Goal: Information Seeking & Learning: Learn about a topic

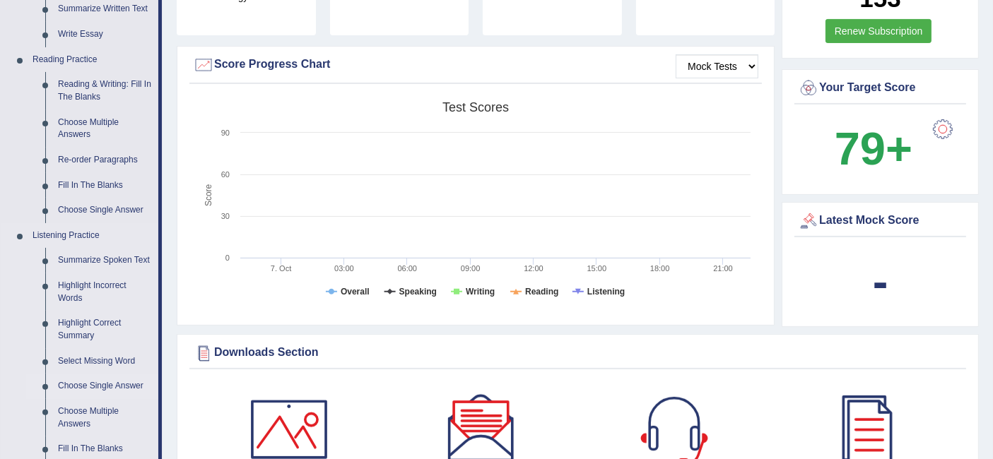
scroll to position [471, 0]
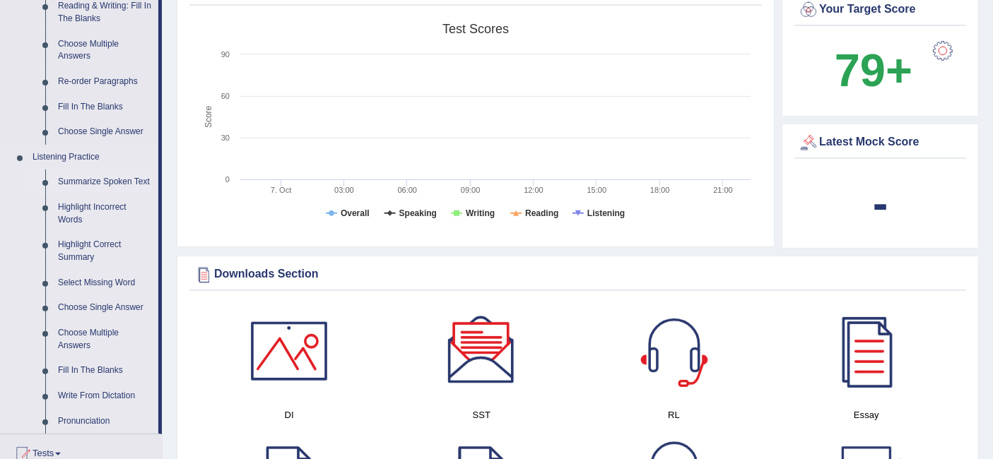
click at [109, 179] on link "Summarize Spoken Text" at bounding box center [105, 182] width 107 height 25
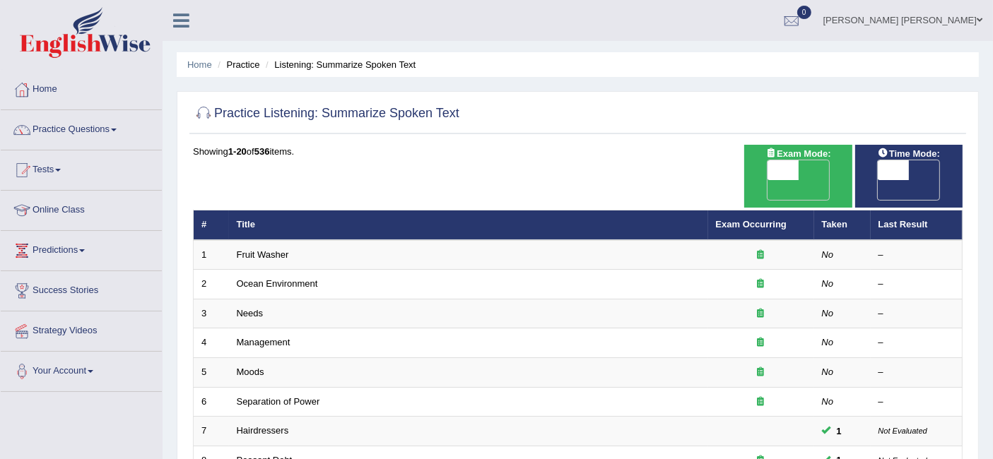
click at [878, 180] on span "OFF" at bounding box center [862, 190] width 31 height 20
checkbox input "true"
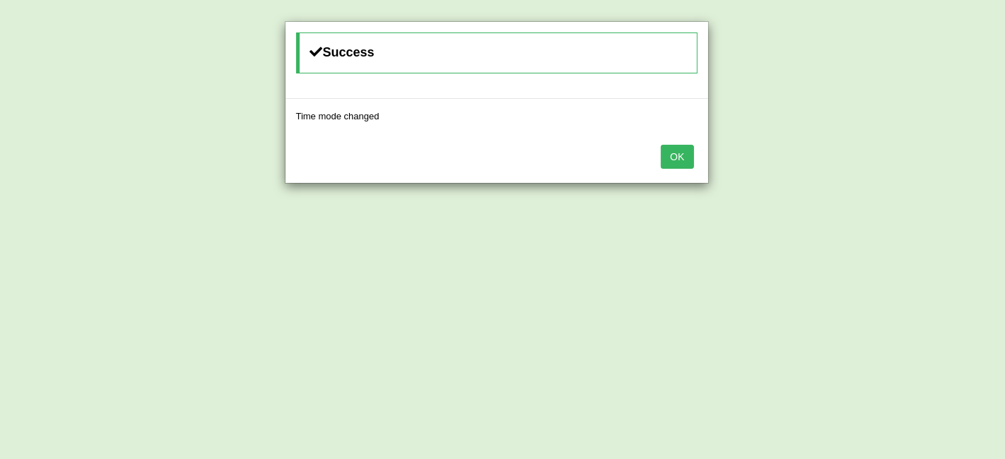
click at [685, 163] on button "OK" at bounding box center [677, 157] width 33 height 24
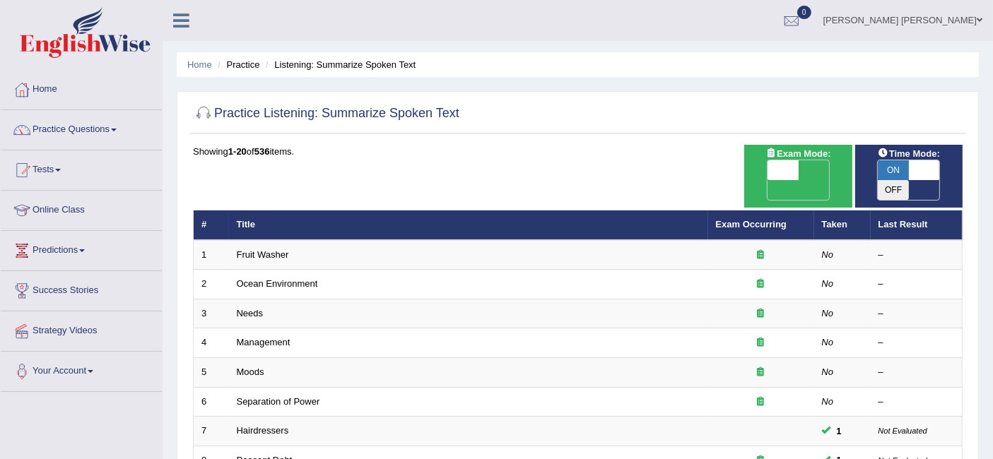
click at [768, 180] on span "OFF" at bounding box center [751, 190] width 31 height 20
checkbox input "true"
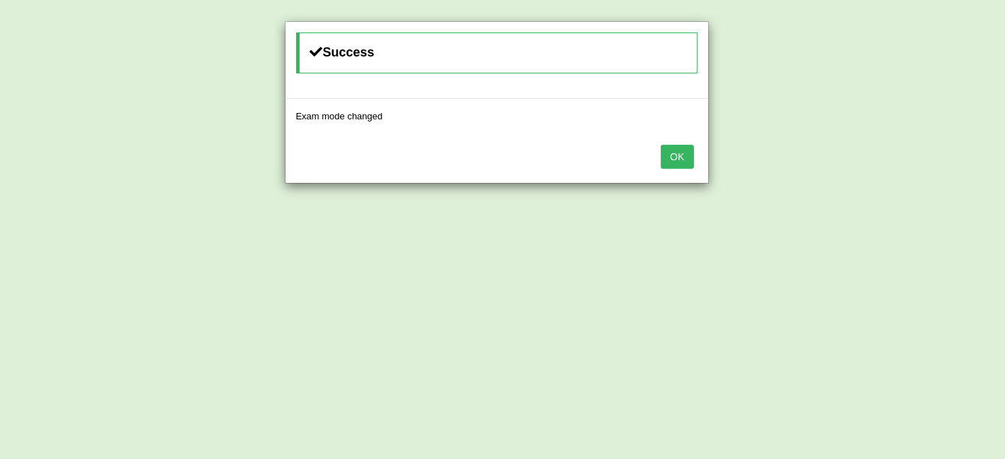
click at [676, 164] on button "OK" at bounding box center [677, 157] width 33 height 24
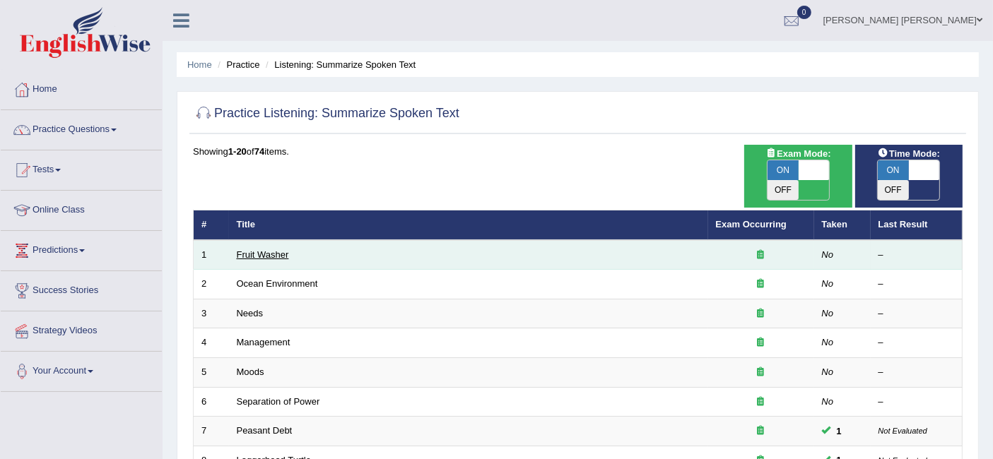
click at [262, 249] on link "Fruit Washer" at bounding box center [263, 254] width 52 height 11
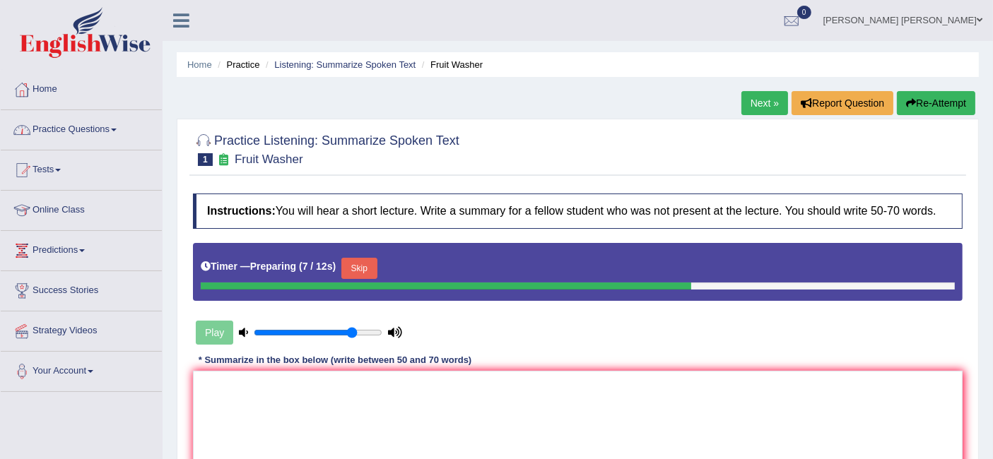
click at [89, 134] on link "Practice Questions" at bounding box center [81, 127] width 161 height 35
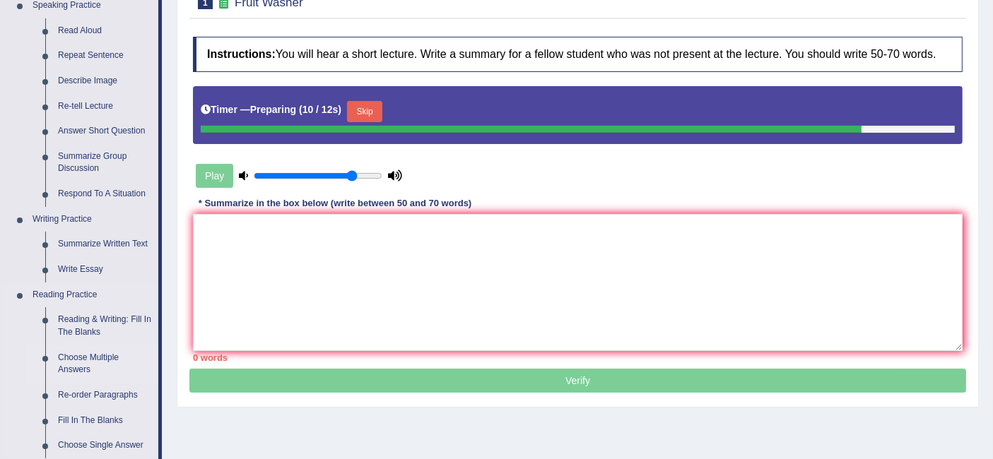
scroll to position [314, 0]
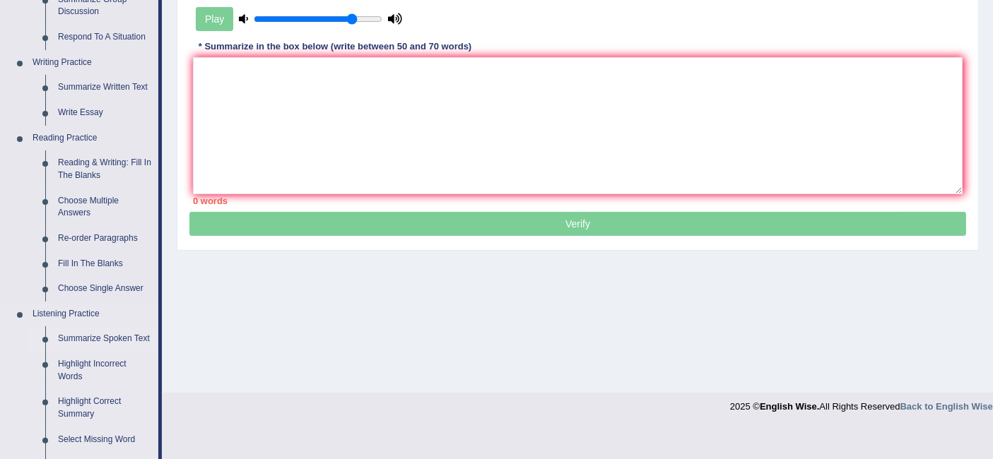
click at [83, 331] on link "Summarize Spoken Text" at bounding box center [105, 339] width 107 height 25
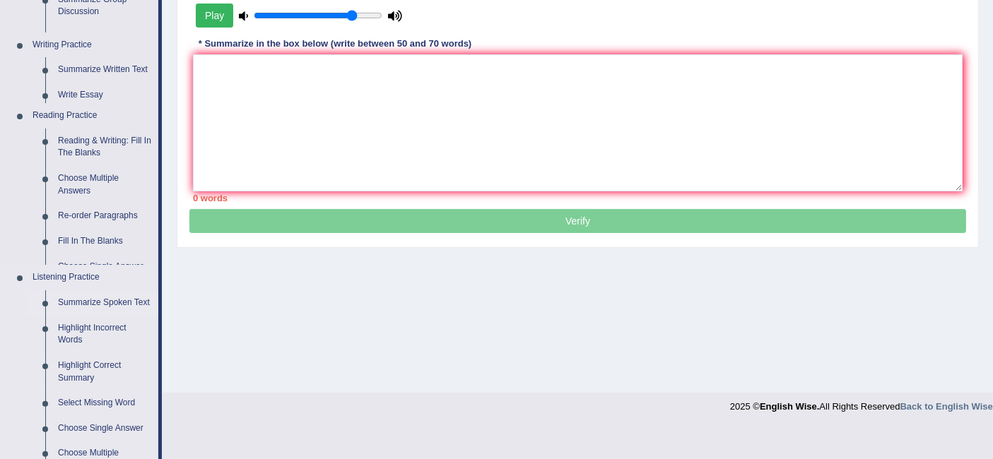
scroll to position [282, 0]
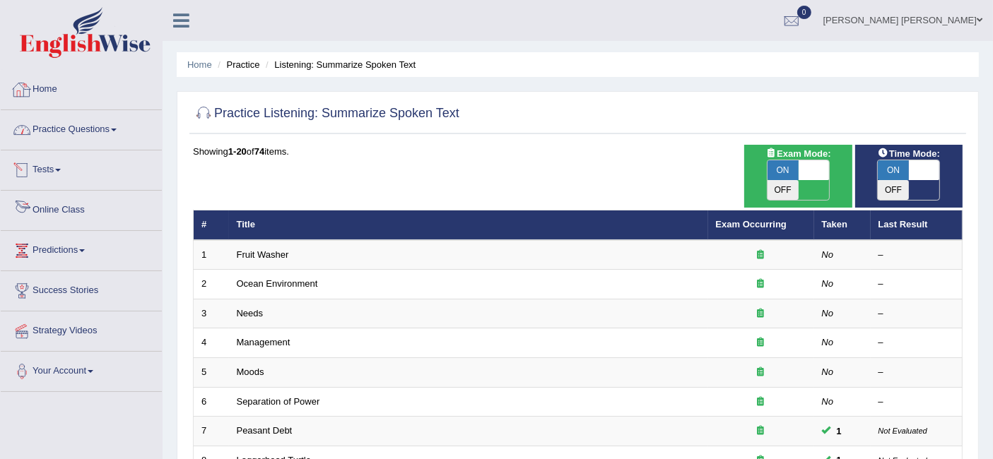
click at [98, 131] on link "Practice Questions" at bounding box center [81, 127] width 161 height 35
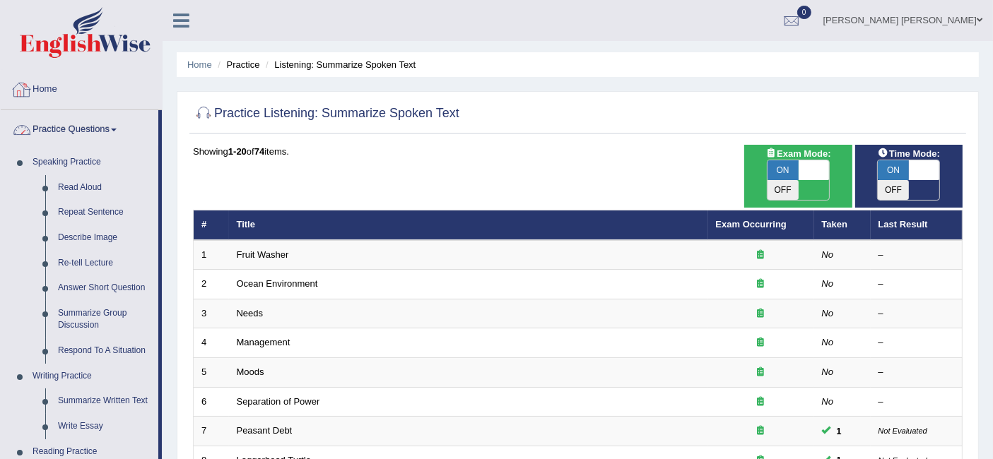
click at [38, 86] on link "Home" at bounding box center [81, 87] width 161 height 35
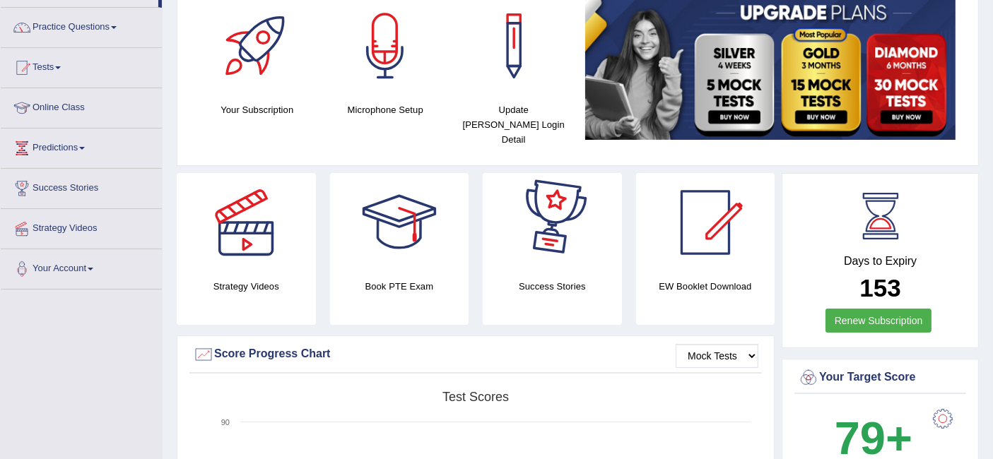
scroll to position [78, 0]
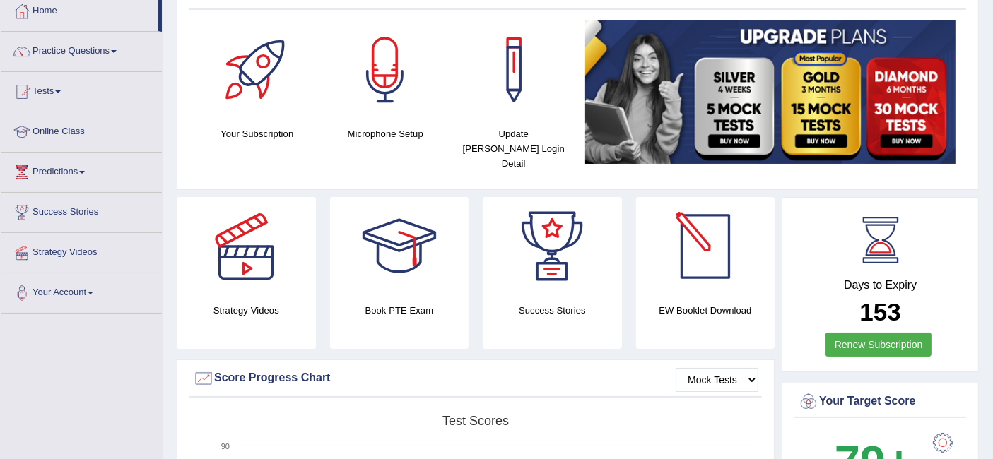
click at [707, 256] on div at bounding box center [705, 246] width 99 height 99
click at [97, 59] on link "Practice Questions" at bounding box center [81, 49] width 161 height 35
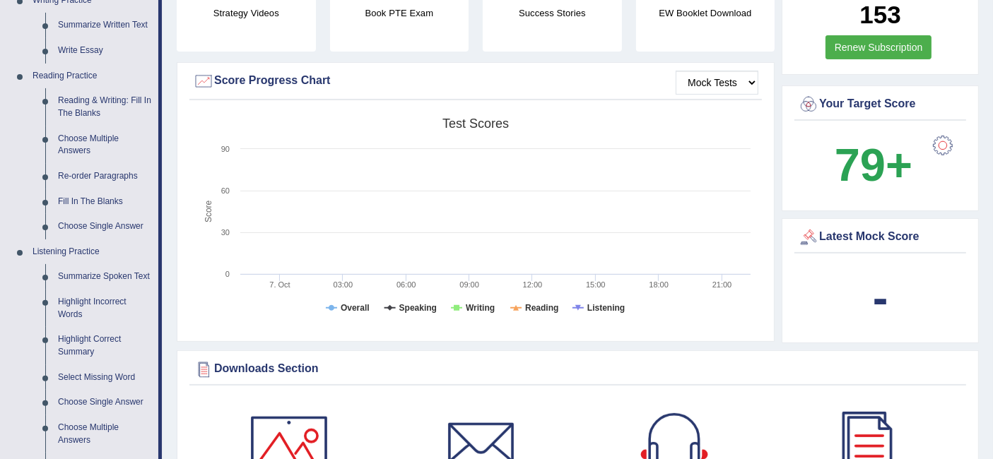
scroll to position [314, 0]
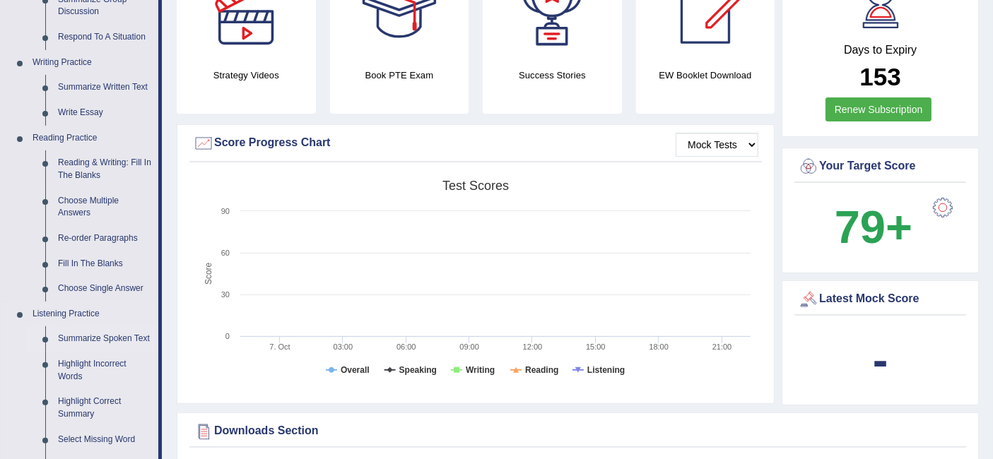
click at [109, 329] on link "Summarize Spoken Text" at bounding box center [105, 339] width 107 height 25
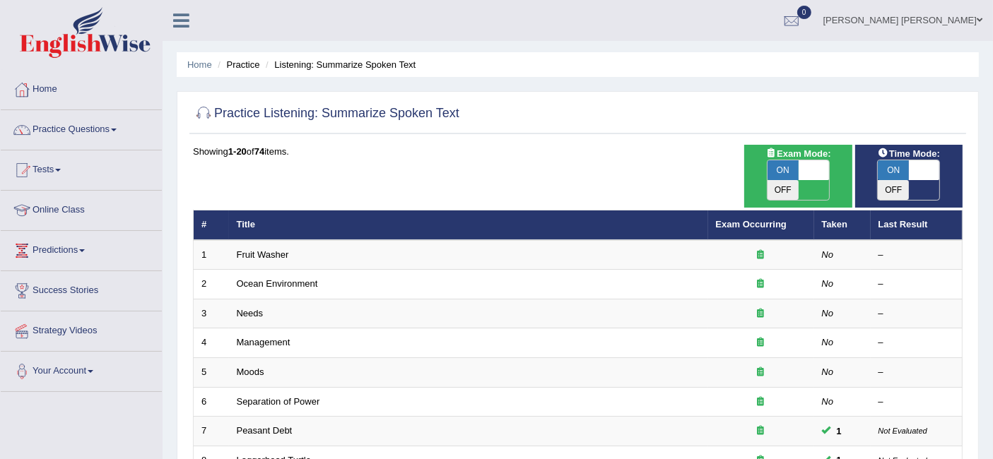
scroll to position [78, 0]
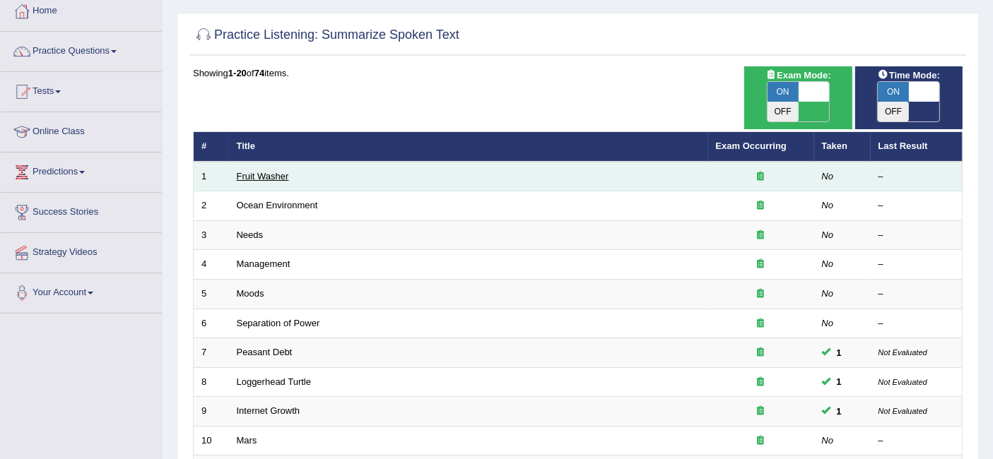
click at [245, 171] on link "Fruit Washer" at bounding box center [263, 176] width 52 height 11
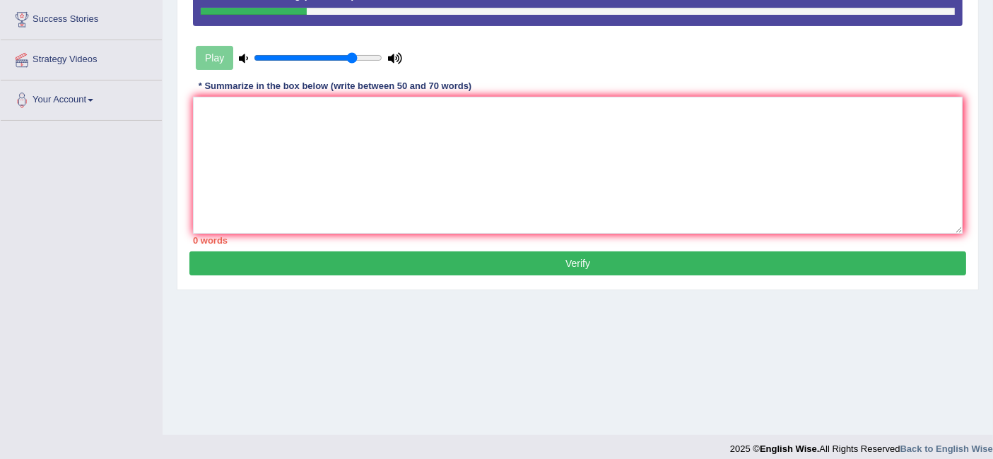
scroll to position [282, 0]
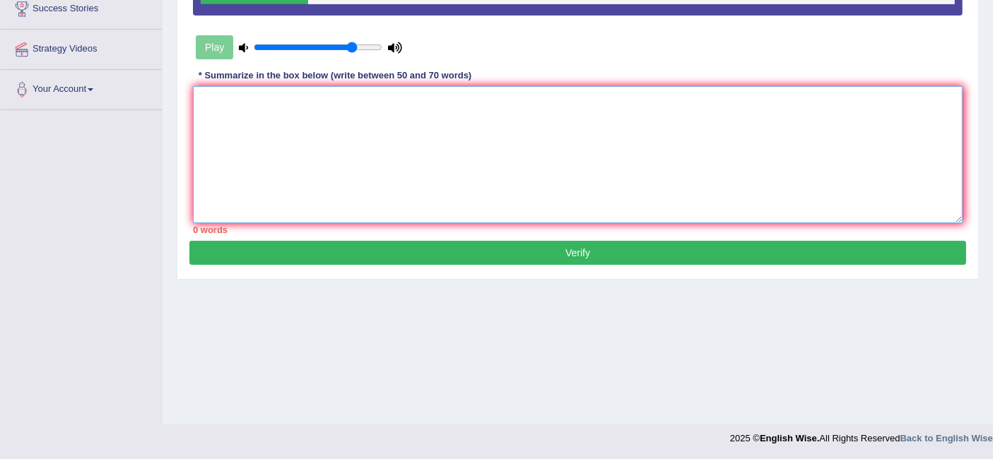
click at [522, 97] on textarea at bounding box center [578, 154] width 770 height 137
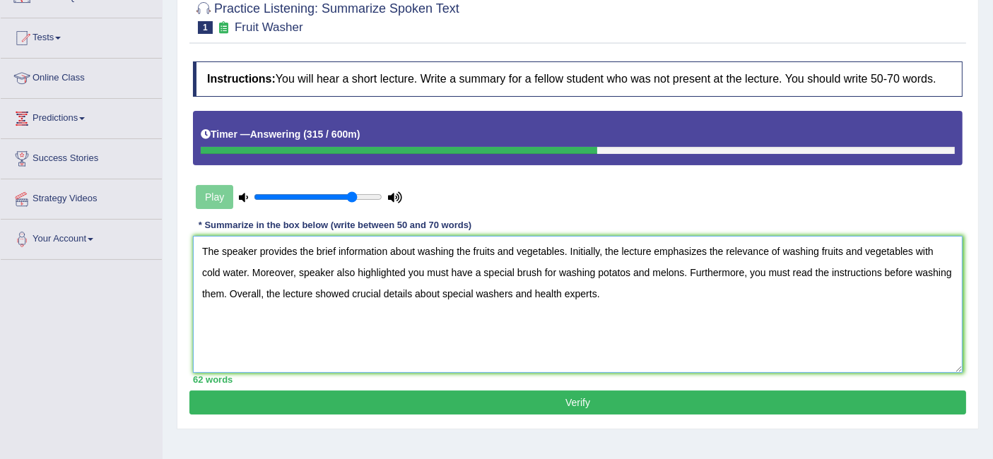
scroll to position [157, 0]
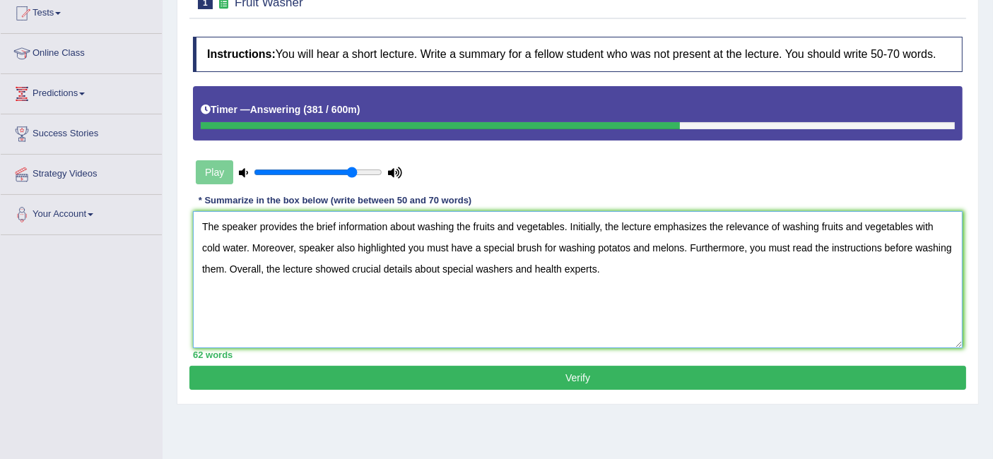
type textarea "The speaker provides the brief information about washing the fruits and vegetab…"
click at [573, 380] on button "Verify" at bounding box center [577, 378] width 777 height 24
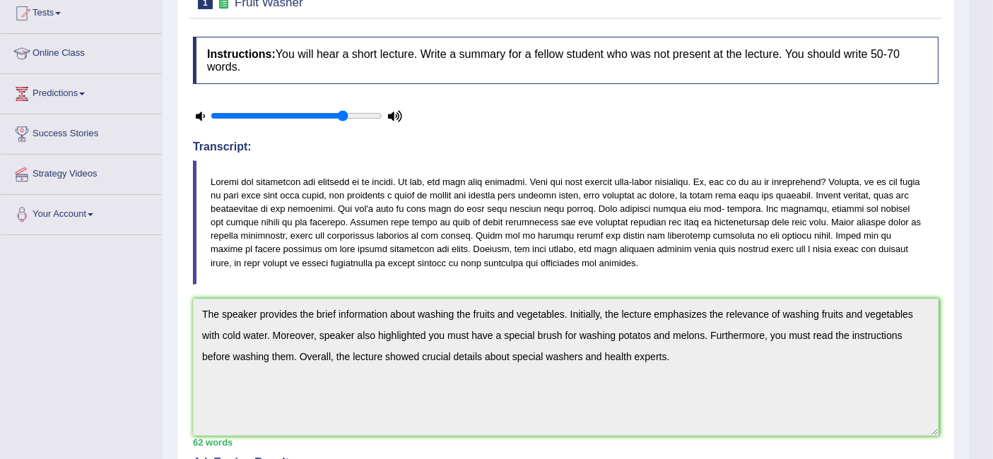
scroll to position [0, 0]
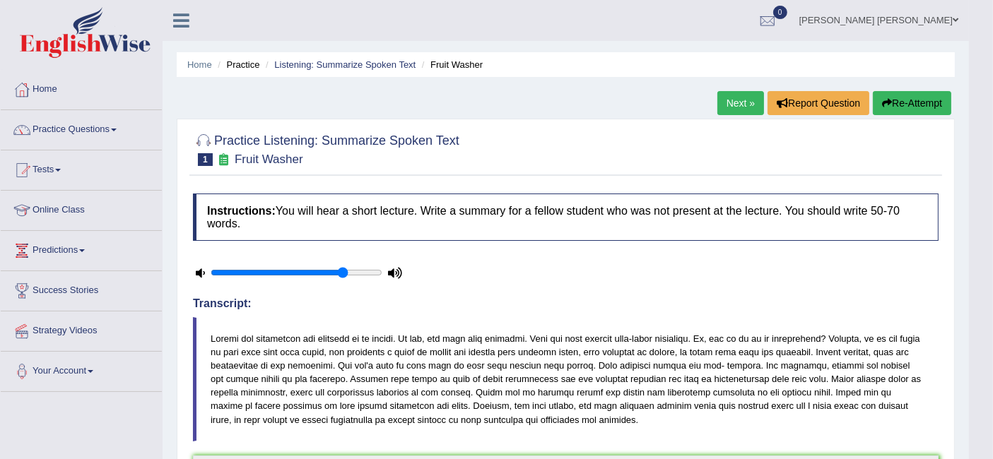
click at [728, 93] on link "Next »" at bounding box center [740, 103] width 47 height 24
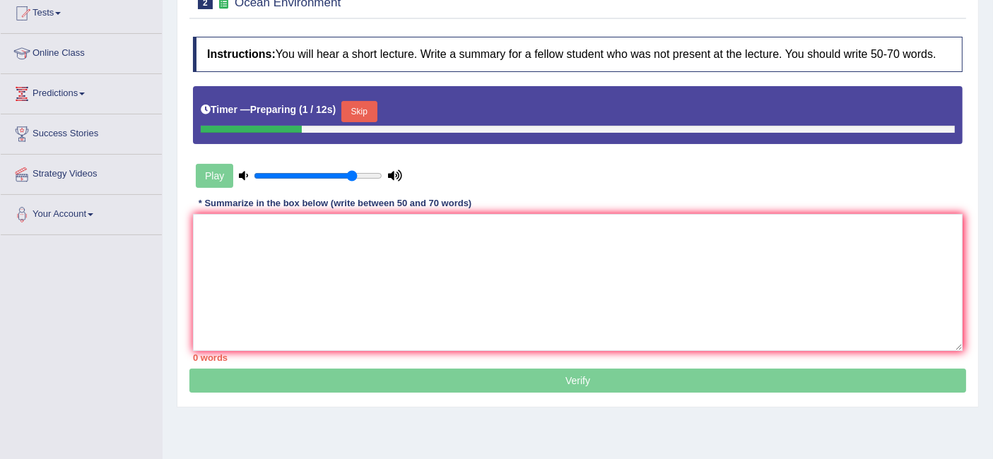
scroll to position [78, 0]
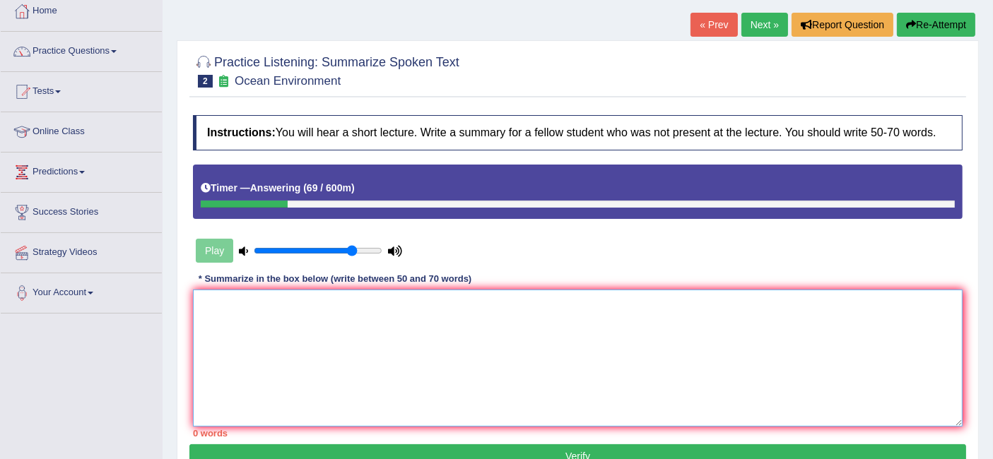
click at [482, 365] on textarea at bounding box center [578, 358] width 770 height 137
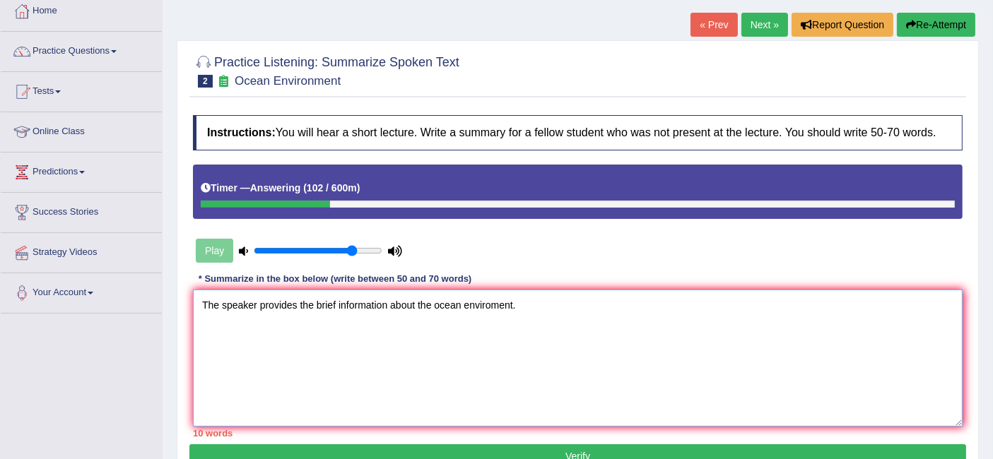
click at [490, 304] on textarea "The speaker provides the brief information about the ocean enviroment." at bounding box center [578, 358] width 770 height 137
click at [536, 302] on textarea "The speaker provides the brief information about the ocean environment." at bounding box center [578, 358] width 770 height 137
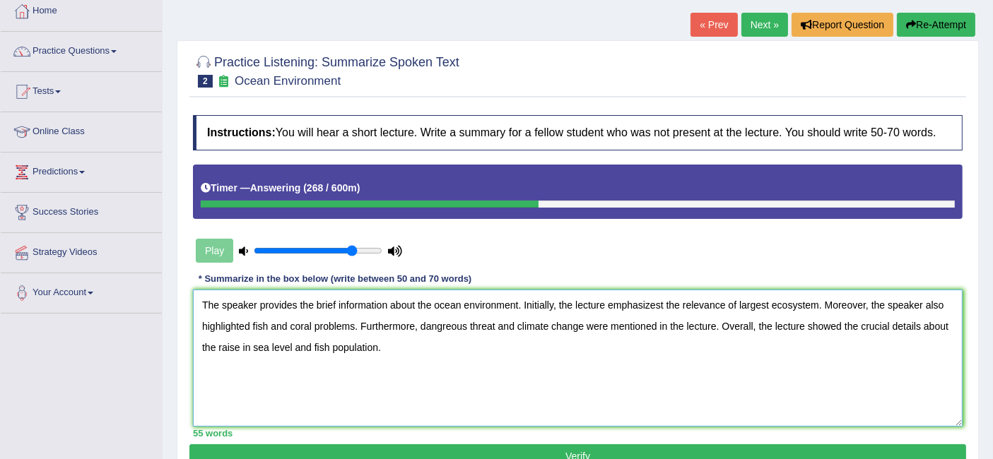
click at [661, 306] on textarea "The speaker provides the brief information about the ocean environment. Initial…" at bounding box center [578, 358] width 770 height 137
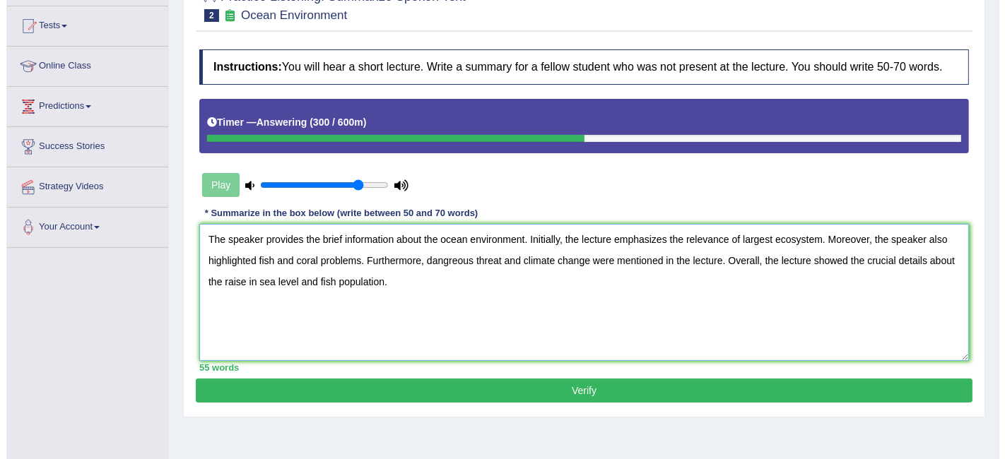
scroll to position [235, 0]
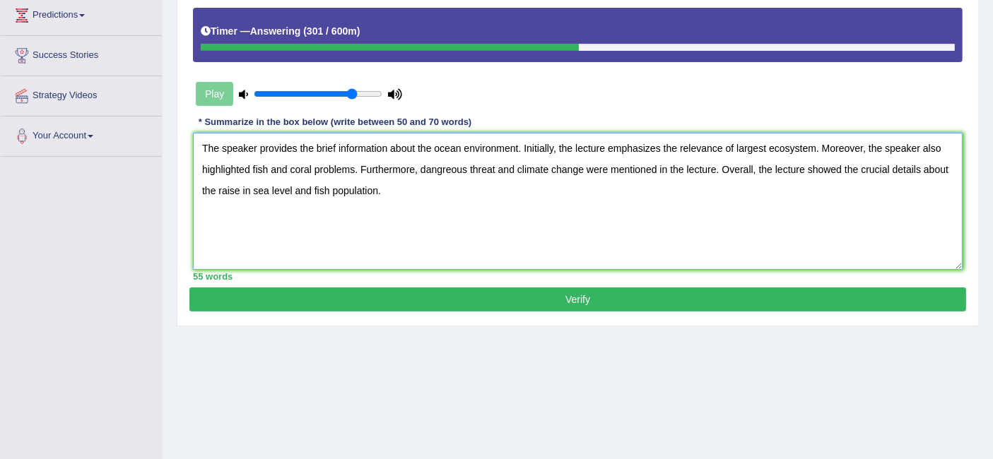
type textarea "The speaker provides the brief information about the ocean environment. Initial…"
click at [580, 290] on button "Verify" at bounding box center [577, 300] width 777 height 24
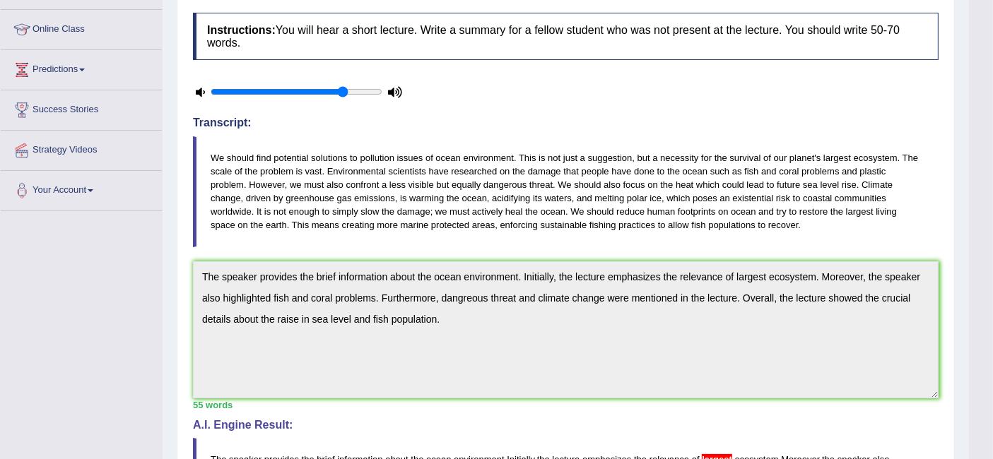
scroll to position [495, 0]
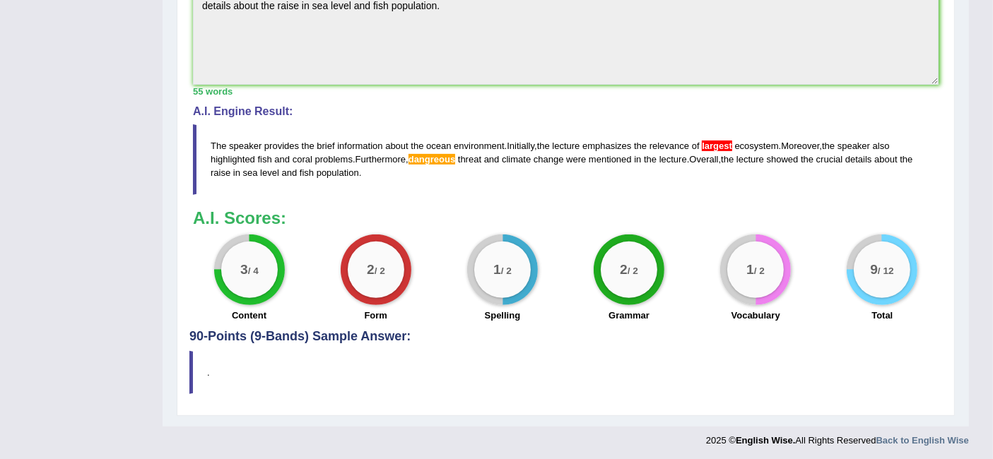
click at [448, 187] on blockquote "The speaker provides the brief information about the ocean environment . Initia…" at bounding box center [566, 159] width 746 height 70
click at [707, 141] on span "largest" at bounding box center [717, 146] width 30 height 11
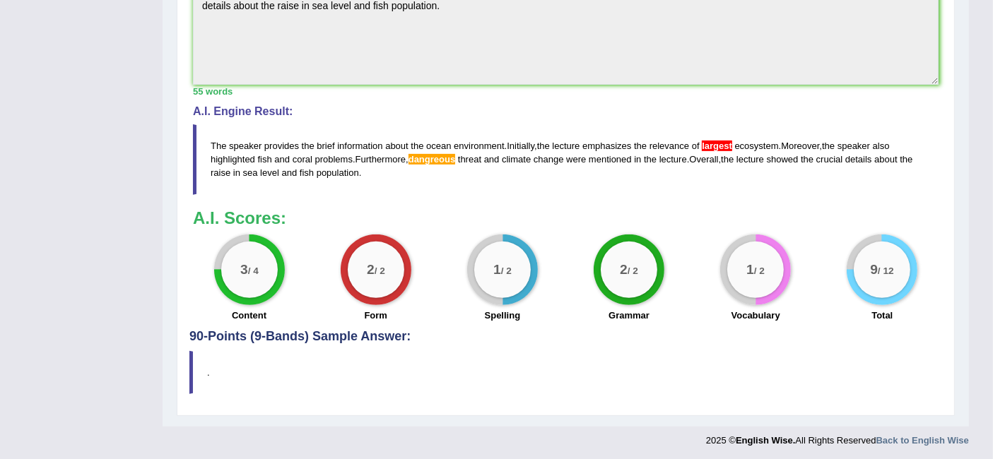
drag, startPoint x: 707, startPoint y: 141, endPoint x: 769, endPoint y: 145, distance: 62.3
click at [769, 145] on blockquote "The speaker provides the brief information about the ocean environment . Initia…" at bounding box center [566, 159] width 746 height 70
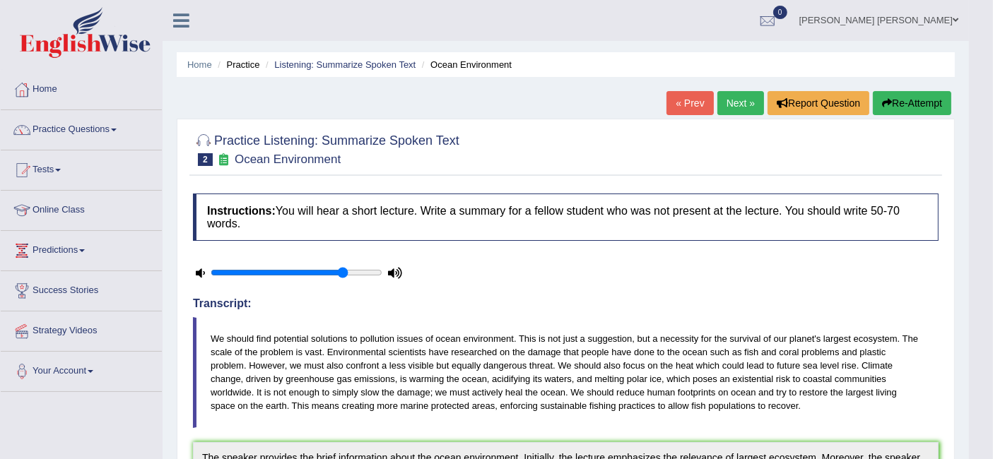
scroll to position [0, 0]
click at [736, 108] on link "Next »" at bounding box center [740, 103] width 47 height 24
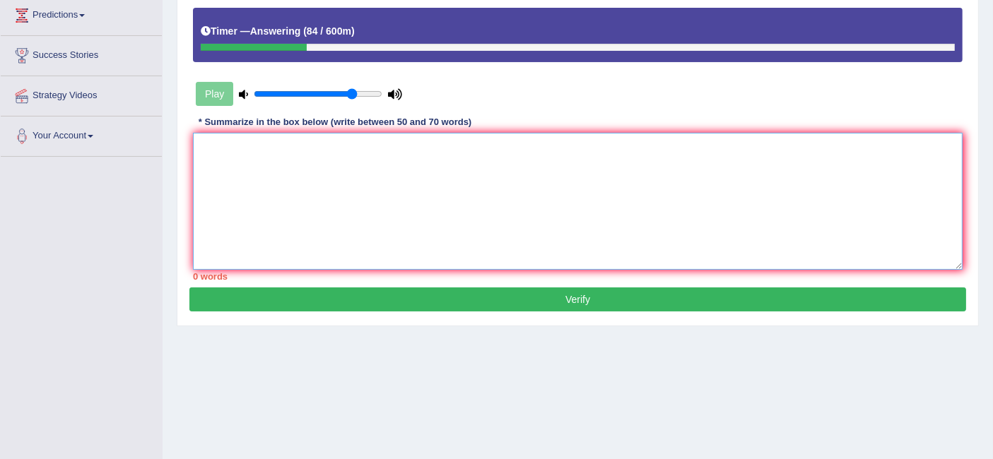
click at [731, 183] on textarea at bounding box center [578, 201] width 770 height 137
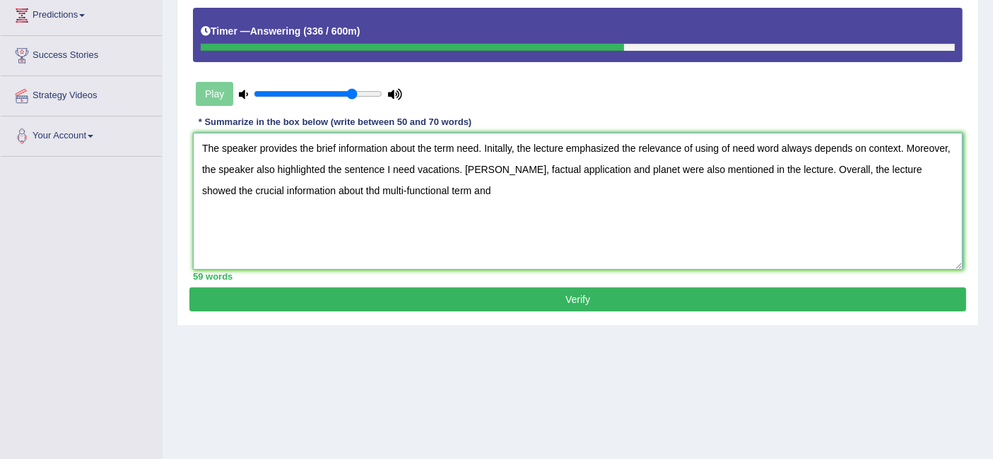
click at [327, 189] on textarea "The speaker provides the brief information about the term need. Initally, the l…" at bounding box center [578, 201] width 770 height 137
click at [619, 144] on textarea "The speaker provides the brief information about the term need. Initally, the l…" at bounding box center [578, 201] width 770 height 137
click at [780, 143] on textarea "The speaker provides the brief information about the term need. Initally, the l…" at bounding box center [578, 201] width 770 height 137
type textarea "The speaker provides the brief information about the term need. Initally, the l…"
click at [557, 293] on button "Verify" at bounding box center [577, 300] width 777 height 24
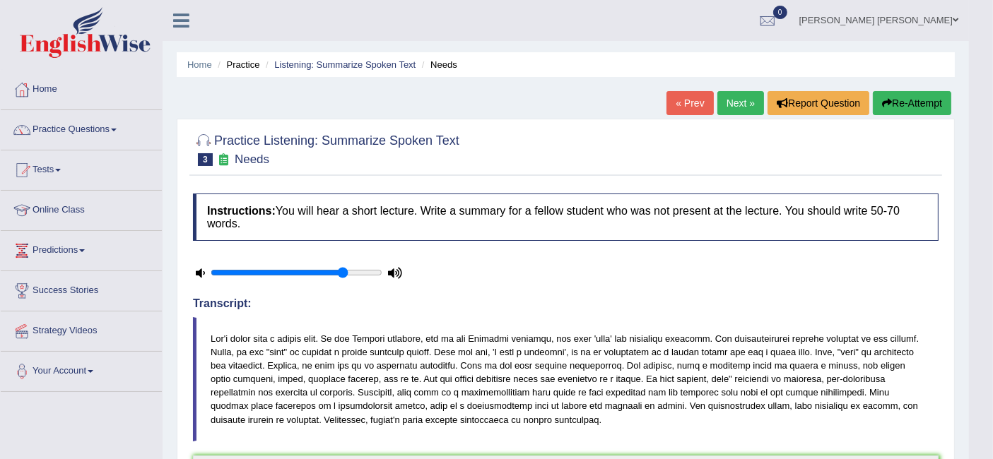
click at [724, 91] on link "Next »" at bounding box center [740, 103] width 47 height 24
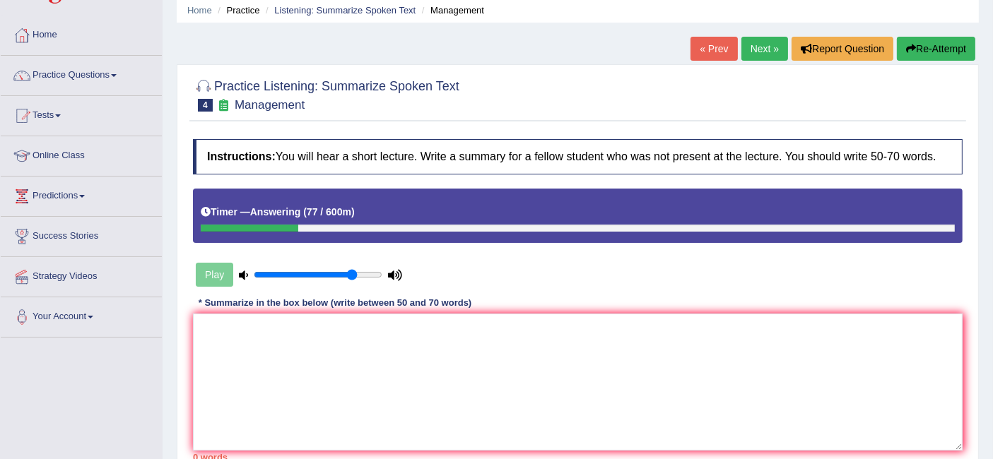
scroll to position [78, 0]
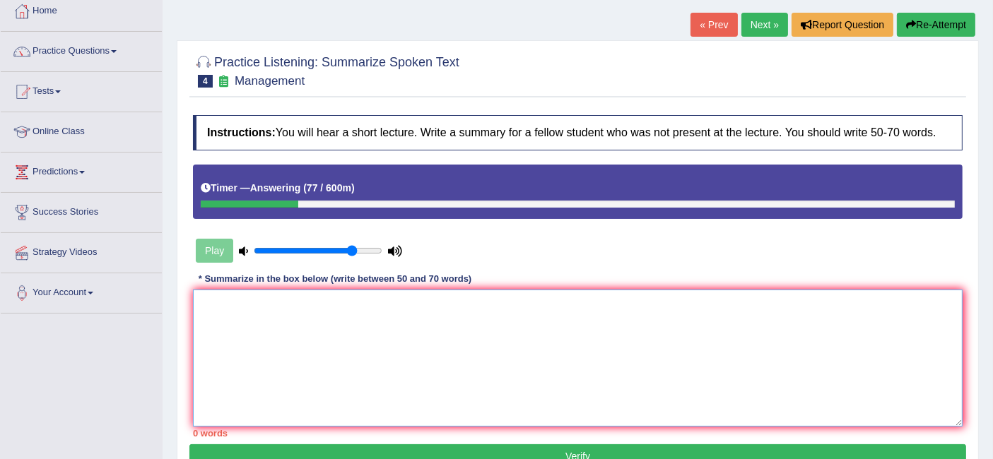
click at [418, 298] on textarea at bounding box center [578, 358] width 770 height 137
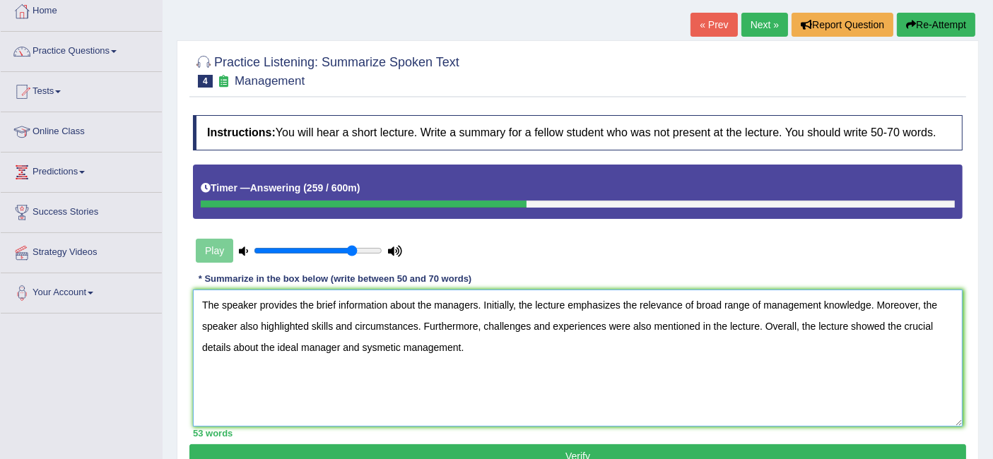
click at [869, 305] on textarea "The speaker provides the brief information about the managers. Initially, the l…" at bounding box center [578, 358] width 770 height 137
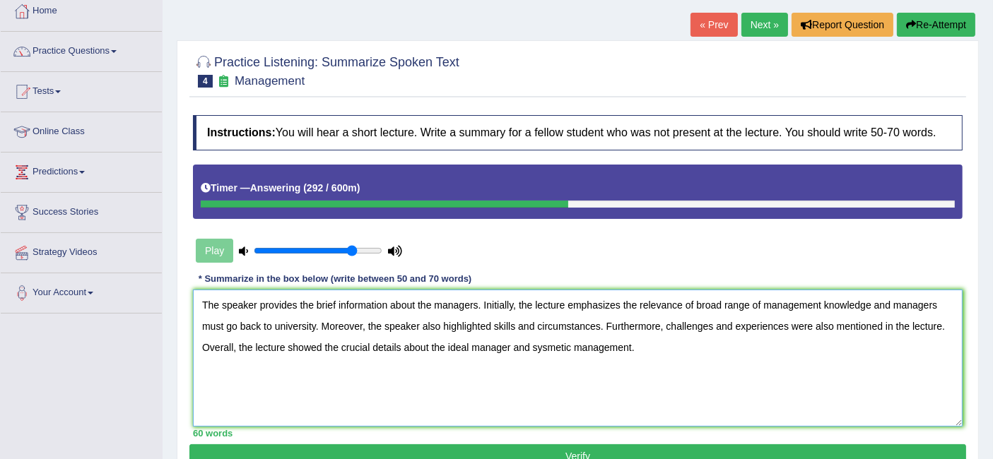
click at [496, 323] on textarea "The speaker provides the brief information about the managers. Initially, the l…" at bounding box center [578, 358] width 770 height 137
drag, startPoint x: 771, startPoint y: 319, endPoint x: 795, endPoint y: 332, distance: 27.5
click at [772, 319] on textarea "The speaker provides the brief information about the managers. Initially, the l…" at bounding box center [578, 358] width 770 height 137
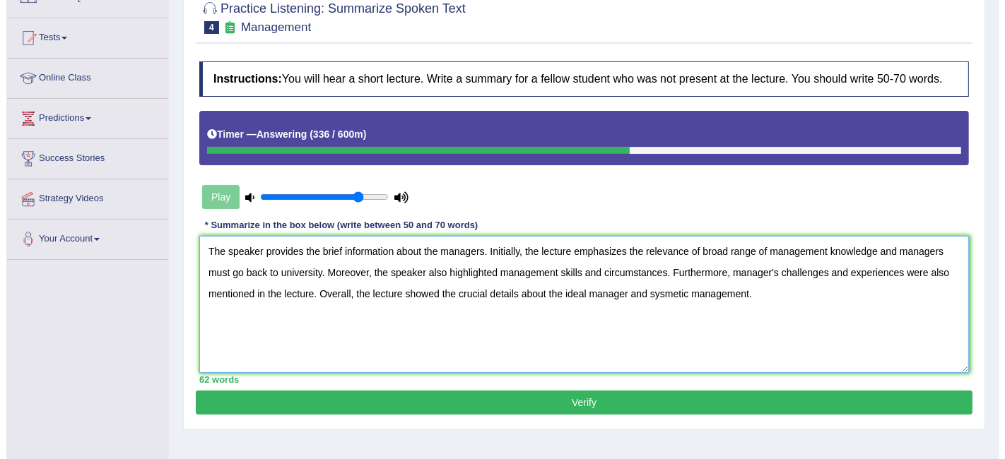
scroll to position [157, 0]
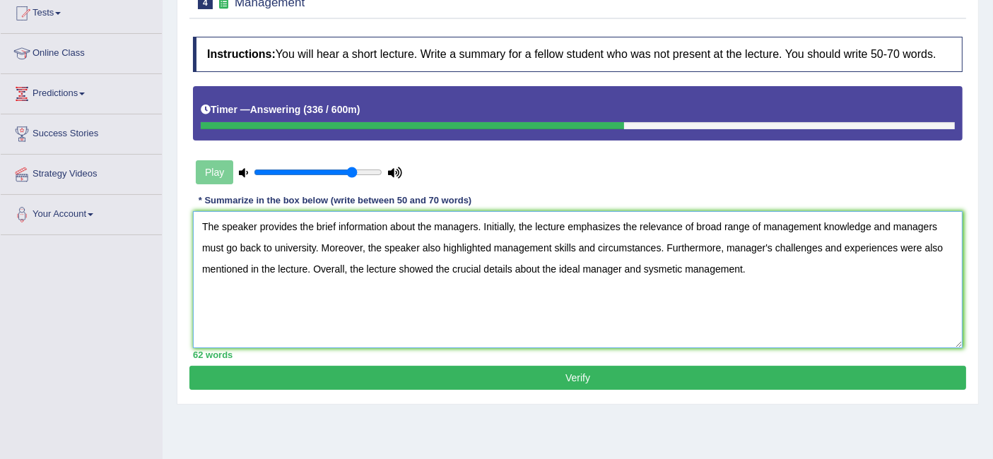
type textarea "The speaker provides the brief information about the managers. Initially, the l…"
click at [555, 382] on button "Verify" at bounding box center [577, 378] width 777 height 24
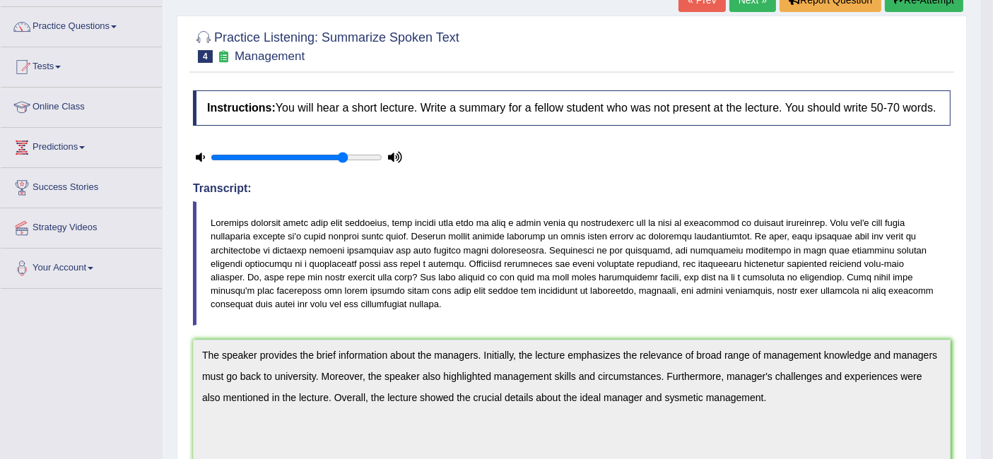
scroll to position [0, 0]
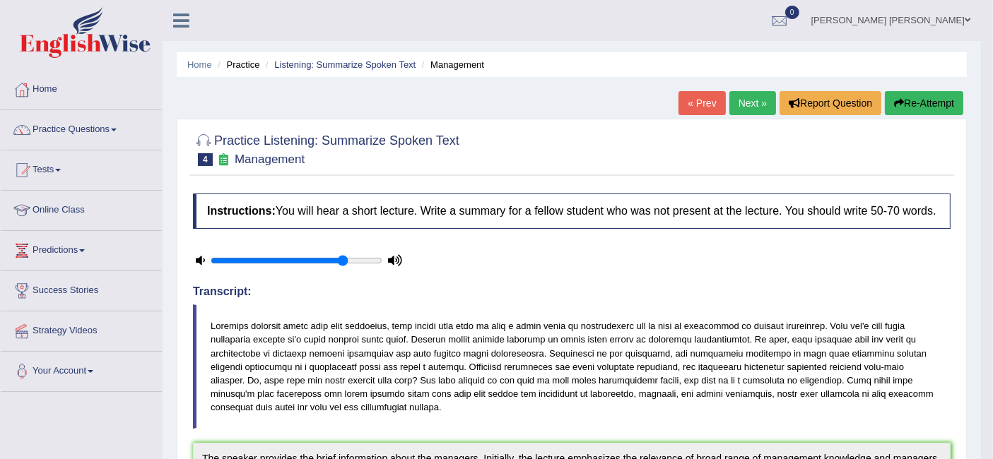
click at [759, 107] on link "Next »" at bounding box center [752, 103] width 47 height 24
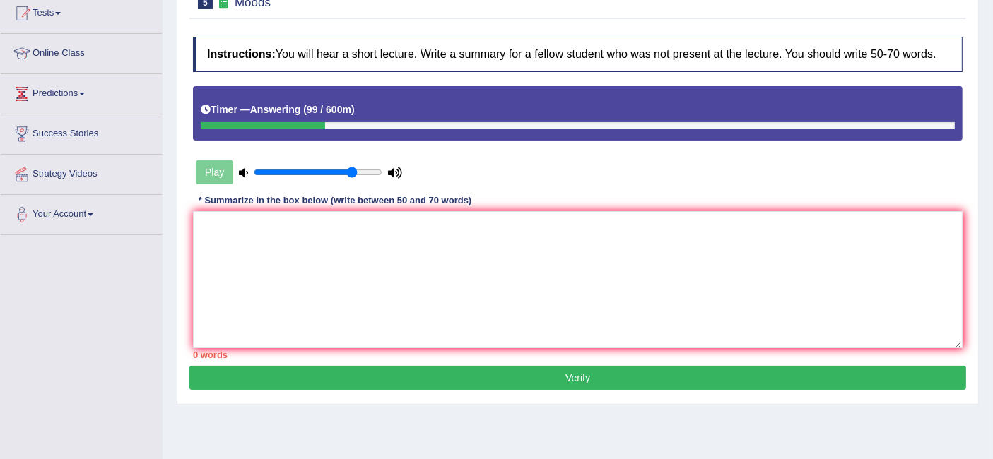
drag, startPoint x: 752, startPoint y: 164, endPoint x: 743, endPoint y: 196, distance: 33.6
click at [751, 167] on div "Play" at bounding box center [578, 138] width 784 height 104
click at [650, 239] on textarea at bounding box center [578, 279] width 770 height 137
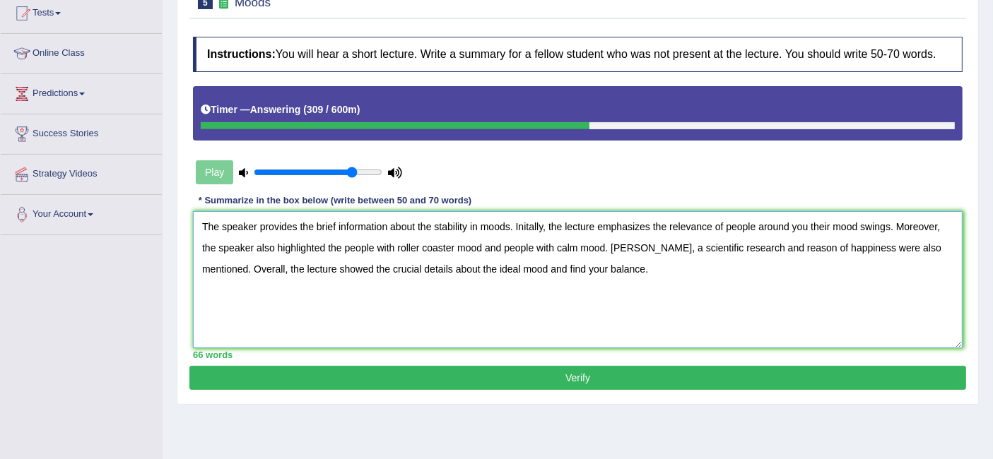
click at [531, 228] on textarea "The speaker provides the brief information about the stability in moods. Inital…" at bounding box center [578, 279] width 770 height 137
click at [653, 269] on textarea "The speaker provides the brief information about the stability in moods. Initia…" at bounding box center [578, 279] width 770 height 137
click at [667, 269] on textarea "The speaker provides the brief information about the stability in moods. Initia…" at bounding box center [578, 279] width 770 height 137
click at [808, 225] on textarea "The speaker provides the brief information about the stability in moods. Initia…" at bounding box center [578, 279] width 770 height 137
drag, startPoint x: 526, startPoint y: 243, endPoint x: 533, endPoint y: 245, distance: 7.4
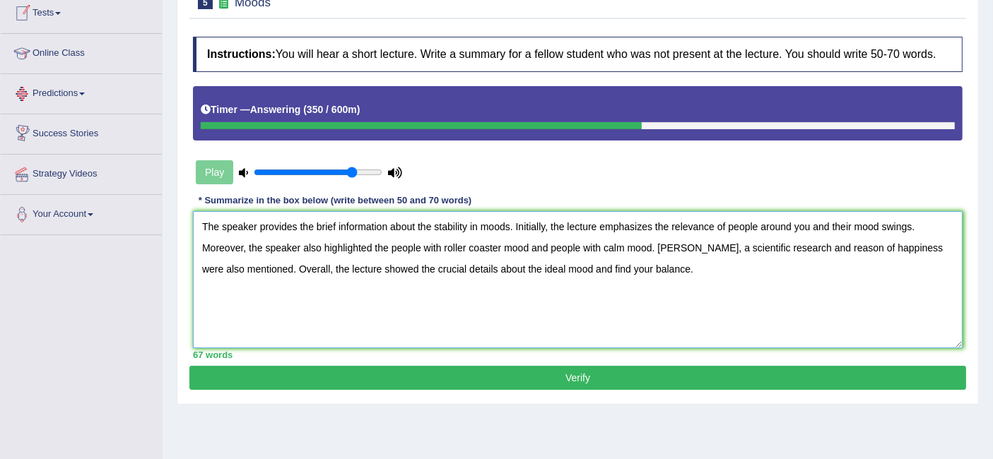
click at [527, 243] on textarea "The speaker provides the brief information about the stability in moods. Initia…" at bounding box center [578, 279] width 770 height 137
click at [654, 245] on textarea "The speaker provides the brief information about the stability in moods. Initia…" at bounding box center [578, 279] width 770 height 137
click at [678, 245] on textarea "The speaker provides the brief information about the stability in moods. Initia…" at bounding box center [578, 279] width 770 height 137
click at [697, 275] on textarea "The speaker provides the brief information about the stability in moods. Initia…" at bounding box center [578, 279] width 770 height 137
type textarea "The speaker provides the brief information about the stability in moods. Initia…"
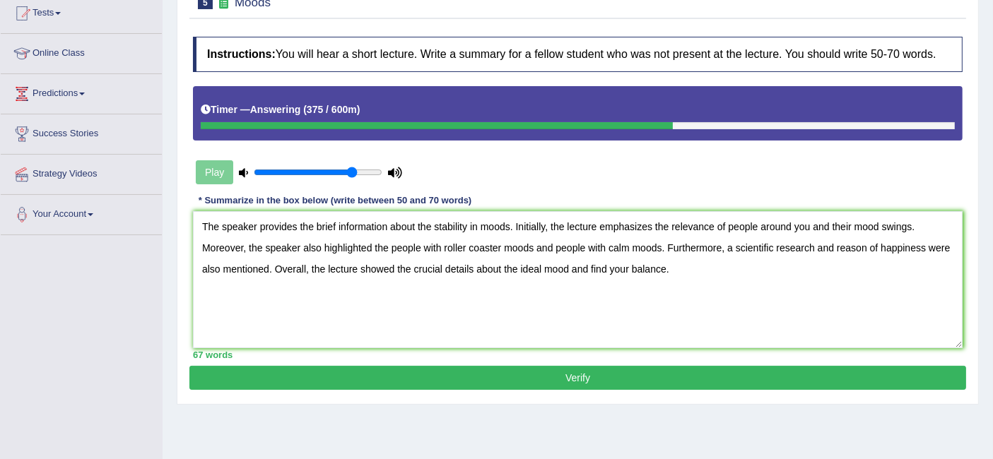
click at [599, 380] on button "Verify" at bounding box center [577, 378] width 777 height 24
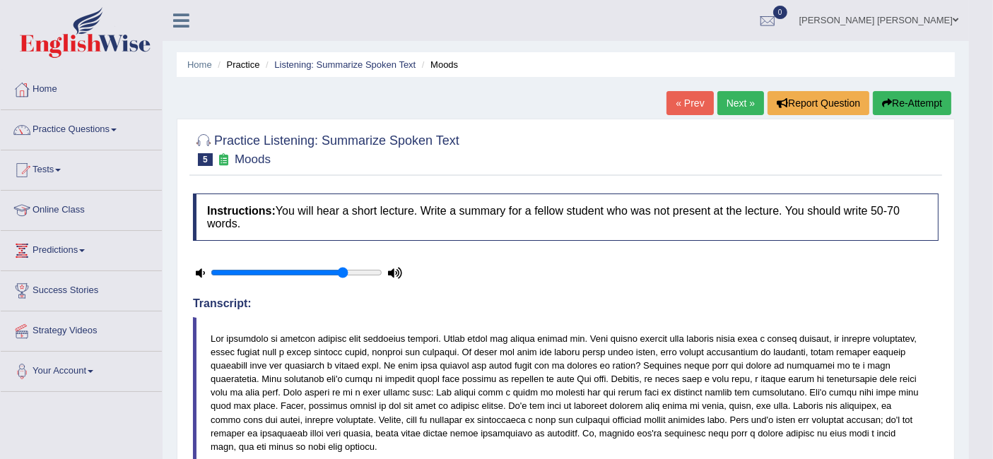
click at [100, 132] on link "Practice Questions" at bounding box center [81, 127] width 161 height 35
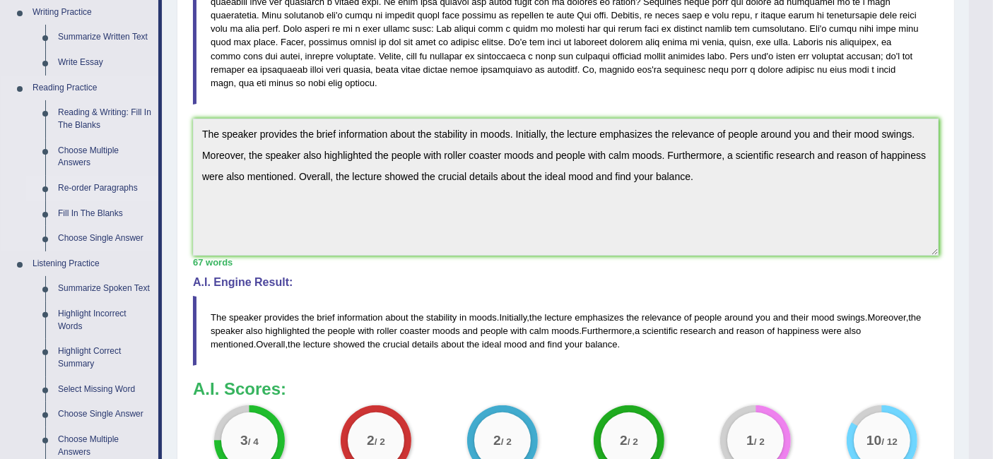
scroll to position [471, 0]
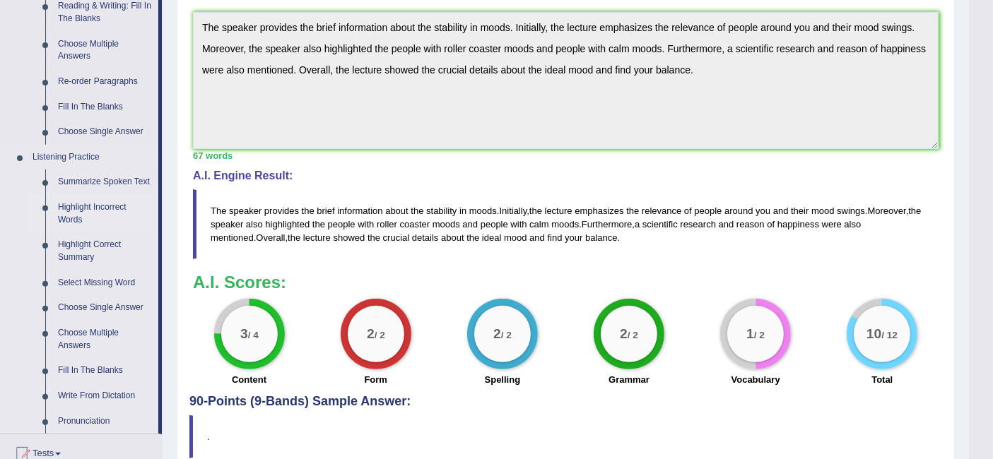
click at [97, 208] on link "Highlight Incorrect Words" at bounding box center [105, 213] width 107 height 37
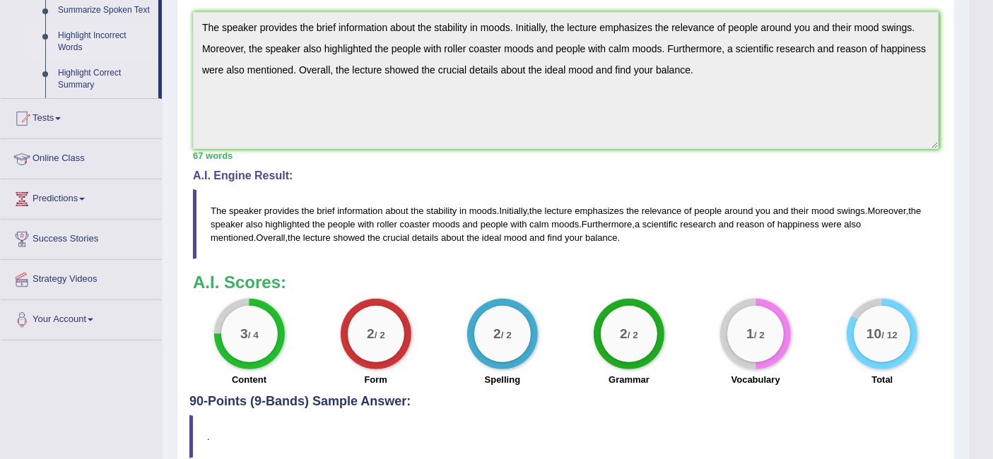
scroll to position [434, 0]
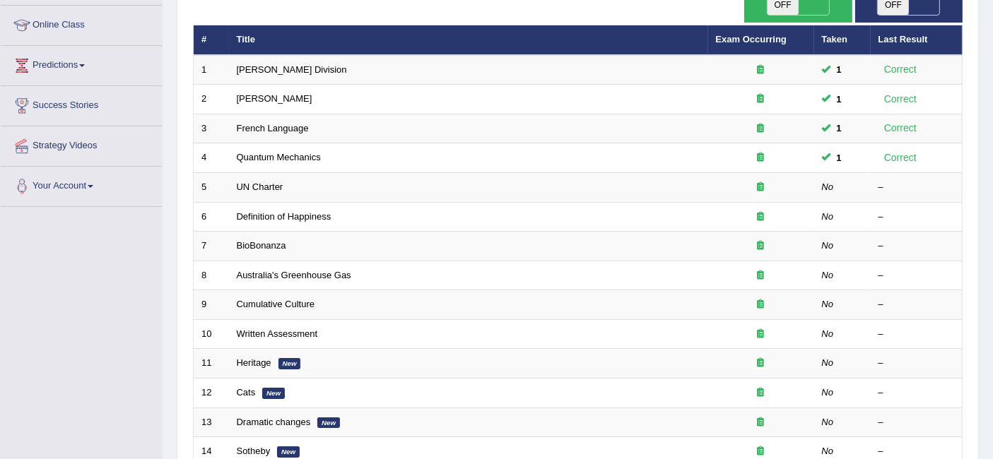
scroll to position [78, 0]
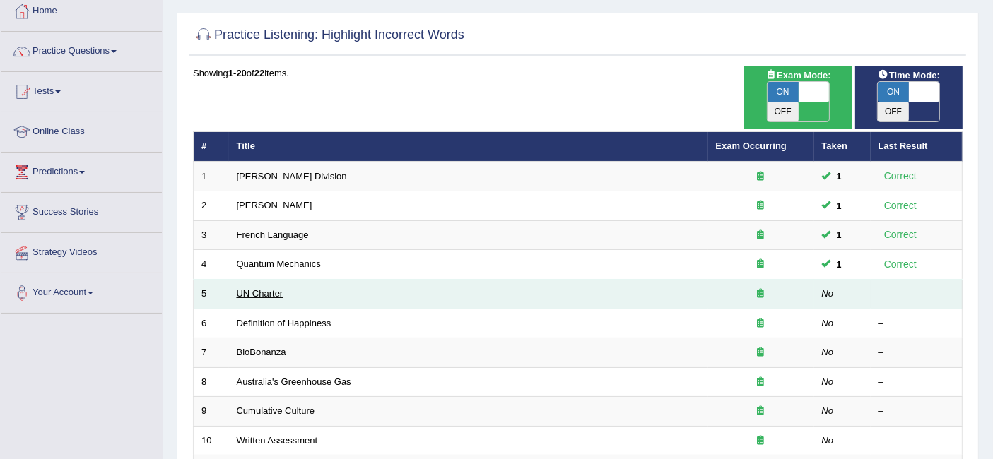
click at [267, 288] on link "UN Charter" at bounding box center [260, 293] width 47 height 11
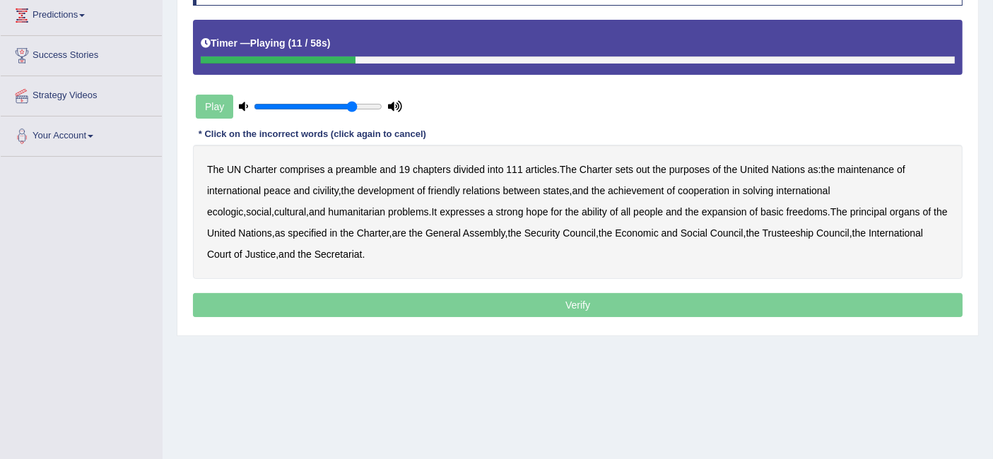
click at [649, 170] on b "out" at bounding box center [642, 169] width 13 height 11
click at [329, 190] on b "civility" at bounding box center [324, 190] width 25 height 11
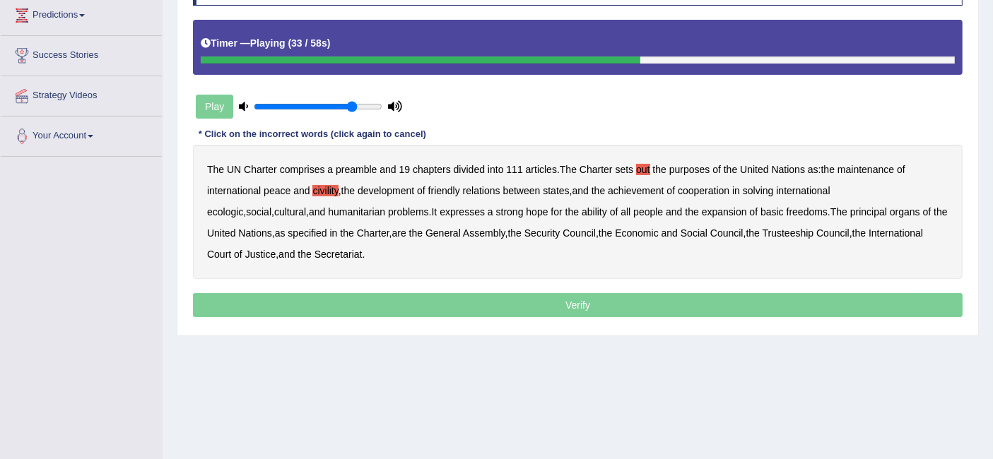
click at [582, 206] on b "ability" at bounding box center [594, 211] width 25 height 11
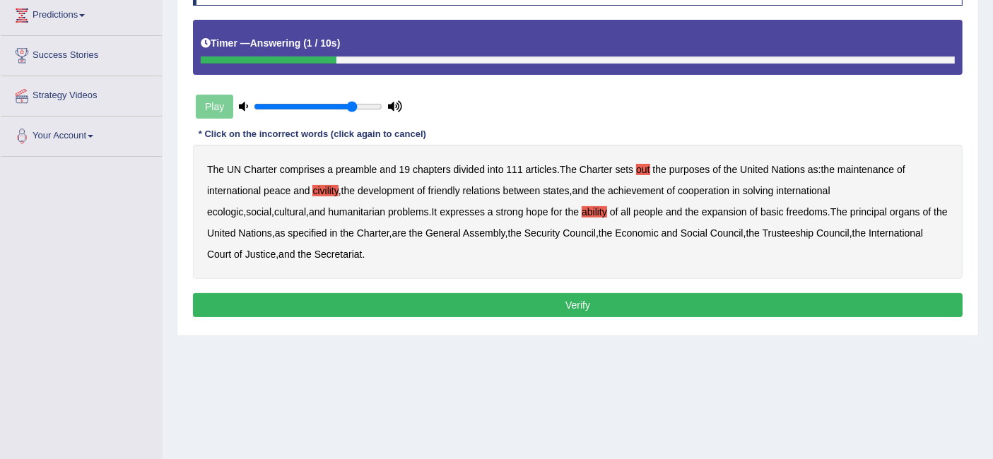
click at [569, 298] on button "Verify" at bounding box center [578, 305] width 770 height 24
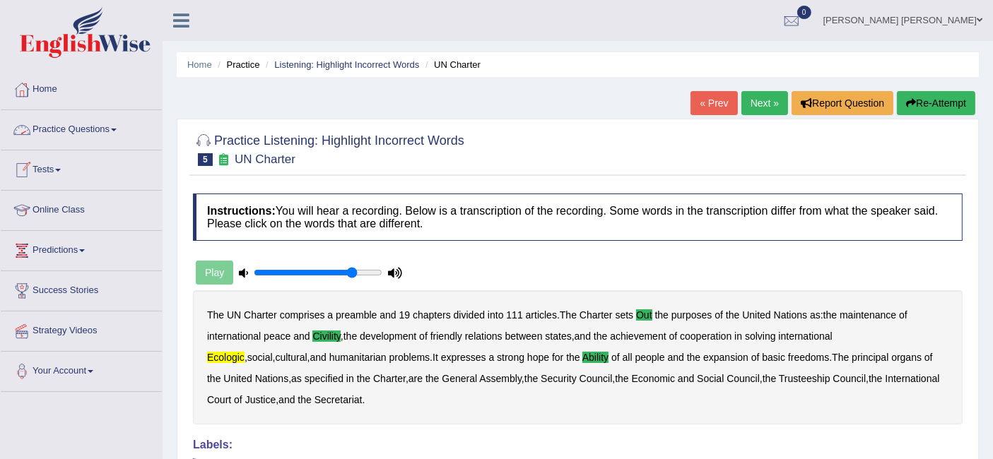
click at [88, 126] on link "Practice Questions" at bounding box center [81, 127] width 161 height 35
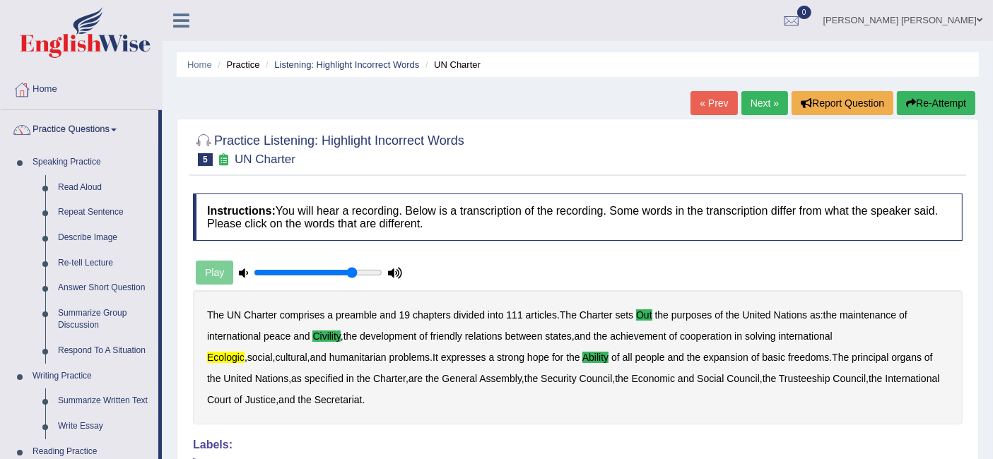
click at [758, 98] on link "Next »" at bounding box center [764, 103] width 47 height 24
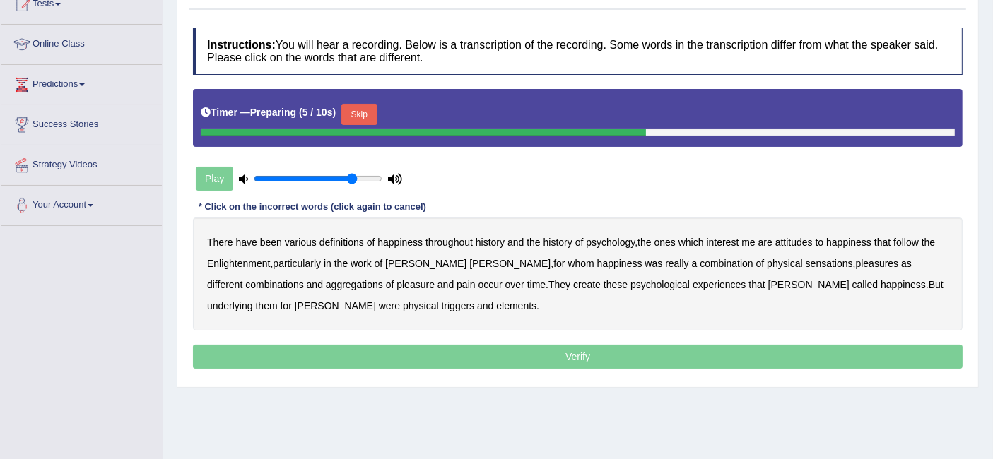
scroll to position [235, 0]
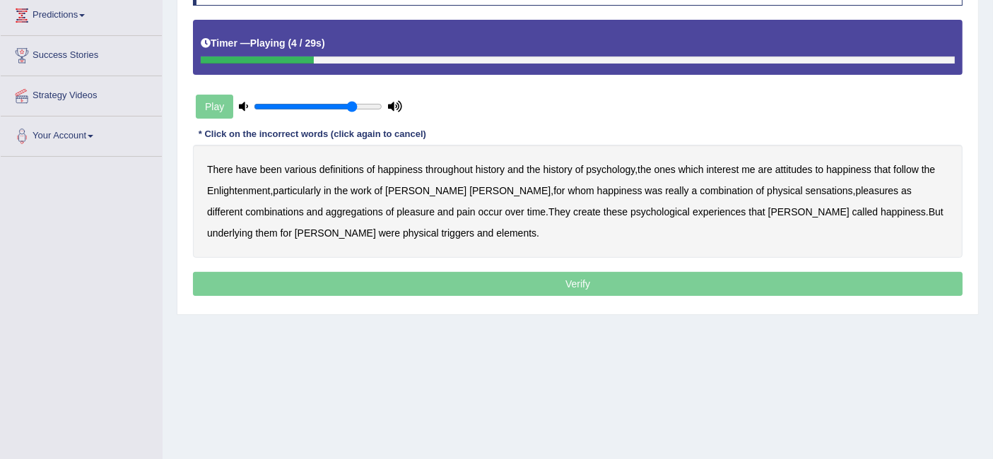
click at [611, 175] on div "There have been various definitions of happiness throughout history and the his…" at bounding box center [578, 201] width 770 height 113
click at [612, 172] on b "psychology" at bounding box center [610, 169] width 49 height 11
click at [801, 166] on b "attitudes" at bounding box center [793, 169] width 37 height 11
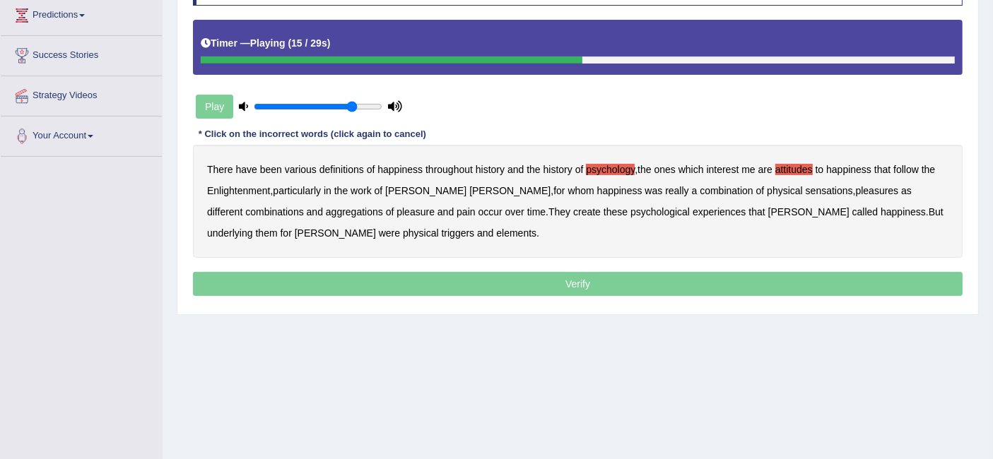
click at [806, 187] on b "sensations" at bounding box center [829, 190] width 47 height 11
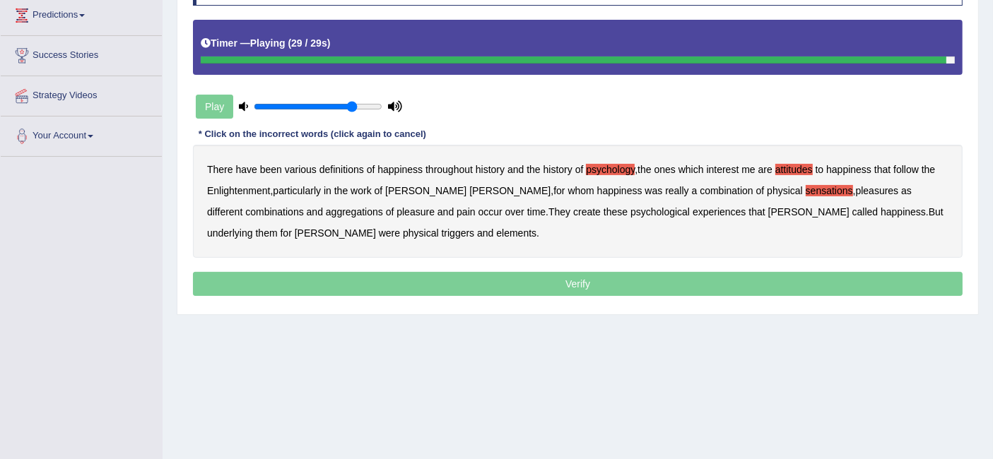
click at [496, 231] on b "elements" at bounding box center [516, 233] width 40 height 11
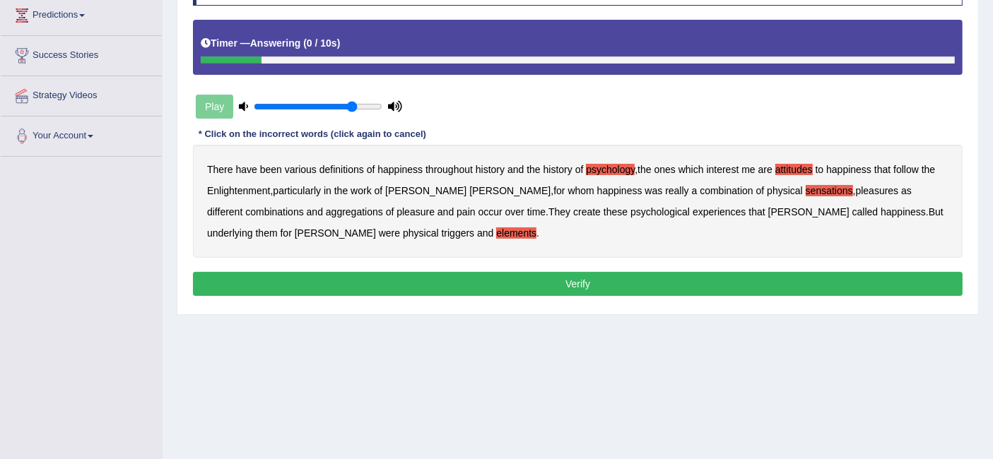
click at [448, 279] on button "Verify" at bounding box center [578, 284] width 770 height 24
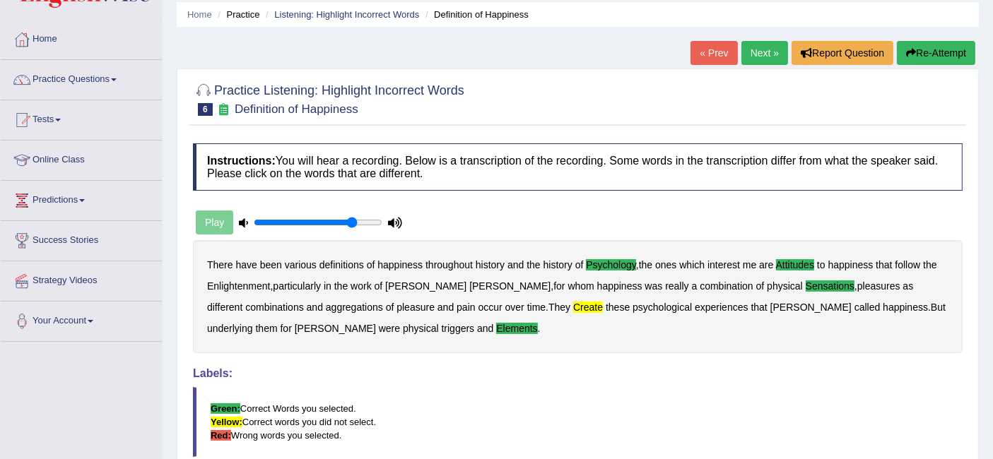
scroll to position [0, 0]
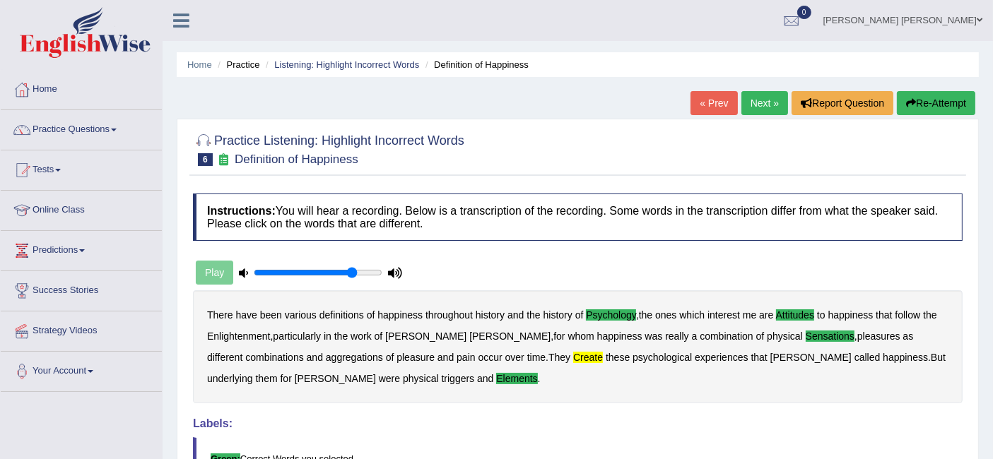
click at [765, 106] on link "Next »" at bounding box center [764, 103] width 47 height 24
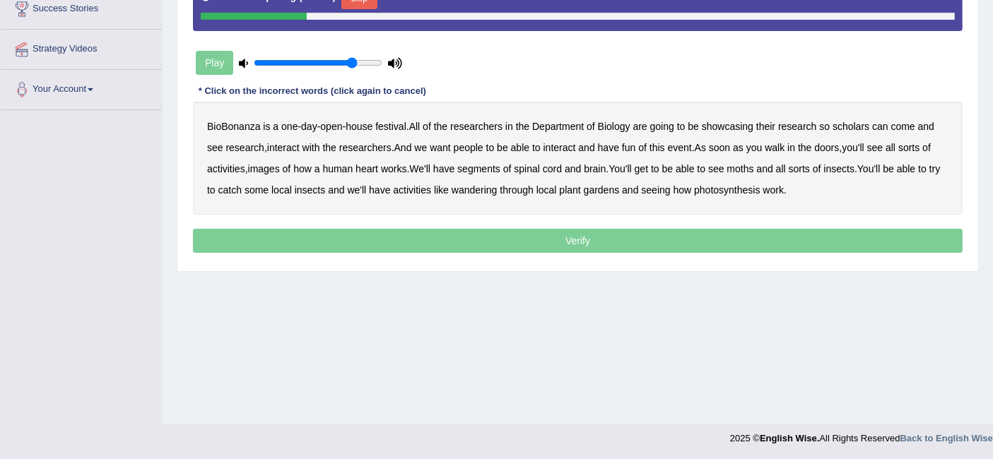
scroll to position [204, 0]
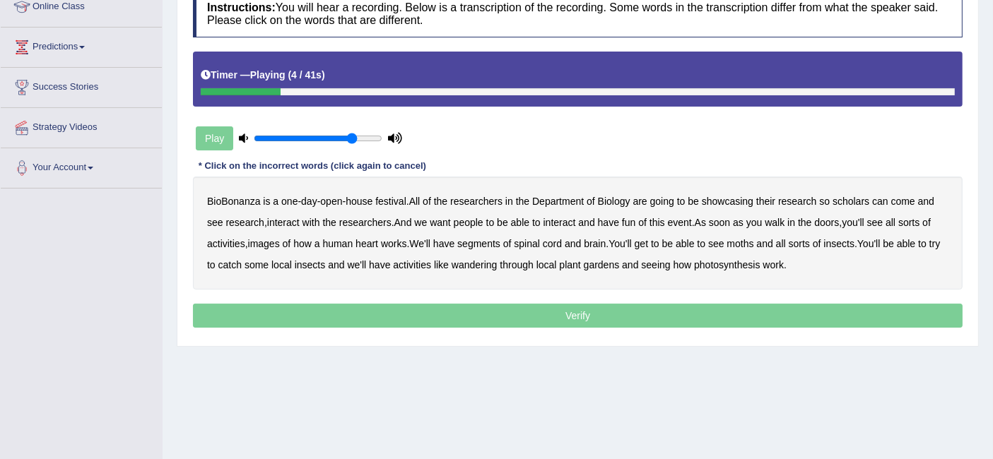
click at [321, 204] on b "open" at bounding box center [331, 201] width 22 height 11
click at [325, 196] on b "open" at bounding box center [331, 201] width 22 height 11
click at [858, 199] on b "scholars" at bounding box center [851, 201] width 37 height 11
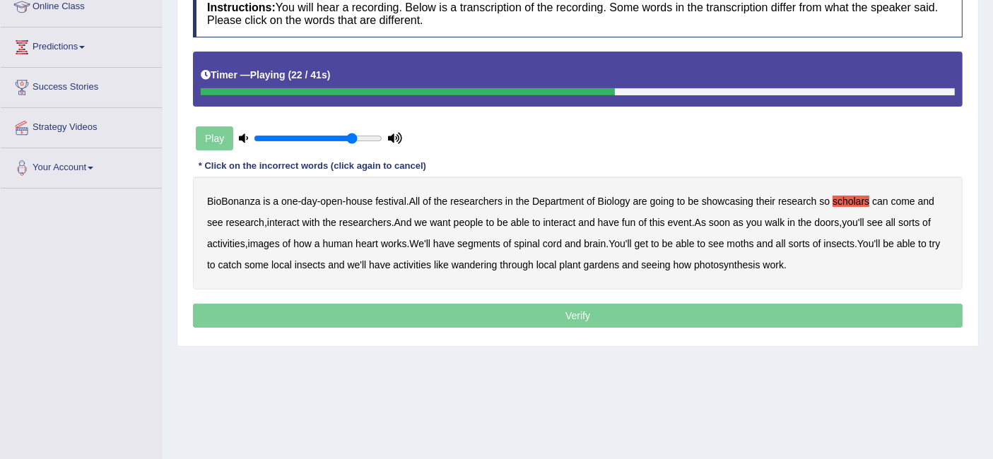
click at [273, 241] on b "images" at bounding box center [264, 243] width 32 height 11
click at [494, 244] on b "segments" at bounding box center [478, 243] width 43 height 11
click at [751, 238] on b "moths" at bounding box center [740, 243] width 27 height 11
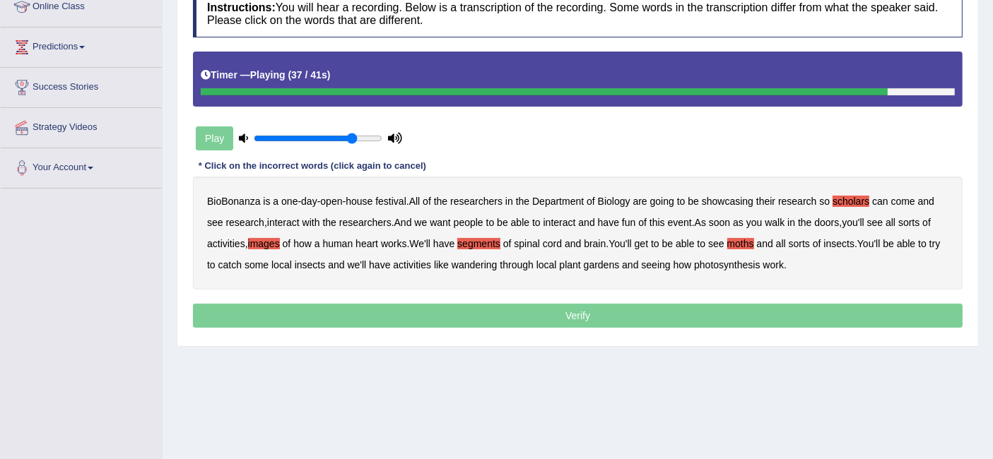
click at [488, 263] on b "wandering" at bounding box center [475, 264] width 46 height 11
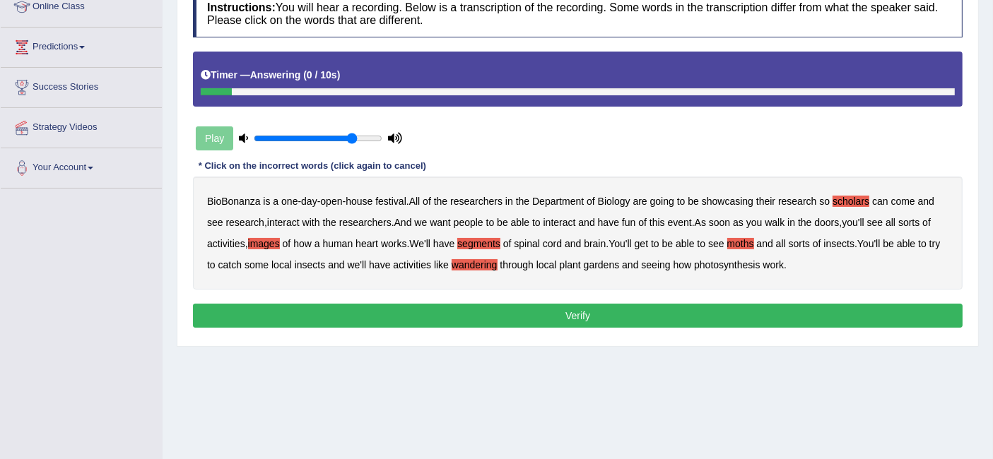
click at [620, 310] on button "Verify" at bounding box center [578, 316] width 770 height 24
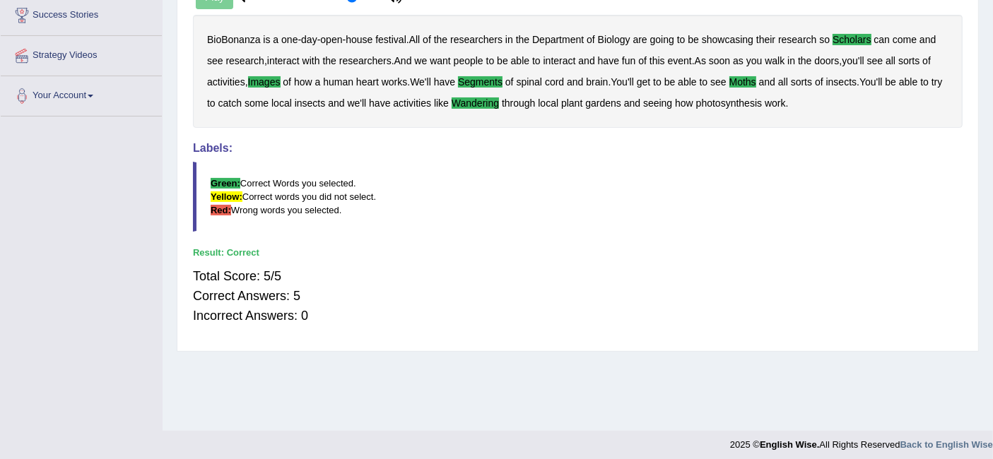
scroll to position [0, 0]
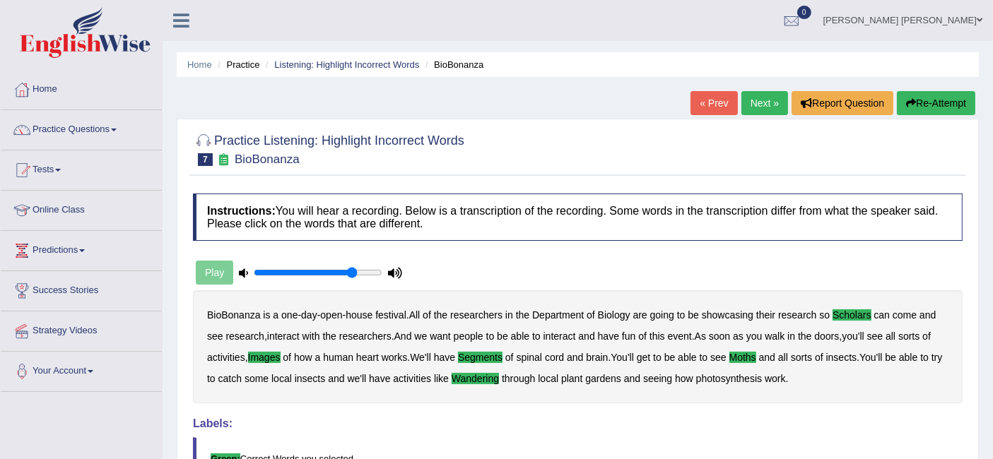
click at [765, 104] on link "Next »" at bounding box center [764, 103] width 47 height 24
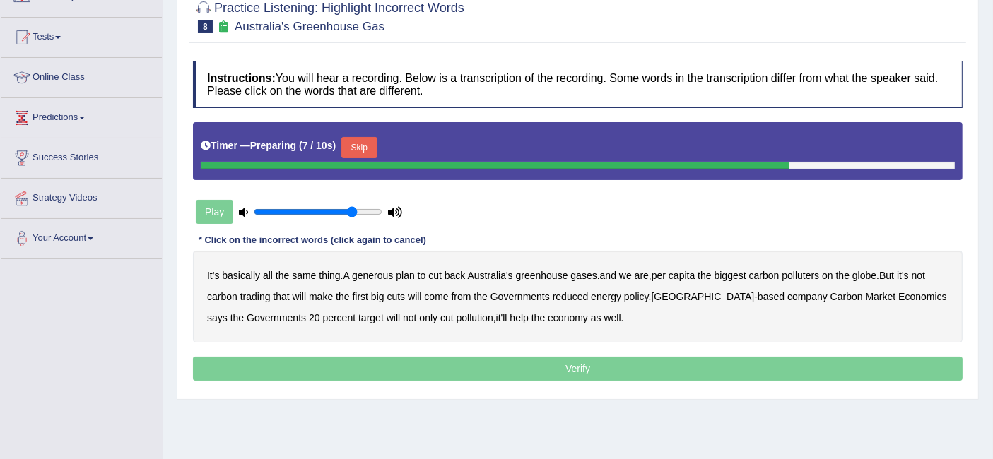
scroll to position [157, 0]
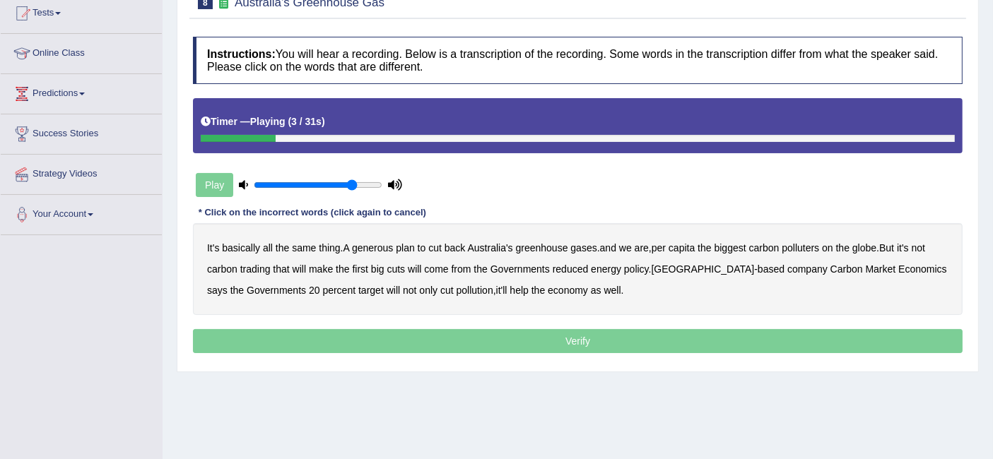
click at [389, 247] on b "generous" at bounding box center [372, 247] width 41 height 11
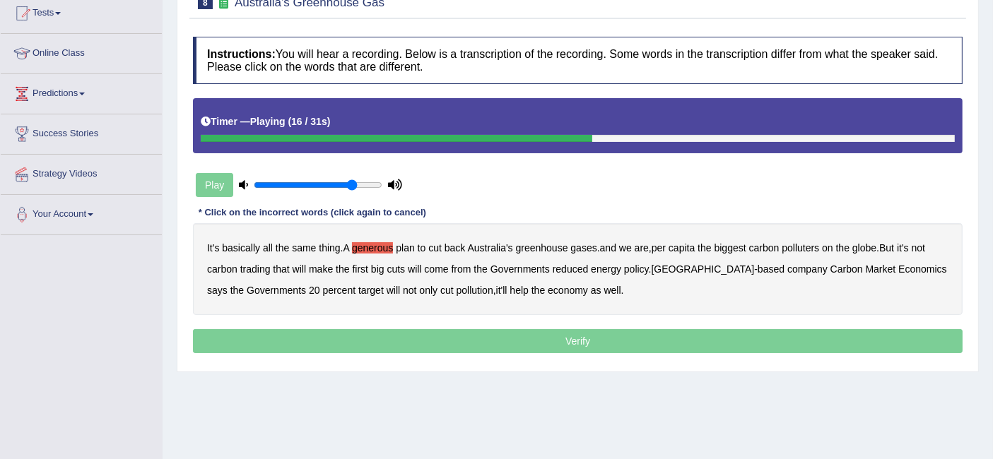
click at [436, 267] on b "come" at bounding box center [436, 269] width 24 height 11
drag, startPoint x: 452, startPoint y: 266, endPoint x: 408, endPoint y: 265, distance: 44.5
click at [452, 266] on b "from" at bounding box center [462, 269] width 20 height 11
click at [268, 270] on b "trading" at bounding box center [255, 269] width 30 height 11
click at [436, 264] on b "come" at bounding box center [436, 269] width 24 height 11
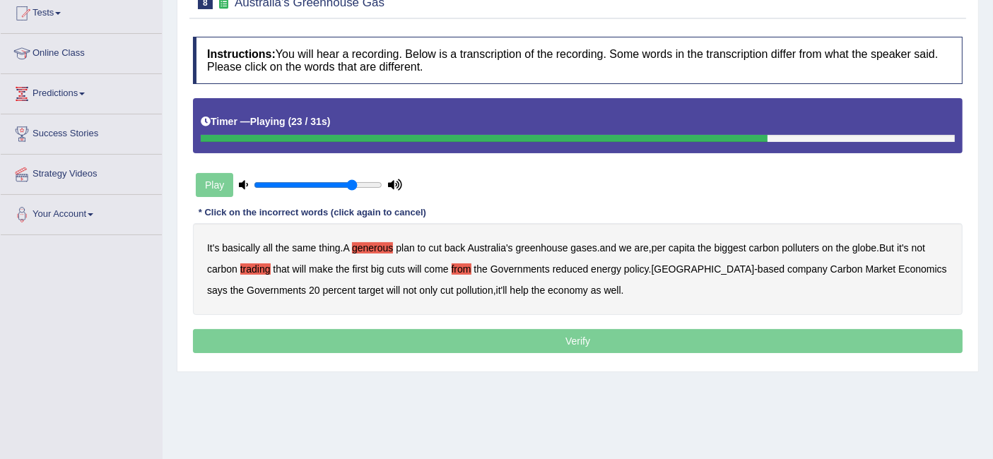
click at [459, 268] on b "from" at bounding box center [462, 269] width 20 height 11
click at [671, 269] on b "[GEOGRAPHIC_DATA]" at bounding box center [703, 269] width 103 height 11
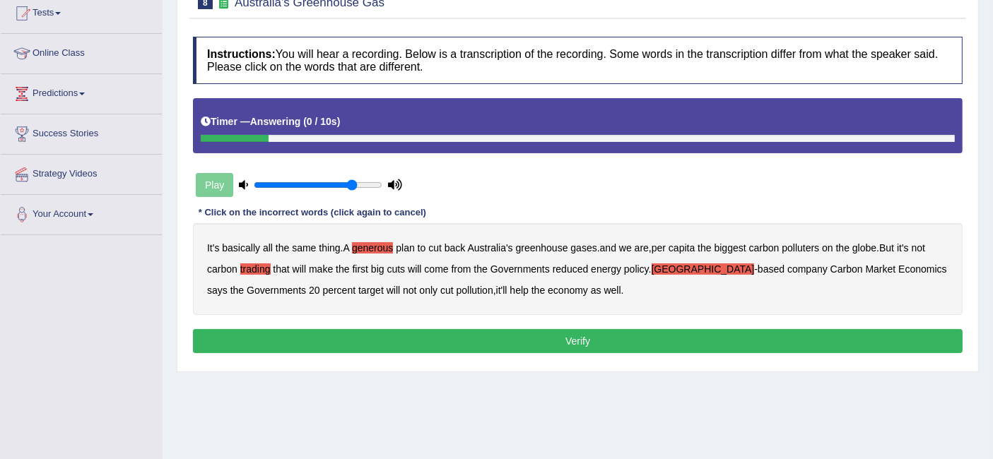
click at [580, 339] on button "Verify" at bounding box center [578, 341] width 770 height 24
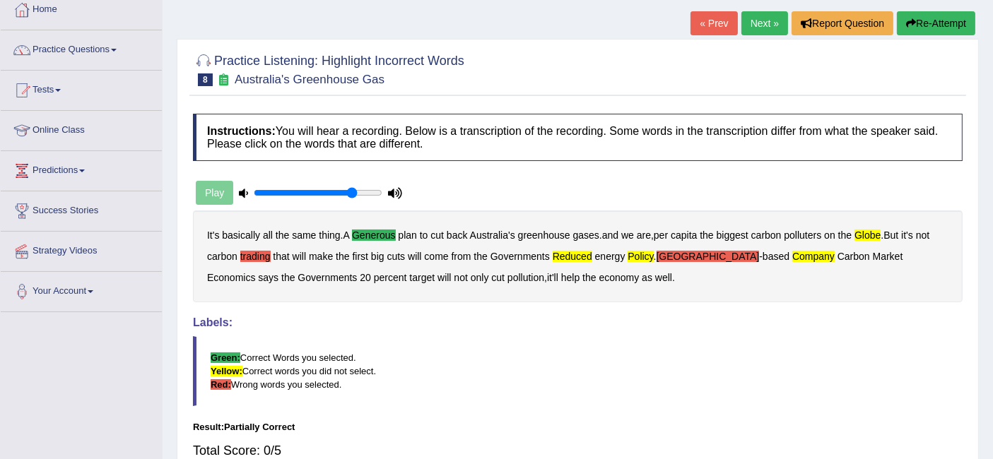
scroll to position [0, 0]
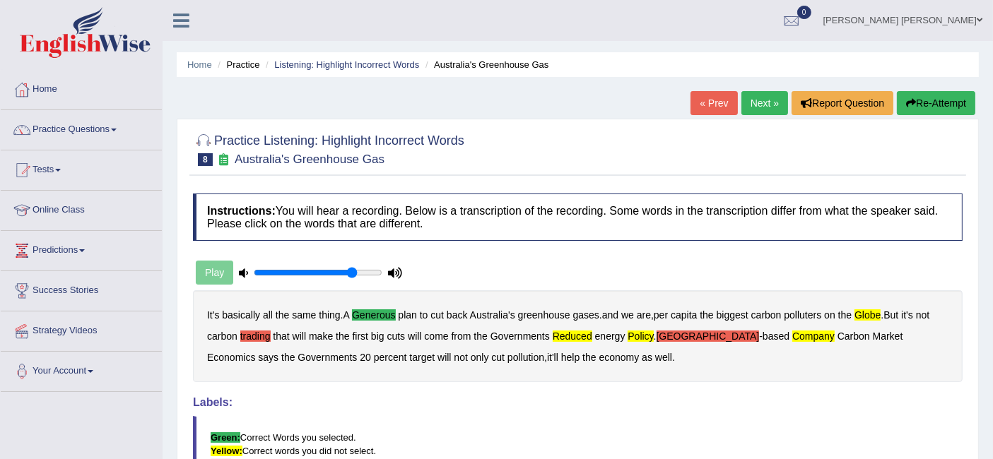
click at [758, 99] on link "Next »" at bounding box center [764, 103] width 47 height 24
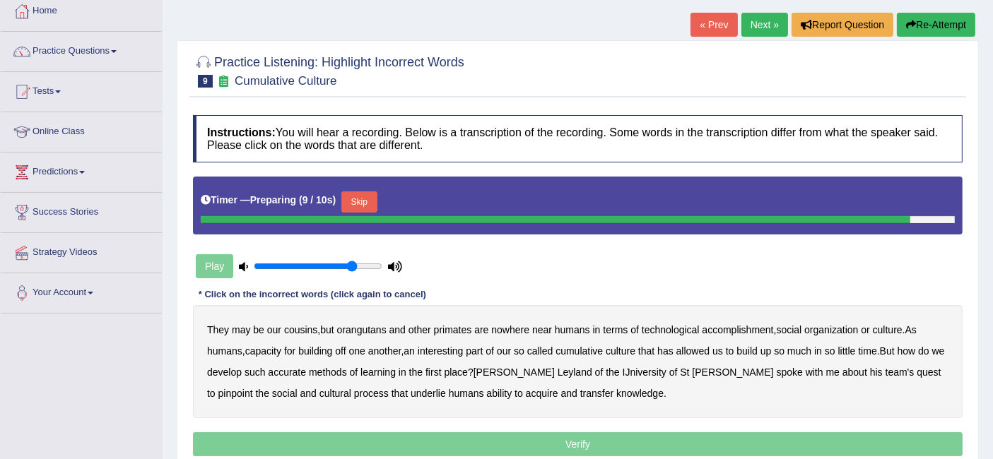
scroll to position [157, 0]
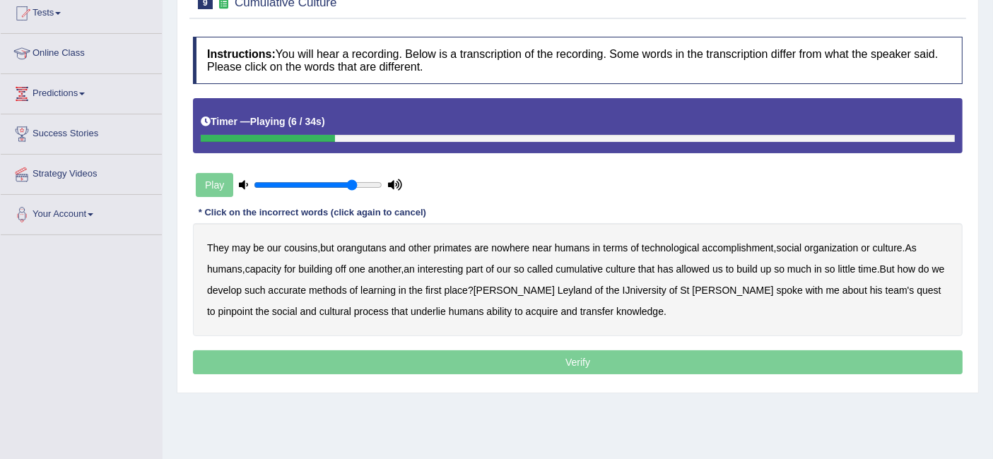
click at [734, 249] on b "accomplishment" at bounding box center [737, 247] width 71 height 11
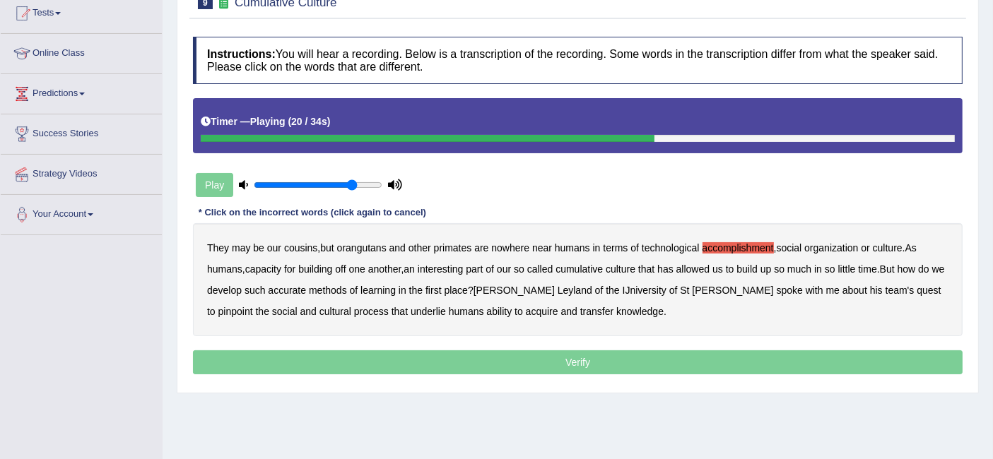
click at [300, 286] on b "accurate" at bounding box center [287, 290] width 38 height 11
click at [623, 287] on b "IJniversity" at bounding box center [645, 290] width 44 height 11
click at [319, 307] on b "cultural" at bounding box center [335, 311] width 32 height 11
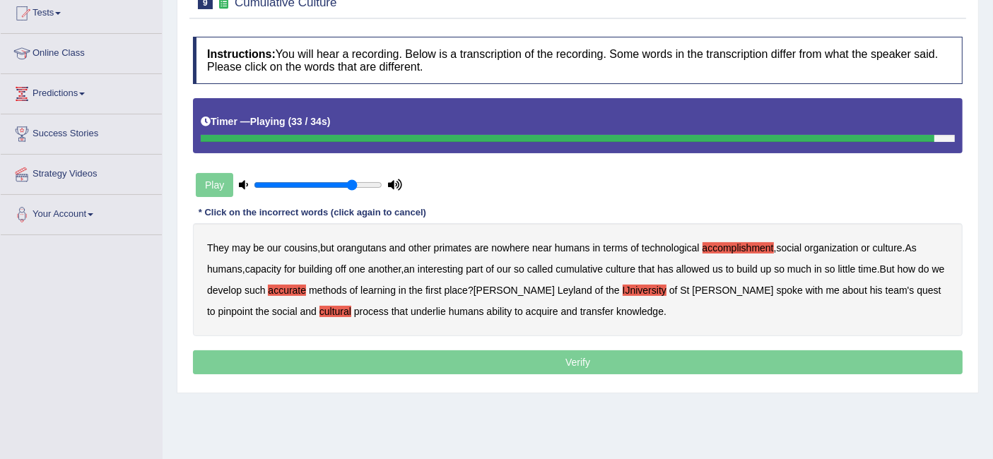
click at [580, 311] on b "transfer" at bounding box center [596, 311] width 33 height 11
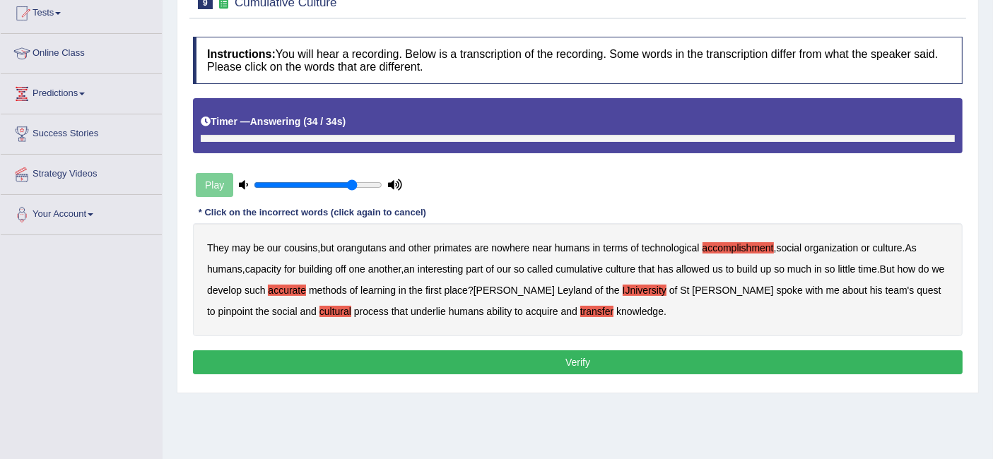
click at [591, 351] on button "Verify" at bounding box center [578, 363] width 770 height 24
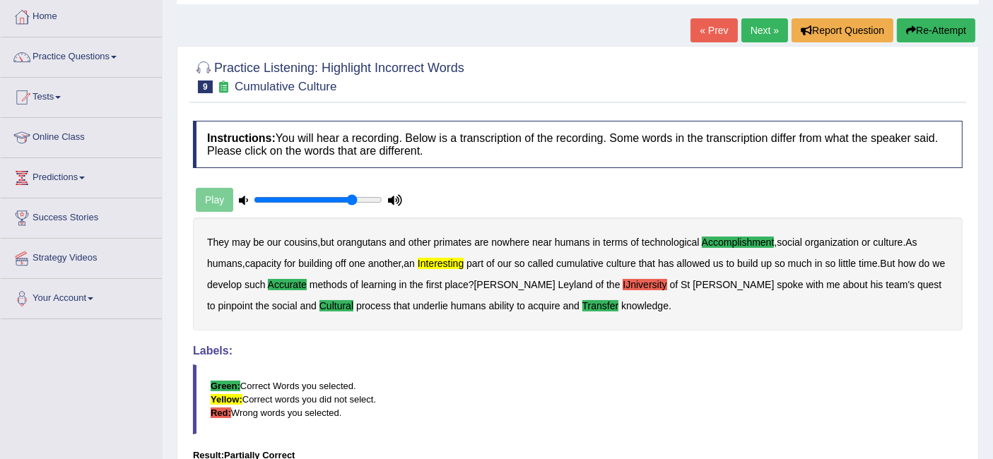
scroll to position [0, 0]
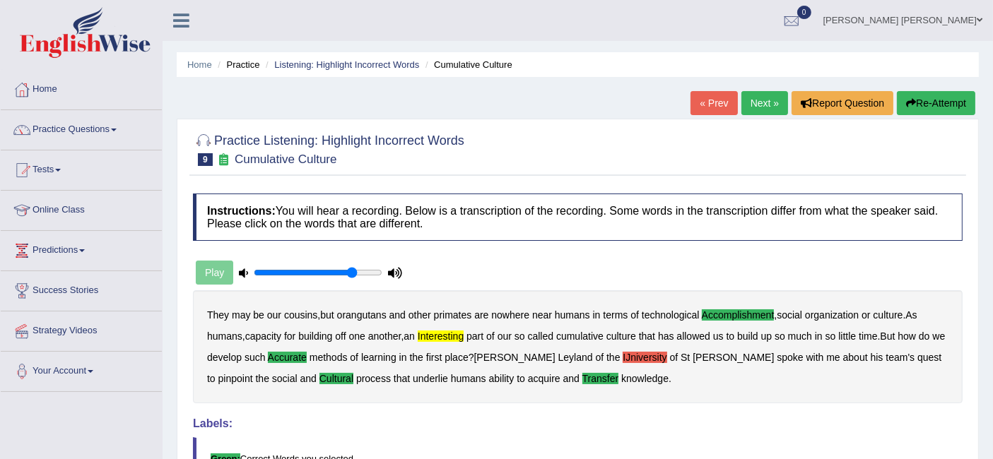
click at [763, 102] on link "Next »" at bounding box center [764, 103] width 47 height 24
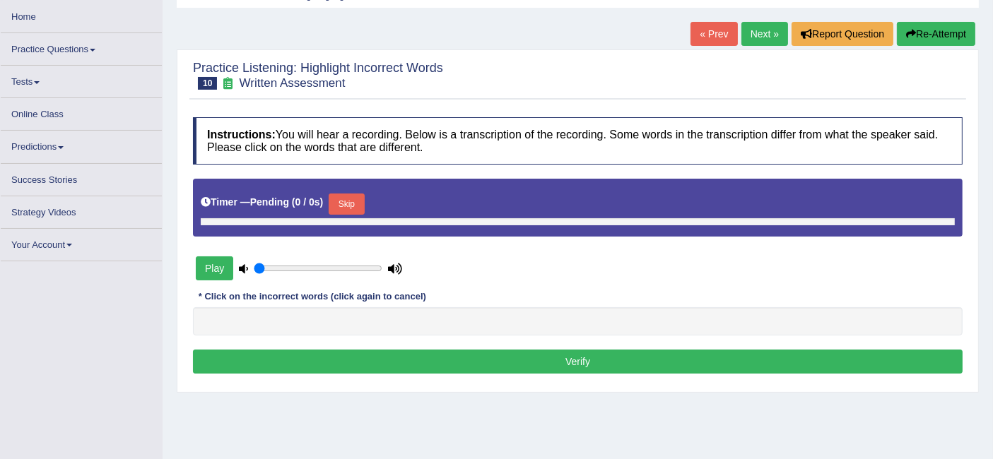
type input "0.8"
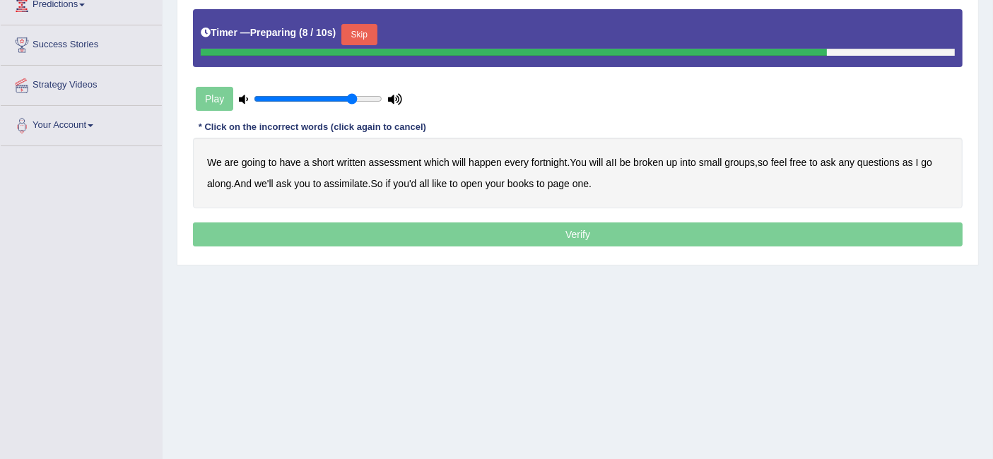
scroll to position [167, 0]
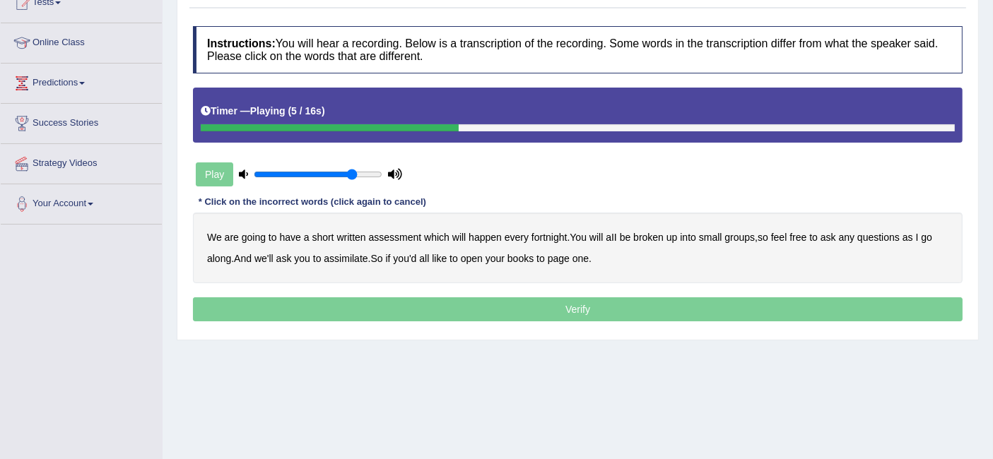
click at [642, 235] on b "broken" at bounding box center [648, 237] width 30 height 11
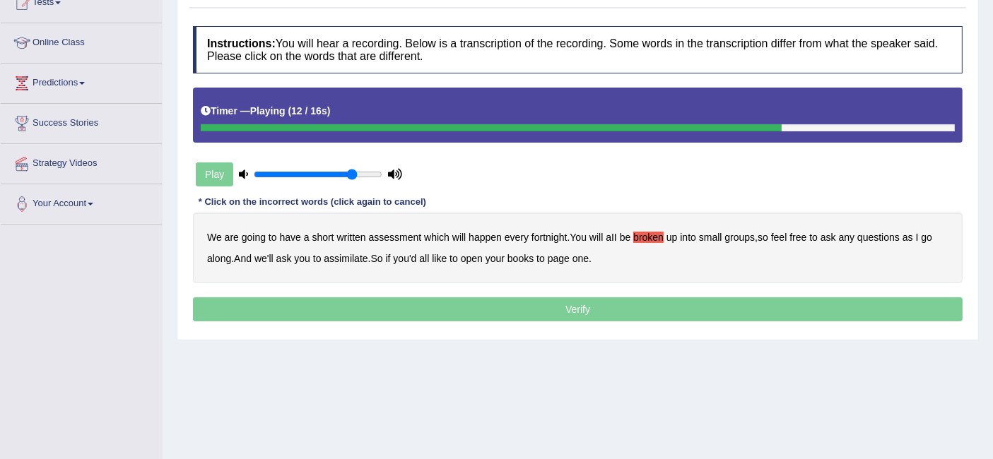
click at [279, 257] on b "ask" at bounding box center [284, 258] width 16 height 11
click at [270, 257] on b "we'll" at bounding box center [263, 258] width 19 height 11
click at [281, 257] on b "ask" at bounding box center [284, 258] width 16 height 11
click at [360, 255] on b "assimilate" at bounding box center [346, 258] width 44 height 11
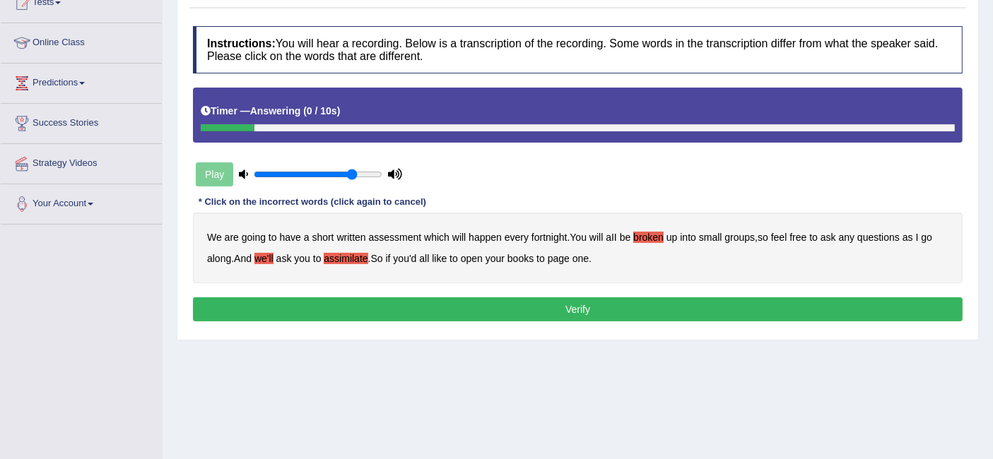
click at [514, 305] on button "Verify" at bounding box center [578, 310] width 770 height 24
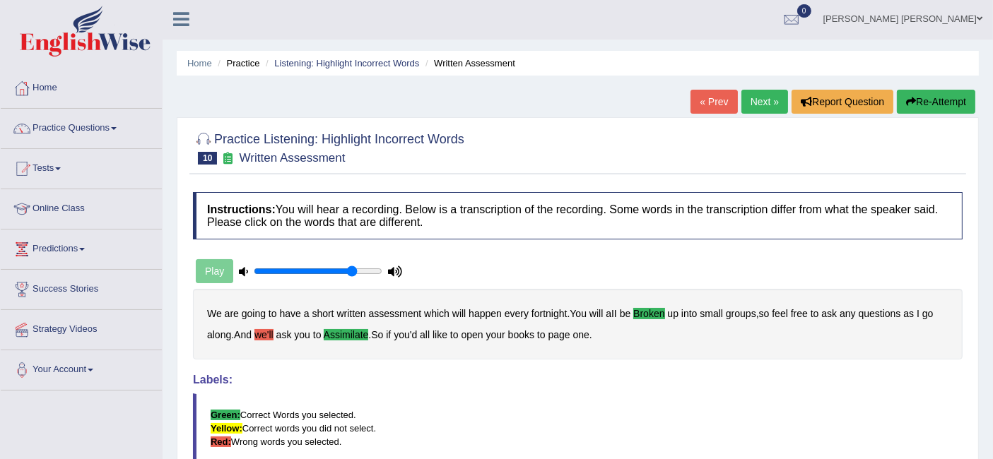
scroll to position [0, 0]
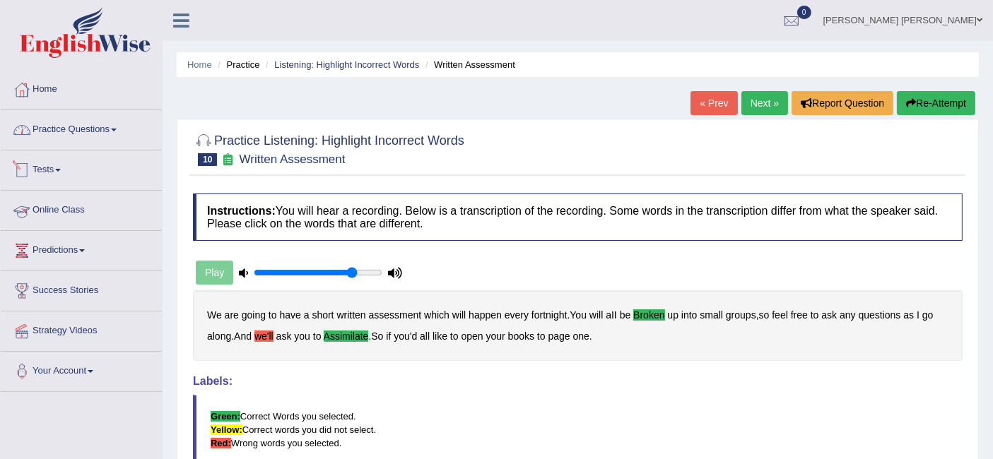
click at [78, 136] on link "Practice Questions" at bounding box center [81, 127] width 161 height 35
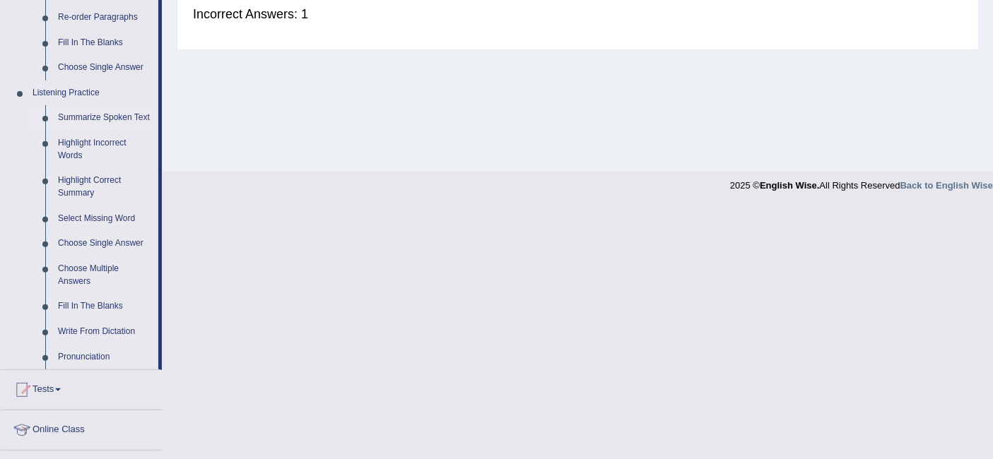
scroll to position [549, 0]
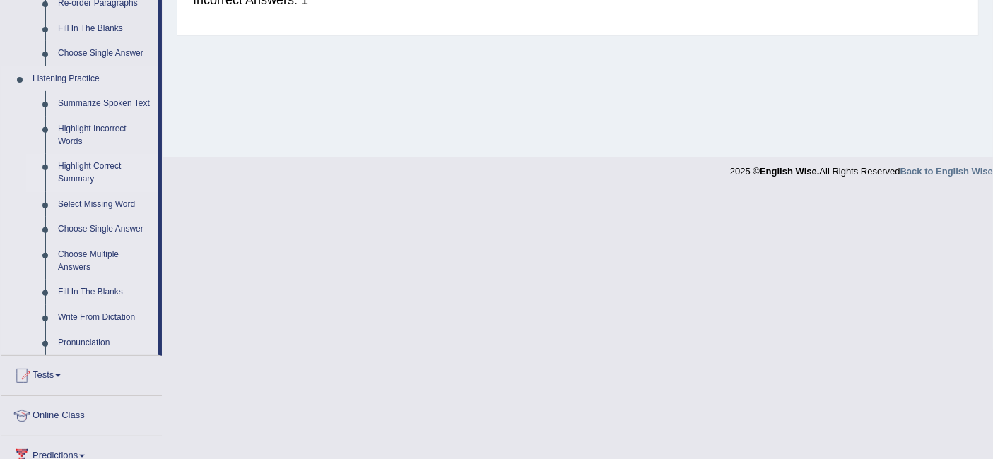
click at [109, 177] on link "Highlight Correct Summary" at bounding box center [105, 172] width 107 height 37
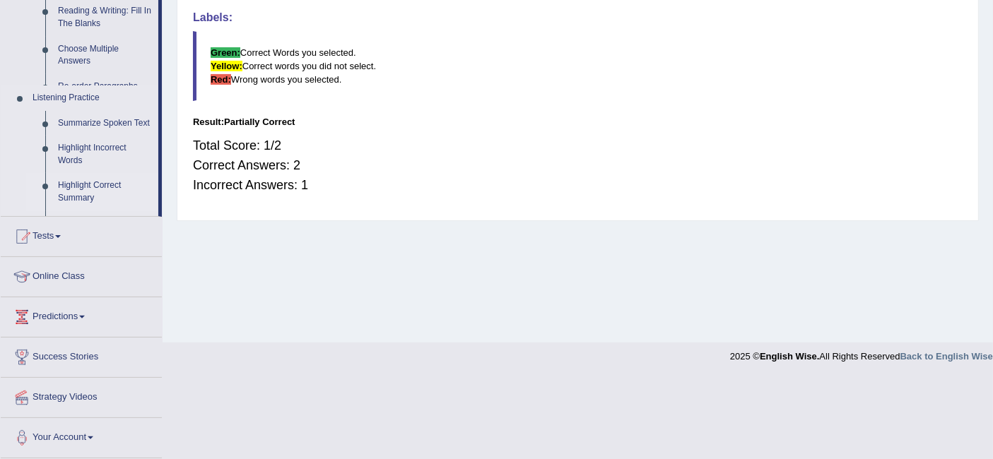
scroll to position [282, 0]
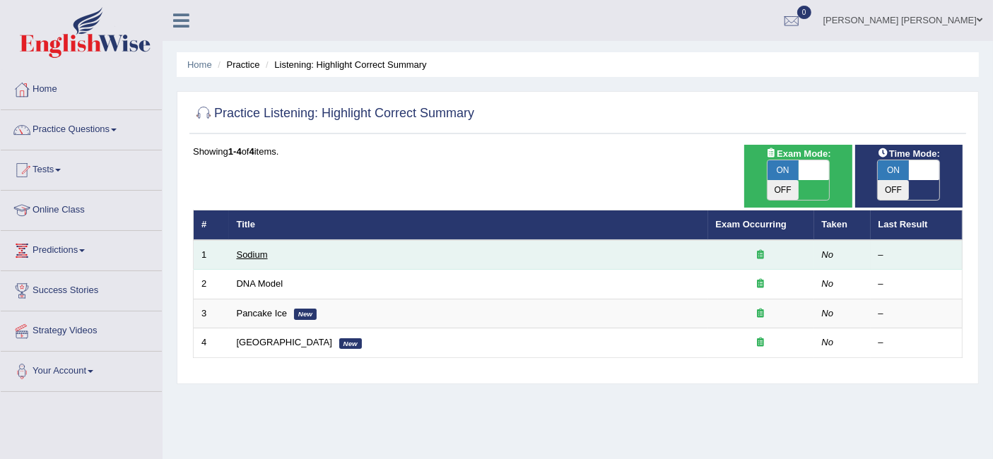
click at [258, 249] on link "Sodium" at bounding box center [252, 254] width 31 height 11
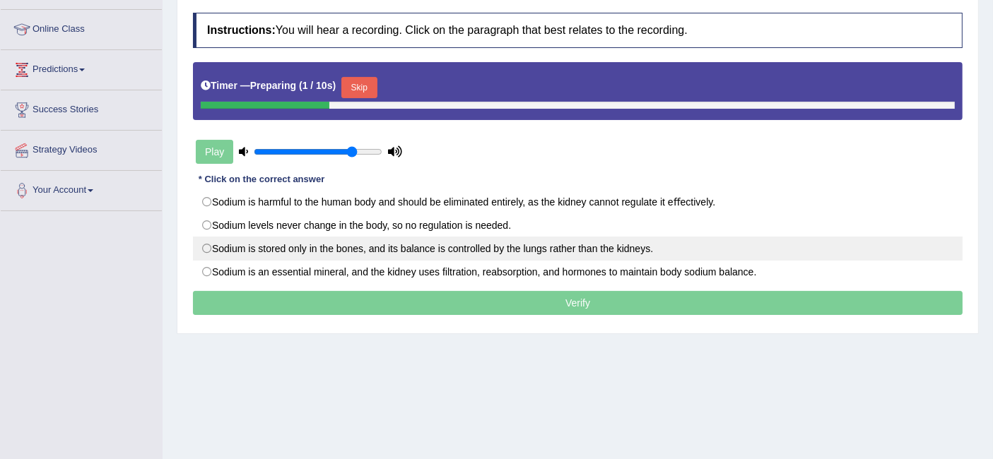
scroll to position [157, 0]
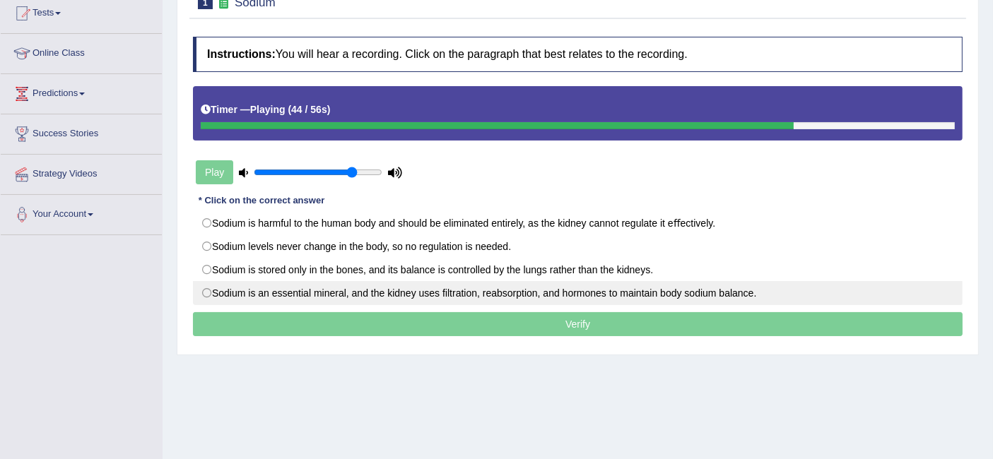
click at [462, 290] on label "Sodium is an essential mineral, and the kidney uses ﬁltration, reabsorption, an…" at bounding box center [578, 293] width 770 height 24
radio input "true"
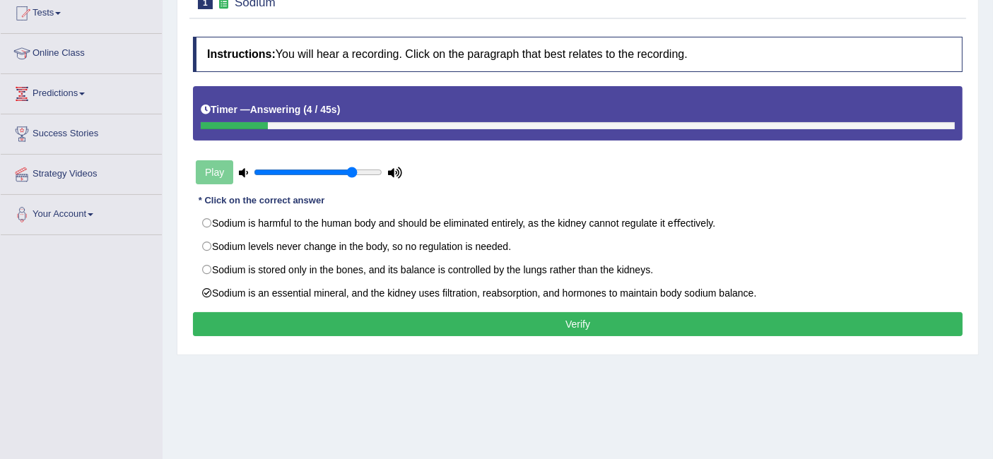
click at [425, 317] on button "Verify" at bounding box center [578, 324] width 770 height 24
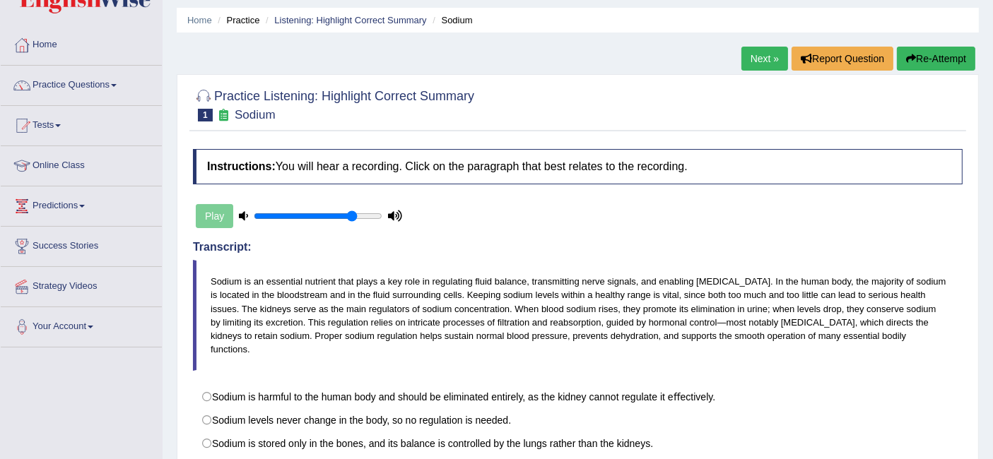
scroll to position [0, 0]
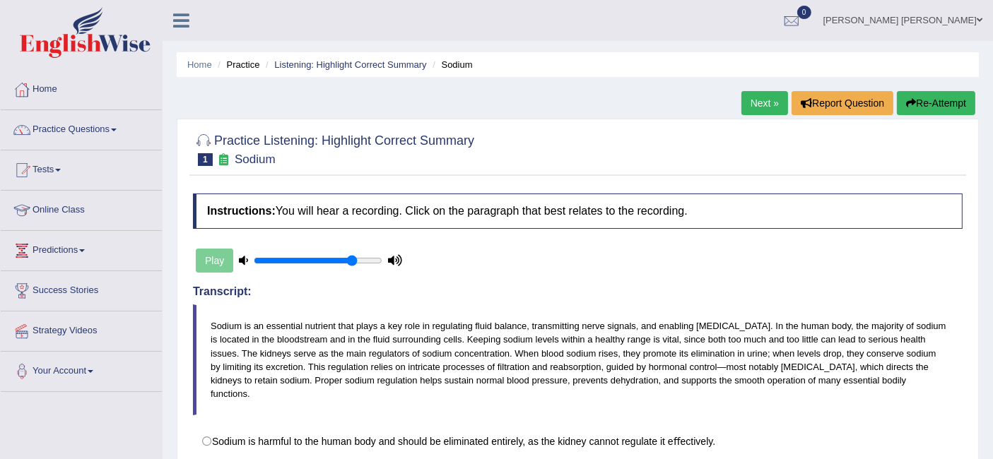
click at [758, 102] on link "Next »" at bounding box center [764, 103] width 47 height 24
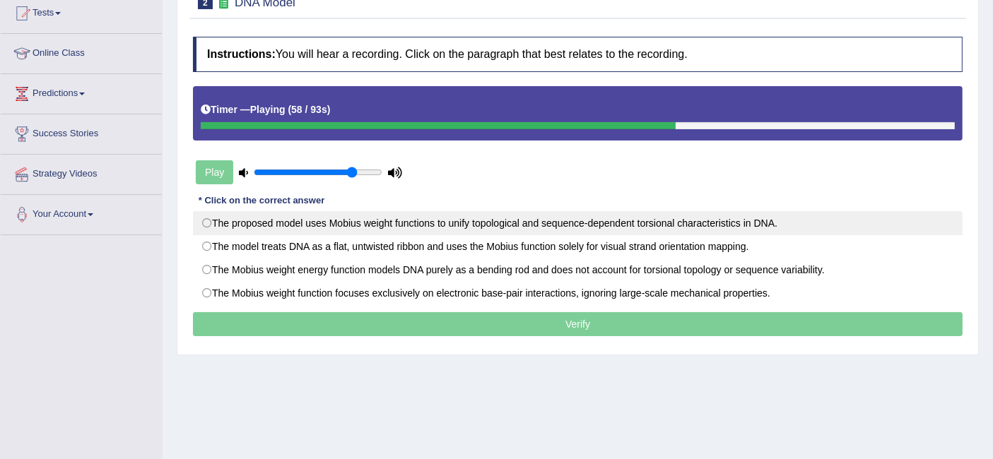
click at [551, 218] on label "The proposed model uses Mobius weight functions to unify topological and sequen…" at bounding box center [578, 223] width 770 height 24
radio input "true"
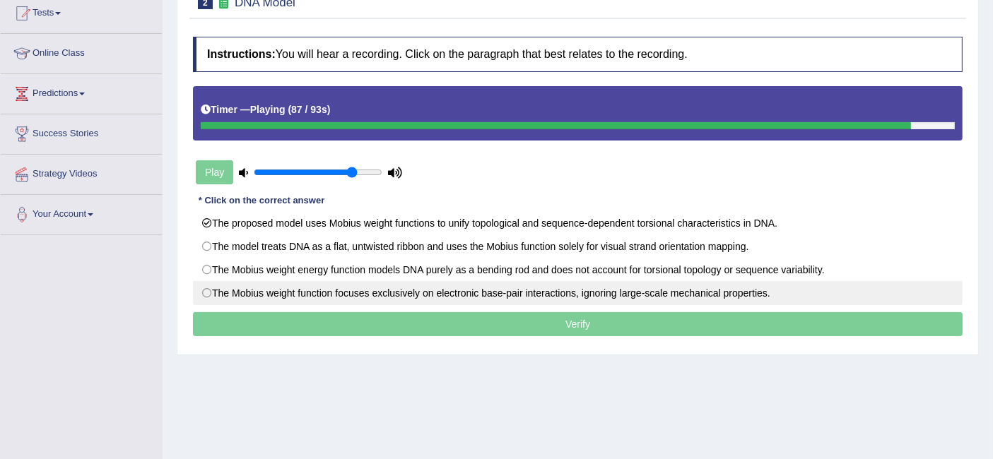
click at [450, 290] on label "The Mobius weight function focuses exclusively on electronic base-pair interact…" at bounding box center [578, 293] width 770 height 24
radio input "true"
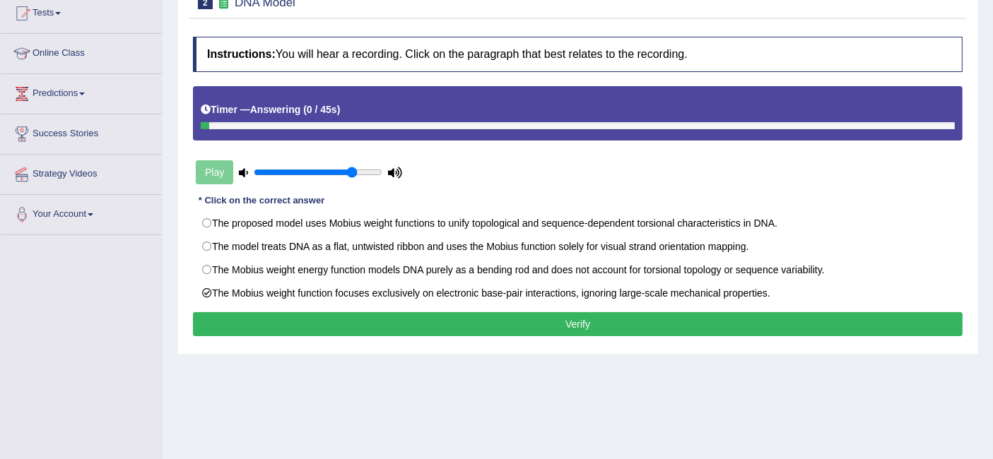
click at [589, 324] on button "Verify" at bounding box center [578, 324] width 770 height 24
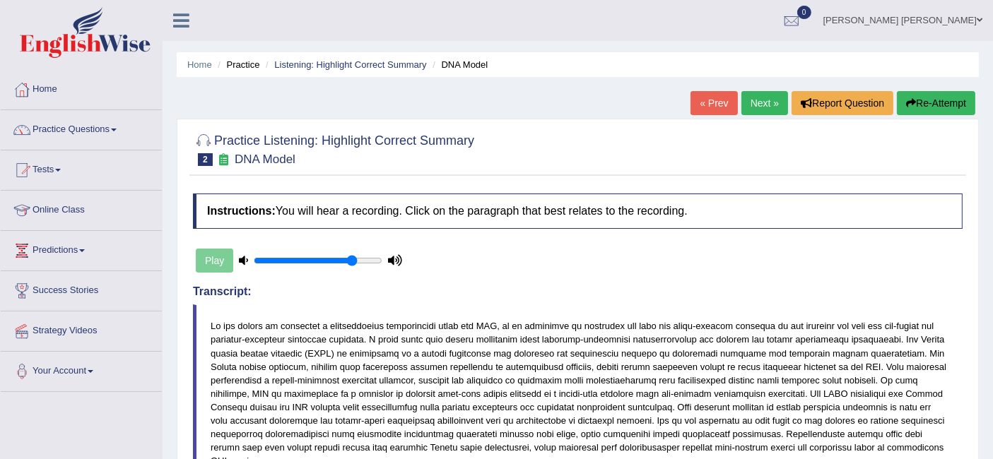
click at [759, 107] on link "Next »" at bounding box center [764, 103] width 47 height 24
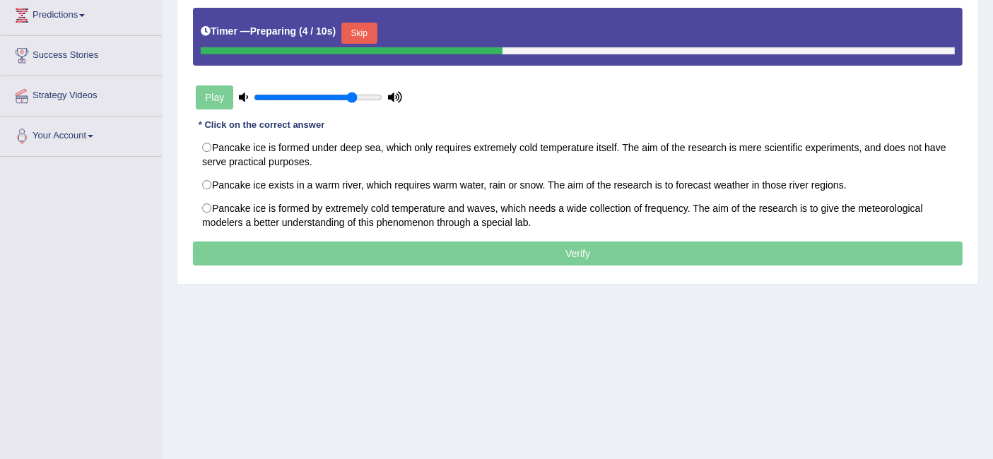
scroll to position [157, 0]
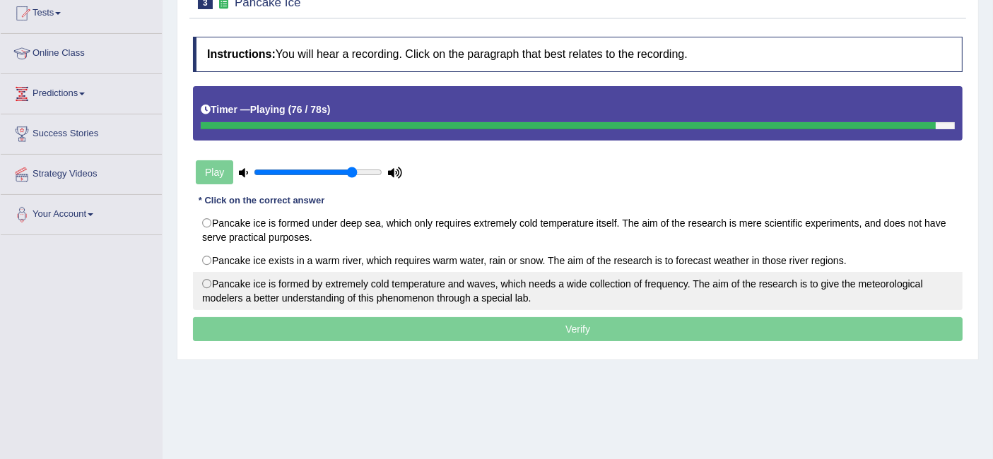
click at [305, 288] on label "Pancake ice is formed by extremely cold temperature and waves, which needs a wi…" at bounding box center [578, 291] width 770 height 38
radio input "true"
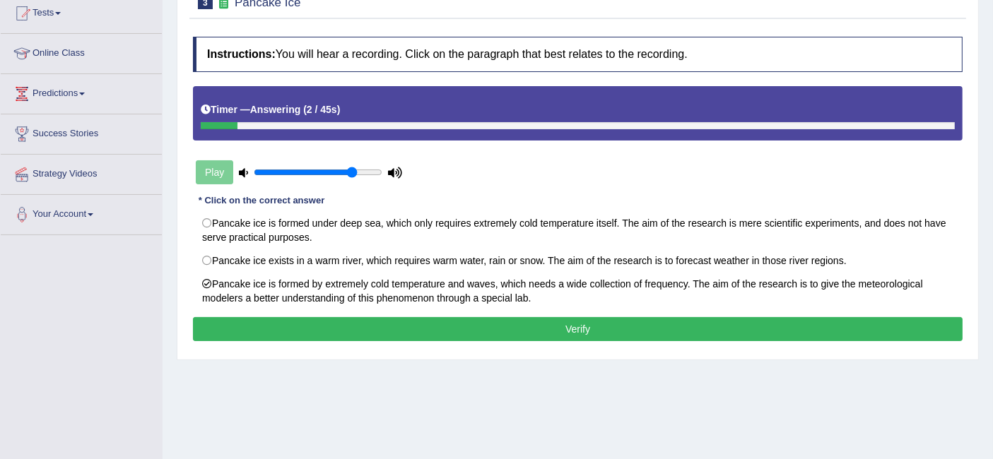
click at [498, 327] on button "Verify" at bounding box center [578, 329] width 770 height 24
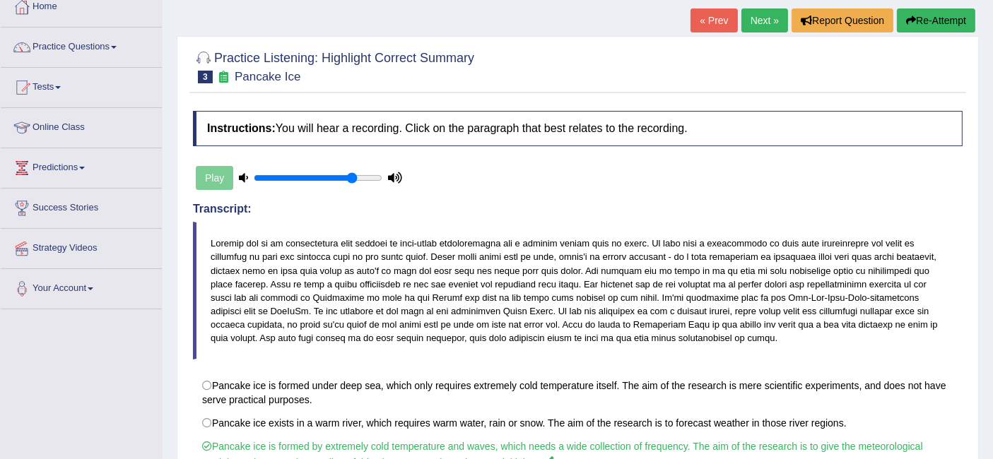
scroll to position [0, 0]
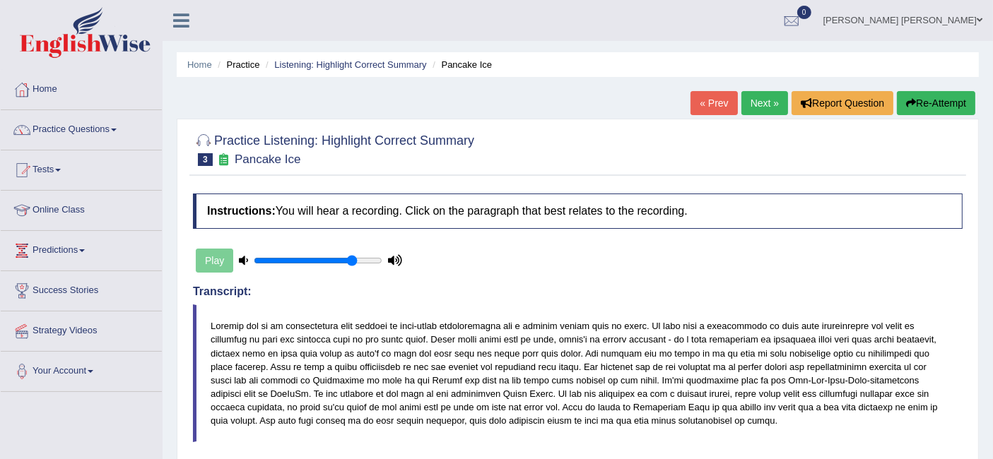
click at [759, 102] on link "Next »" at bounding box center [764, 103] width 47 height 24
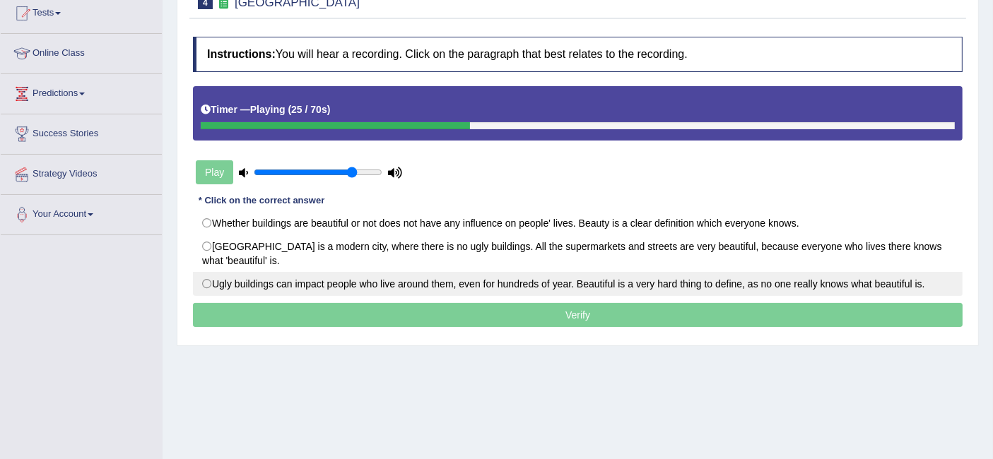
click at [510, 277] on label "Ugly buildings can impact people who live around them, even for hundreds of yea…" at bounding box center [578, 284] width 770 height 24
radio input "true"
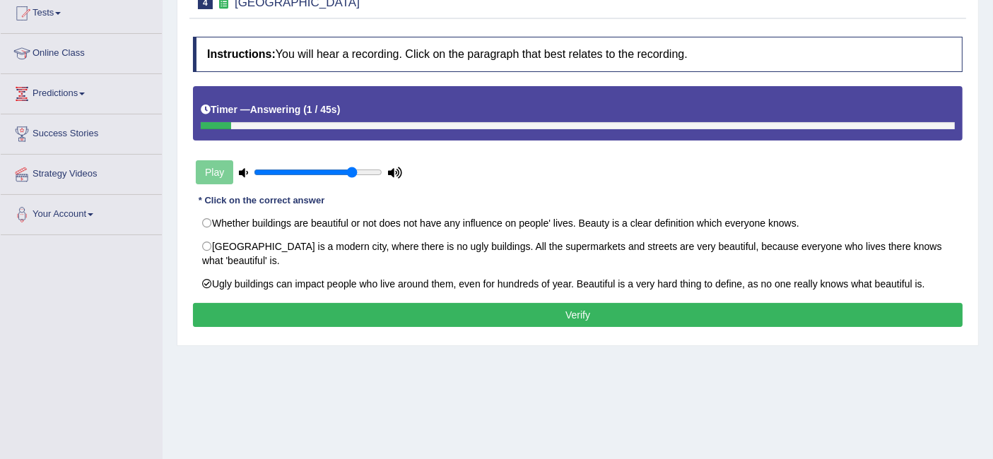
click at [550, 322] on button "Verify" at bounding box center [578, 315] width 770 height 24
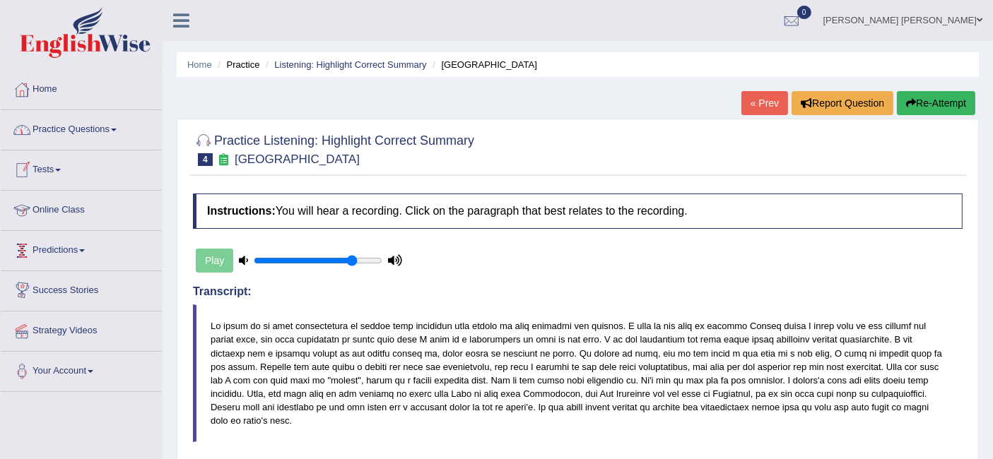
click at [91, 138] on link "Practice Questions" at bounding box center [81, 127] width 161 height 35
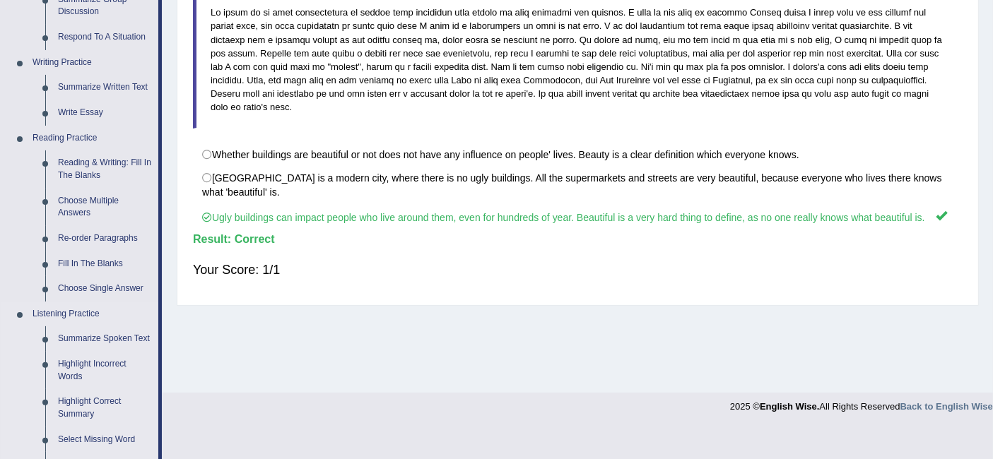
scroll to position [392, 0]
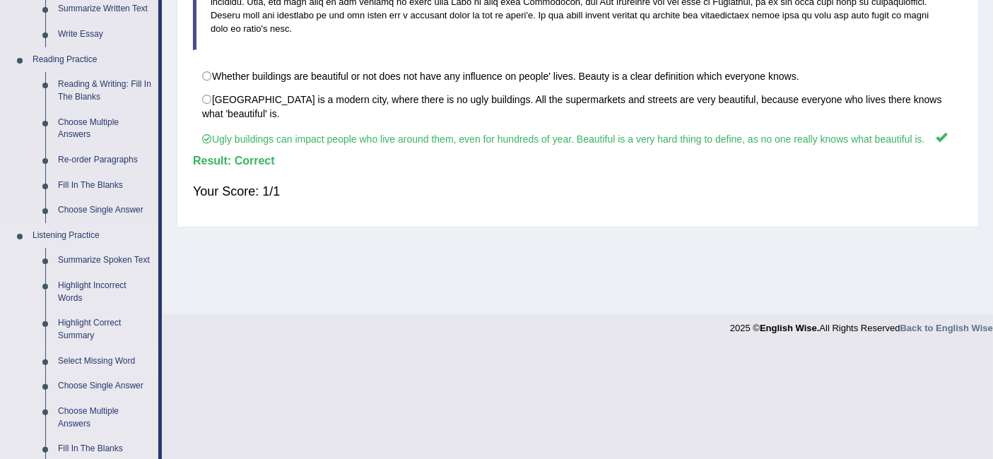
click at [114, 363] on link "Select Missing Word" at bounding box center [105, 361] width 107 height 25
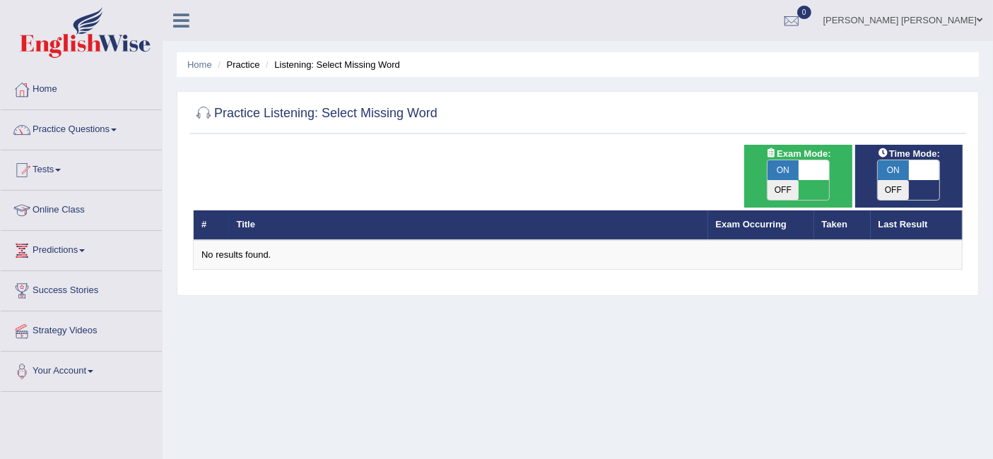
click at [793, 165] on span "ON" at bounding box center [783, 170] width 31 height 20
checkbox input "false"
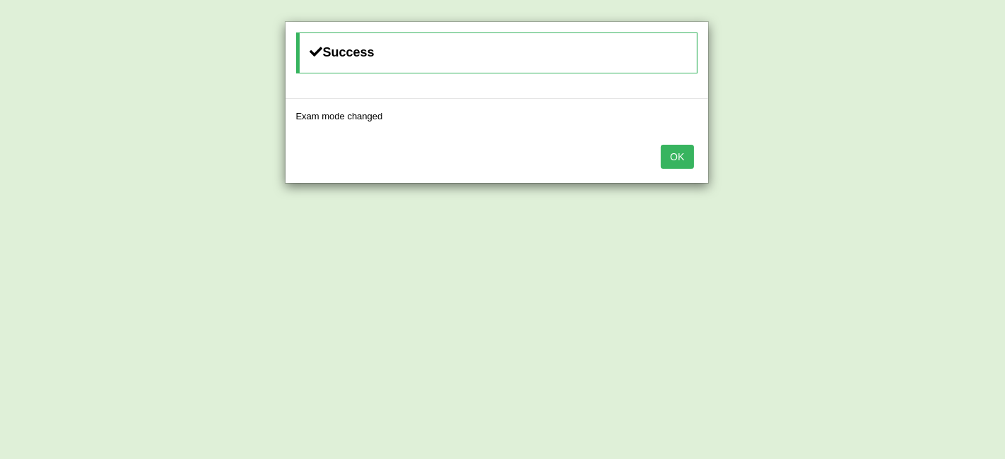
click at [687, 157] on button "OK" at bounding box center [677, 157] width 33 height 24
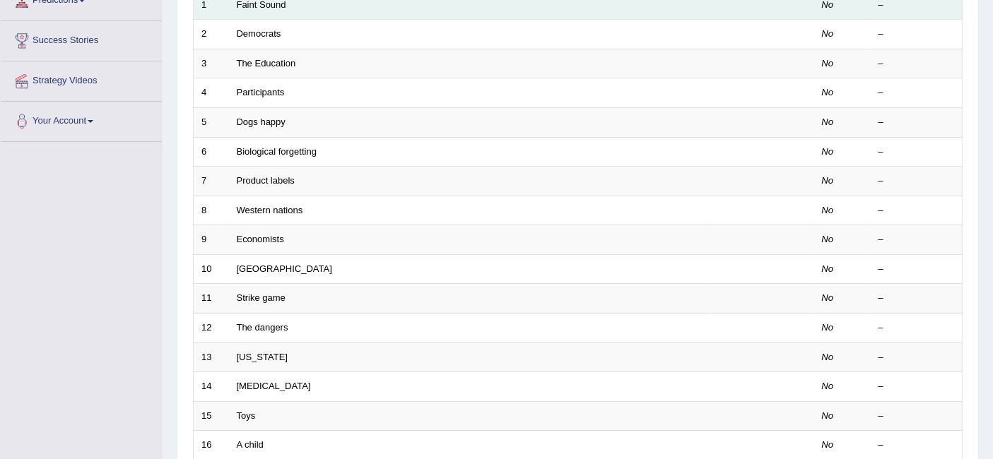
scroll to position [78, 0]
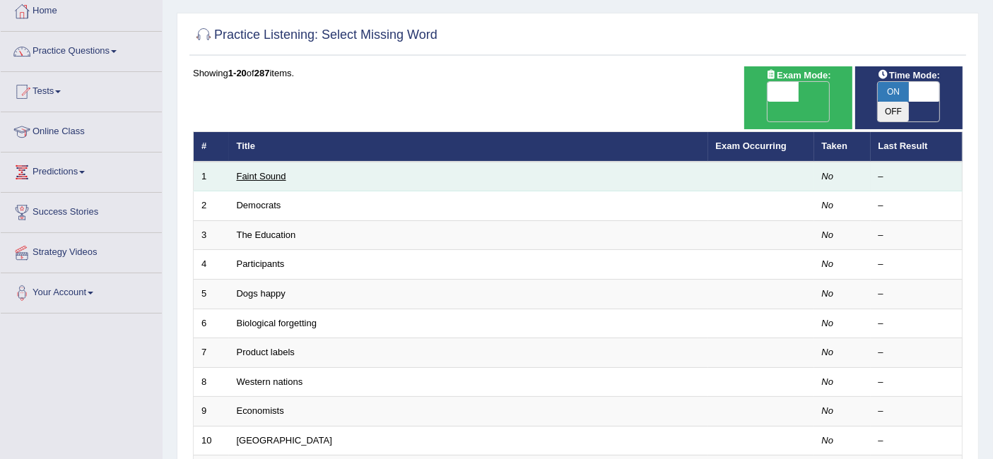
click at [249, 171] on link "Faint Sound" at bounding box center [261, 176] width 49 height 11
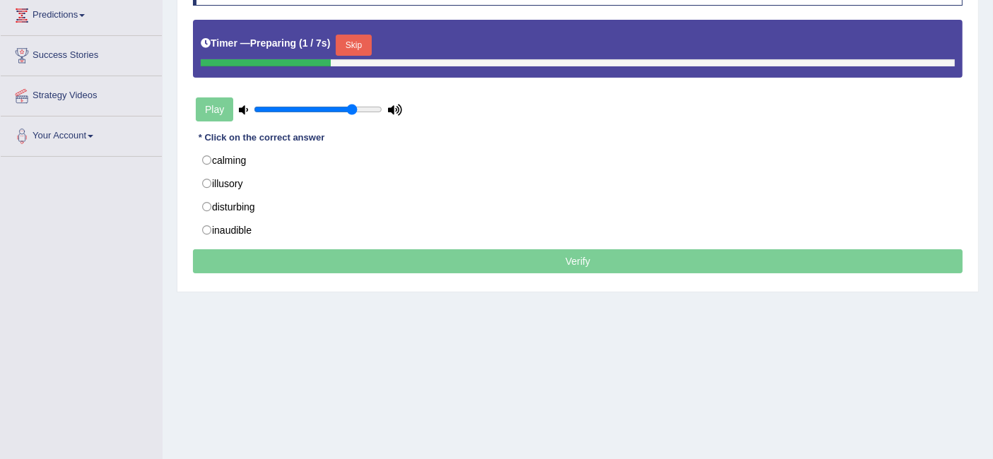
scroll to position [157, 0]
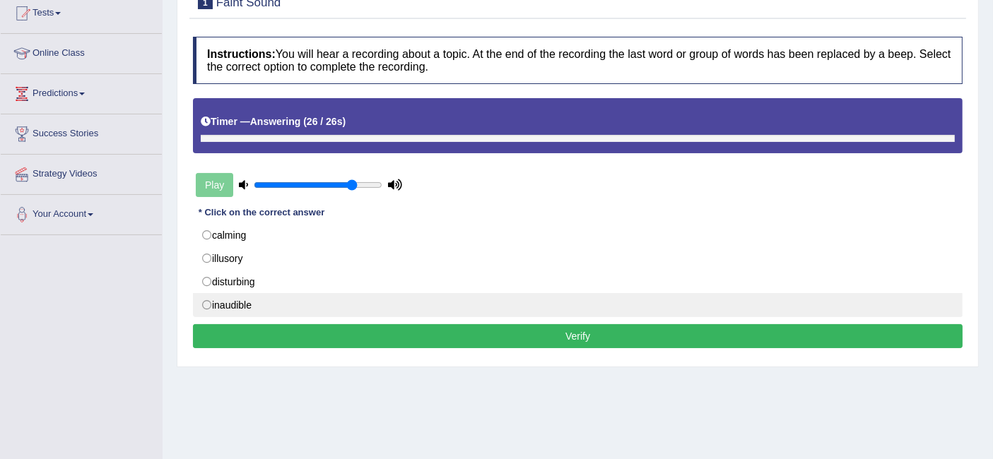
click at [279, 300] on label "inaudible" at bounding box center [578, 305] width 770 height 24
radio input "true"
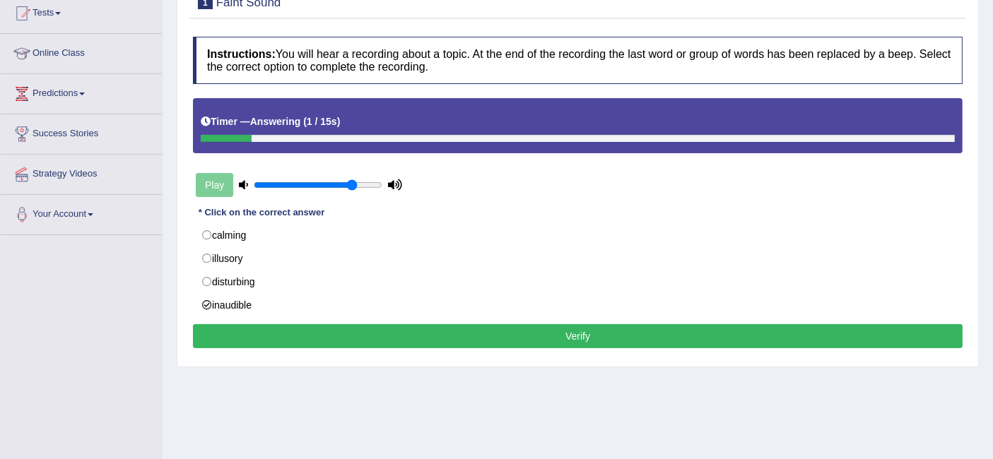
click at [569, 340] on button "Verify" at bounding box center [578, 336] width 770 height 24
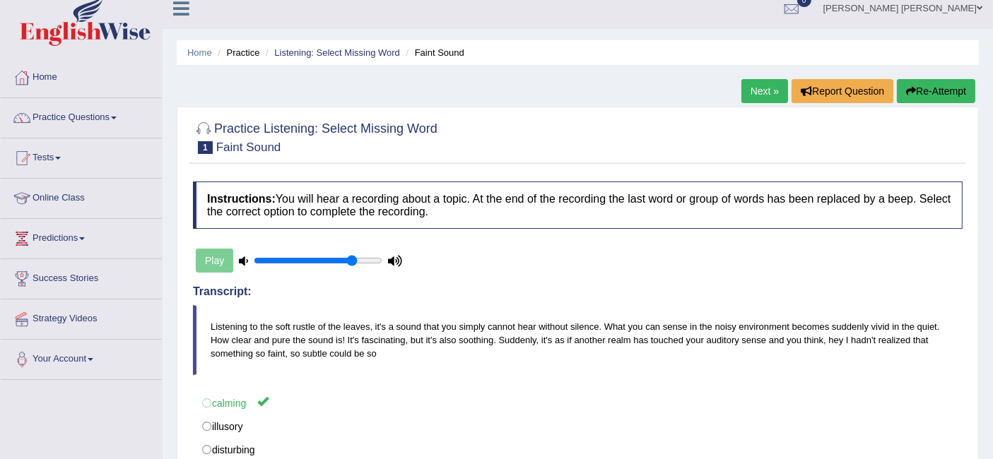
scroll to position [0, 0]
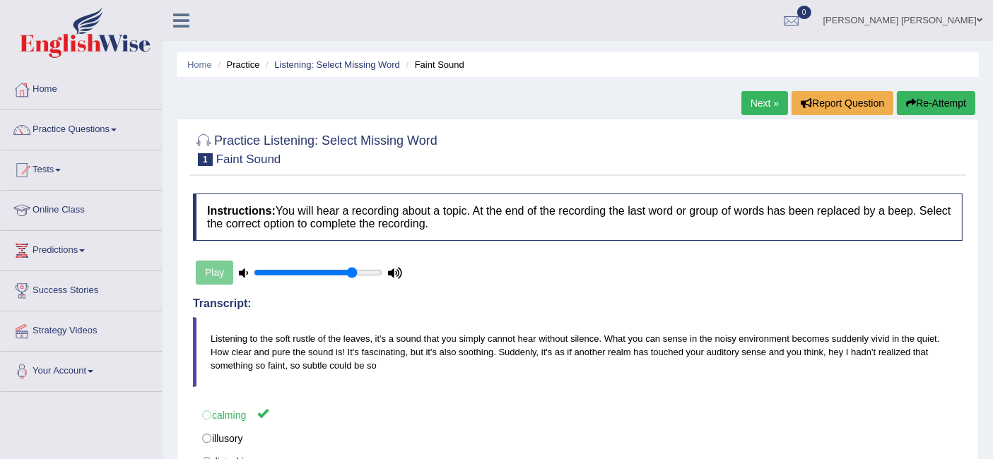
click at [752, 107] on link "Next »" at bounding box center [764, 103] width 47 height 24
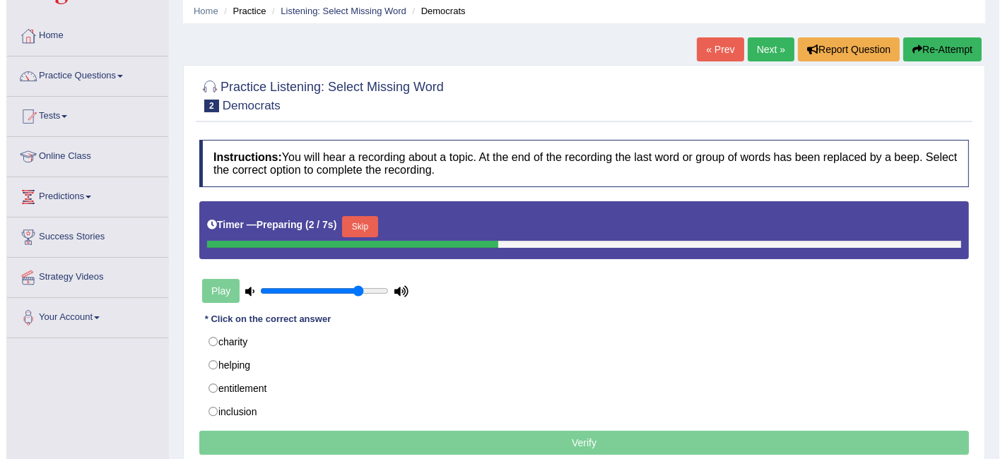
scroll to position [78, 0]
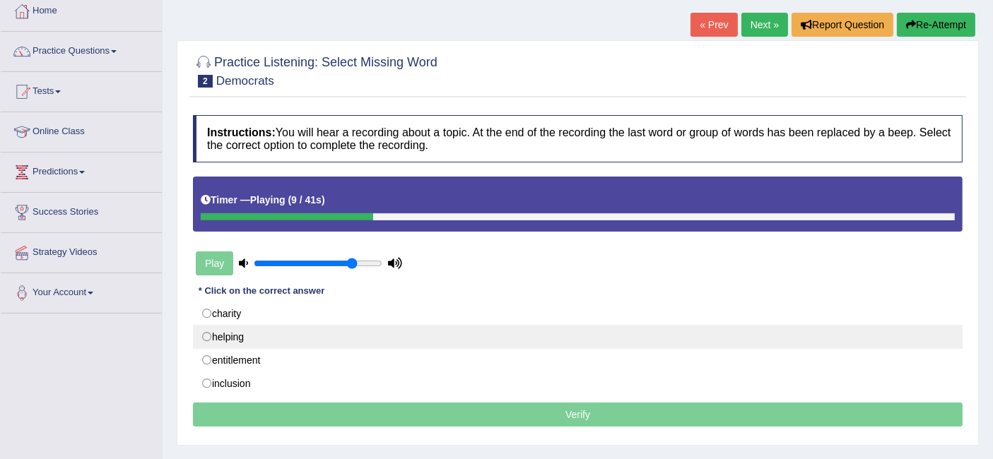
click at [257, 343] on label "helping" at bounding box center [578, 337] width 770 height 24
radio input "true"
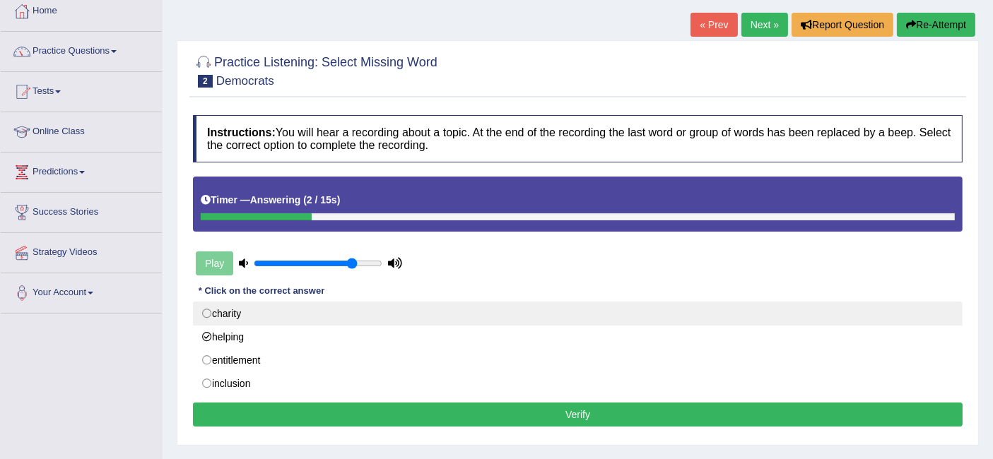
click at [233, 304] on label "charity" at bounding box center [578, 314] width 770 height 24
radio input "true"
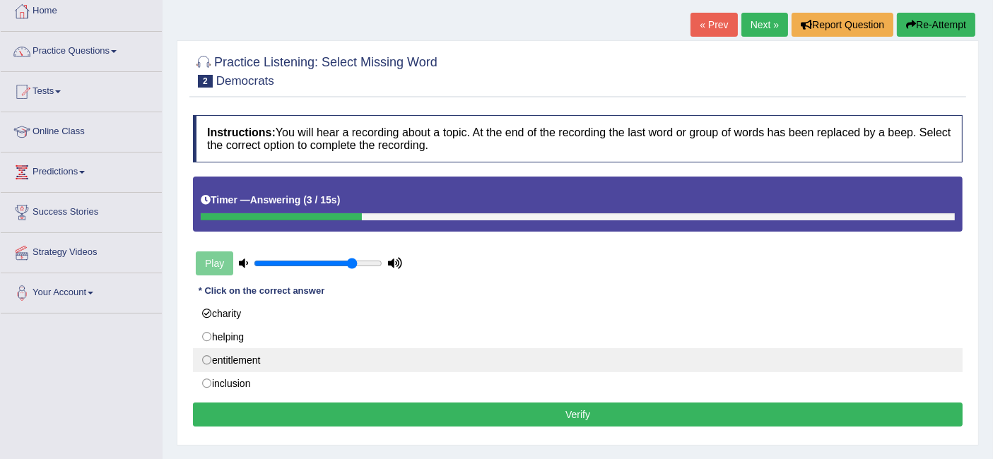
click at [261, 350] on label "entitlement" at bounding box center [578, 360] width 770 height 24
radio input "true"
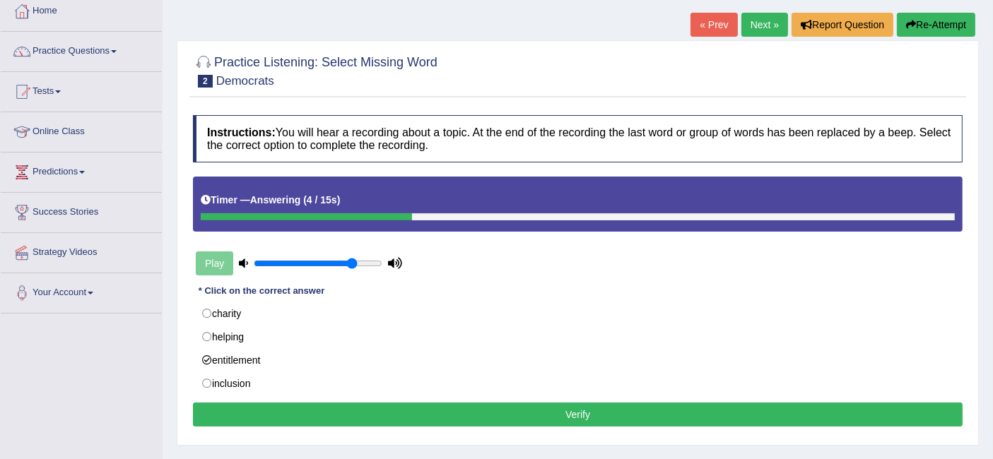
click at [545, 419] on button "Verify" at bounding box center [578, 415] width 770 height 24
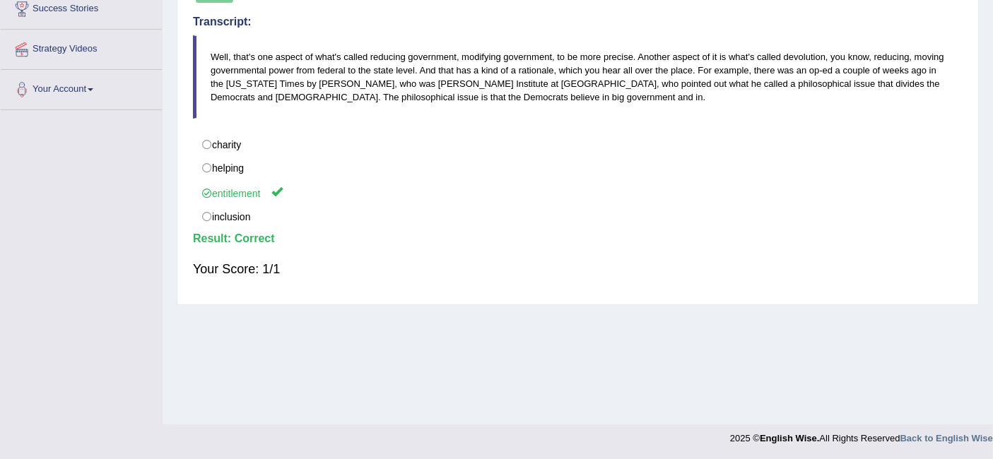
scroll to position [0, 0]
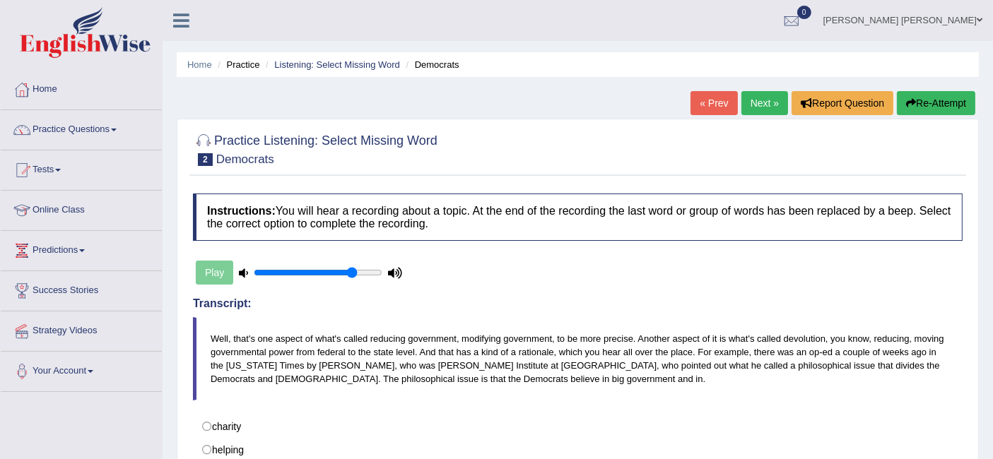
click at [753, 102] on link "Next »" at bounding box center [764, 103] width 47 height 24
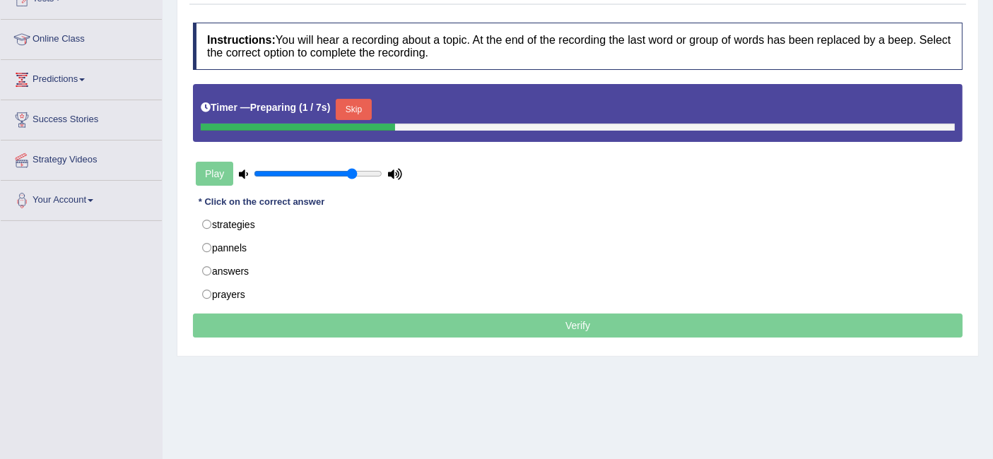
scroll to position [157, 0]
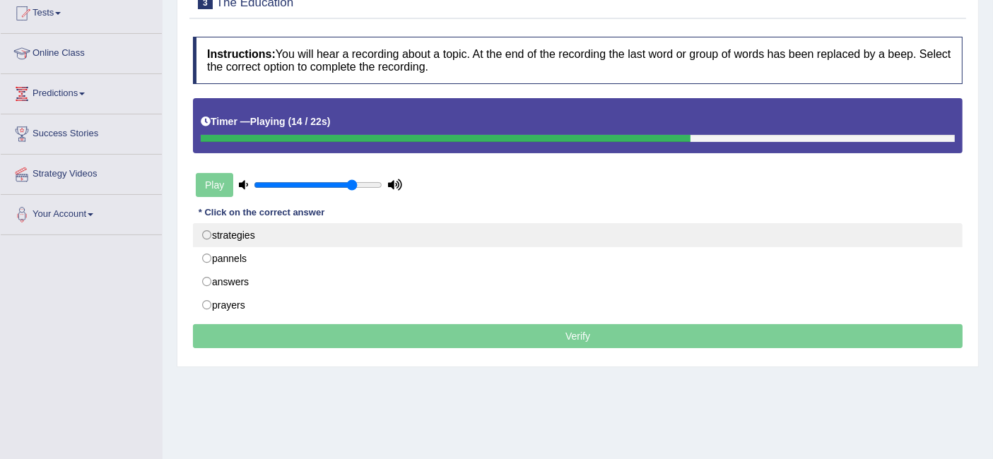
click at [236, 230] on label "strategies" at bounding box center [578, 235] width 770 height 24
radio input "true"
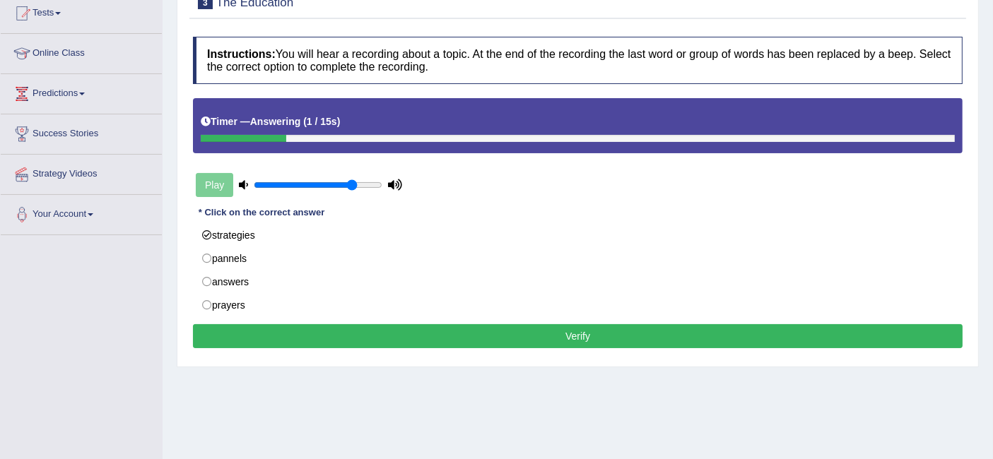
click at [455, 322] on div "Instructions: You will hear a recording about a topic. At the end of the record…" at bounding box center [577, 195] width 777 height 330
click at [448, 331] on button "Verify" at bounding box center [578, 336] width 770 height 24
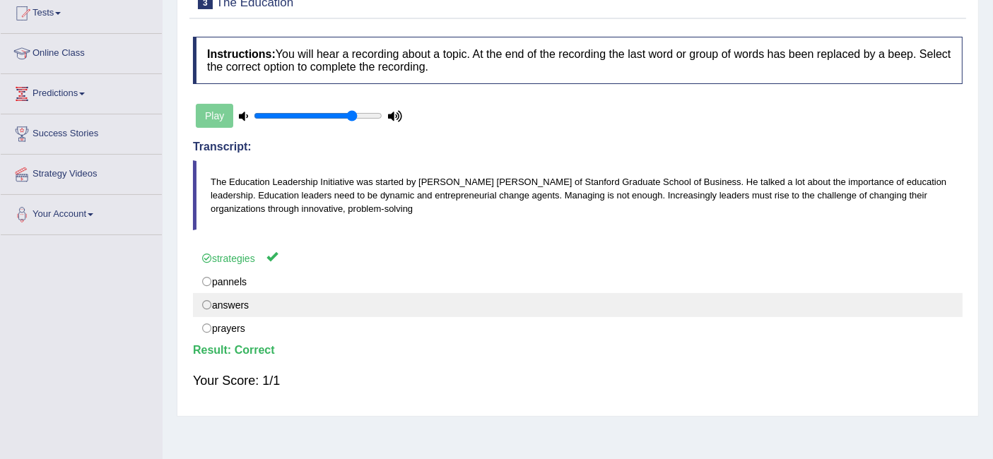
scroll to position [0, 0]
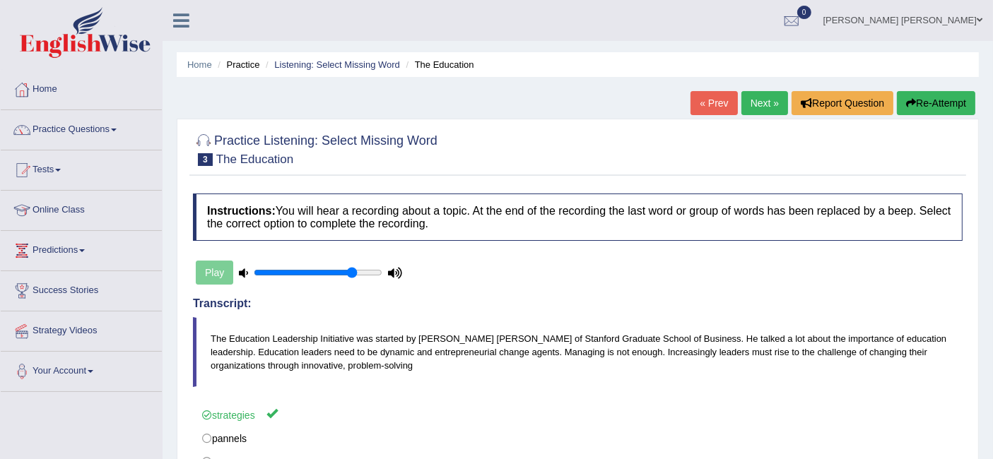
click at [758, 106] on link "Next »" at bounding box center [764, 103] width 47 height 24
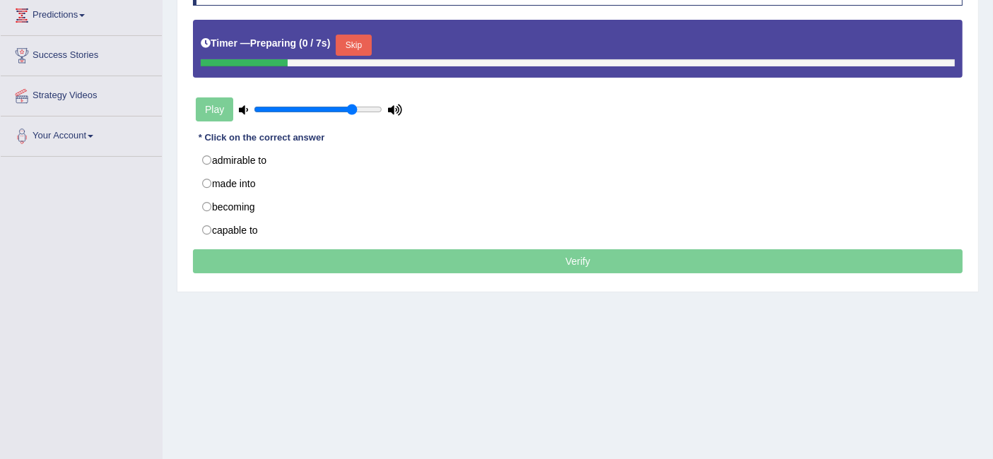
scroll to position [157, 0]
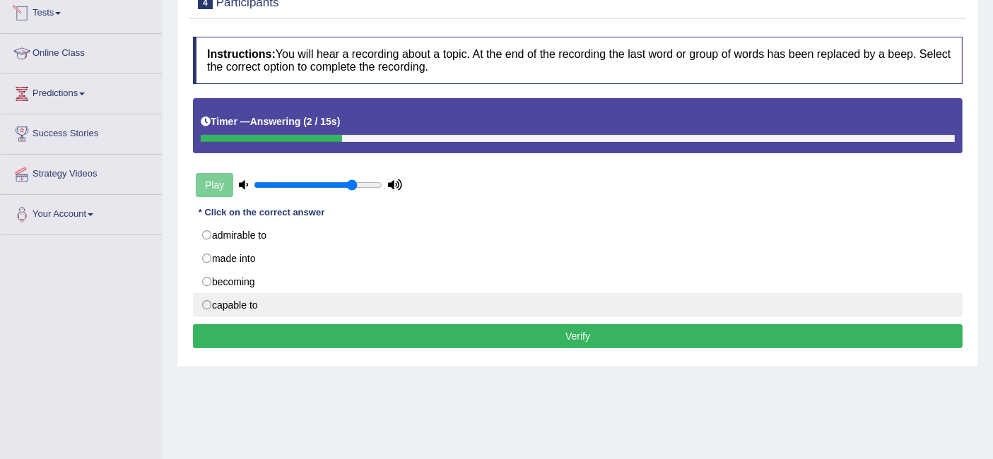
click at [254, 300] on label "capable to" at bounding box center [578, 305] width 770 height 24
radio input "true"
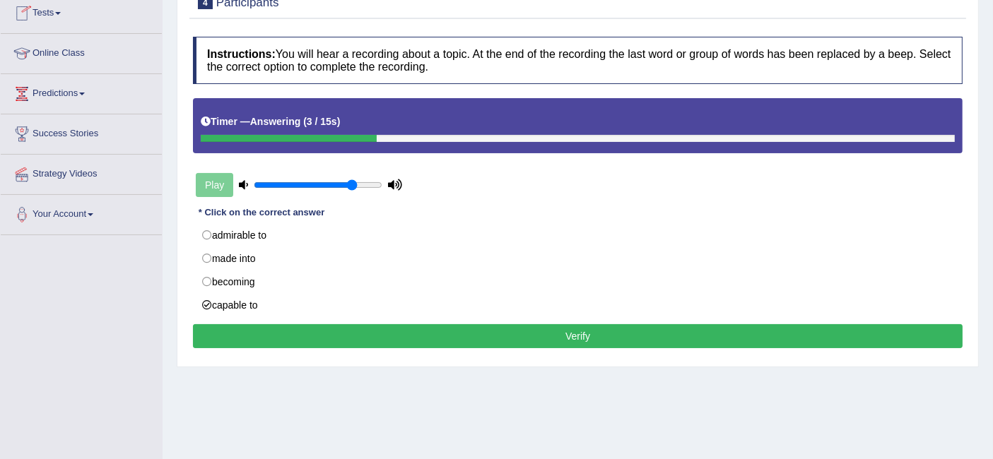
click at [347, 335] on button "Verify" at bounding box center [578, 336] width 770 height 24
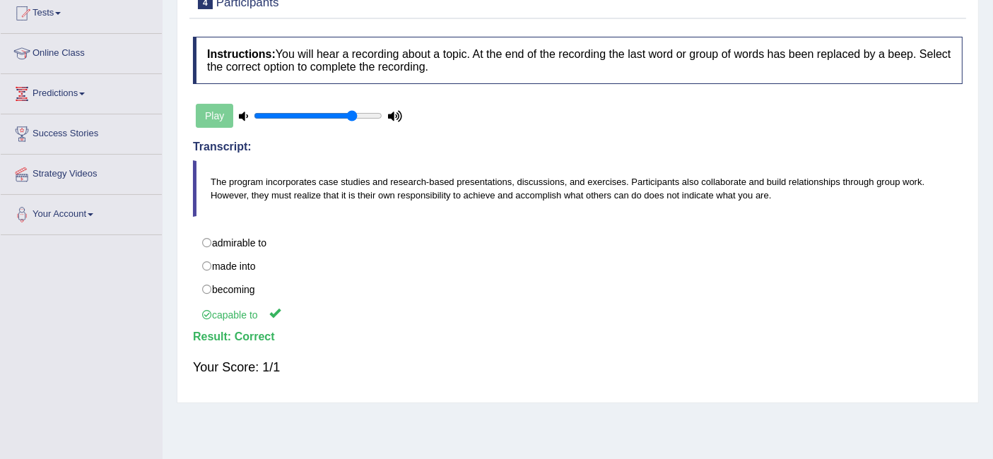
scroll to position [0, 0]
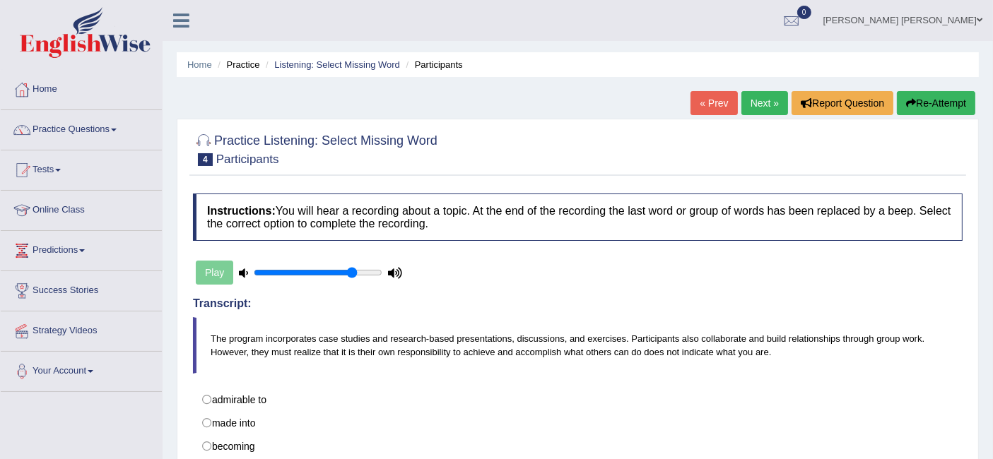
click at [770, 104] on link "Next »" at bounding box center [764, 103] width 47 height 24
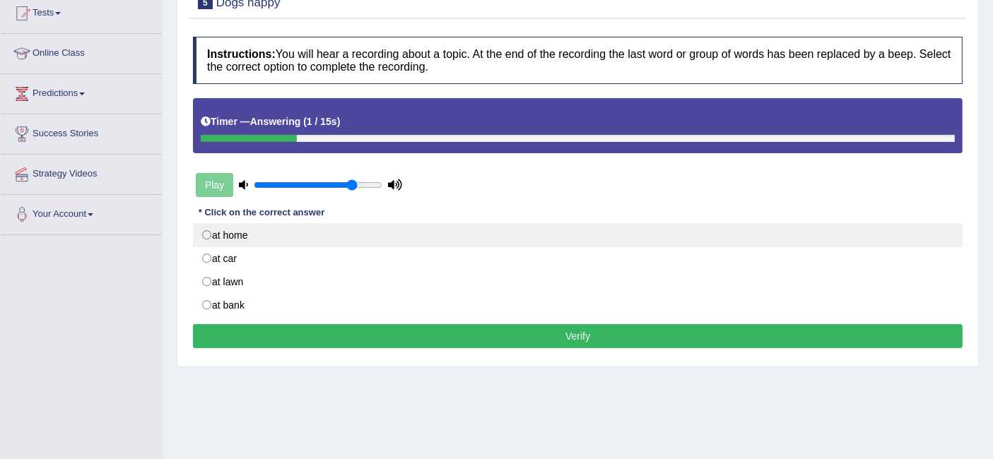
click at [240, 243] on label "at home" at bounding box center [578, 235] width 770 height 24
radio input "true"
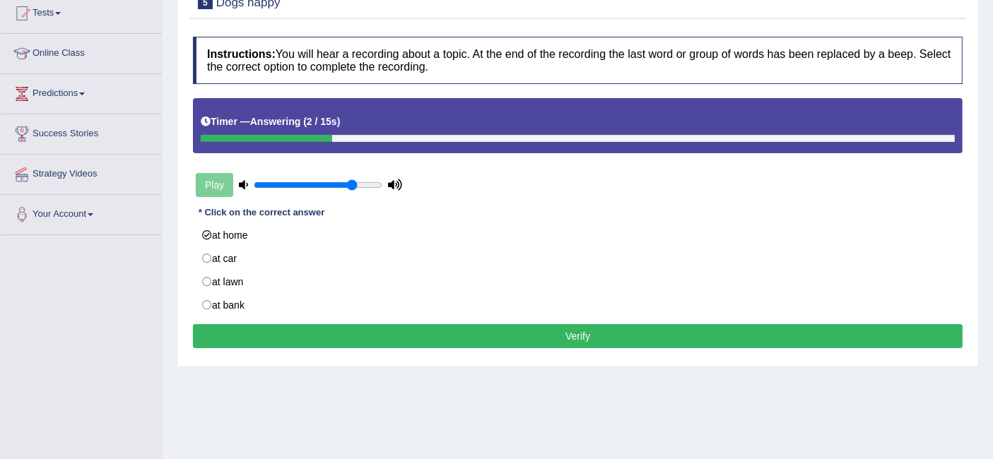
click at [630, 333] on button "Verify" at bounding box center [578, 336] width 770 height 24
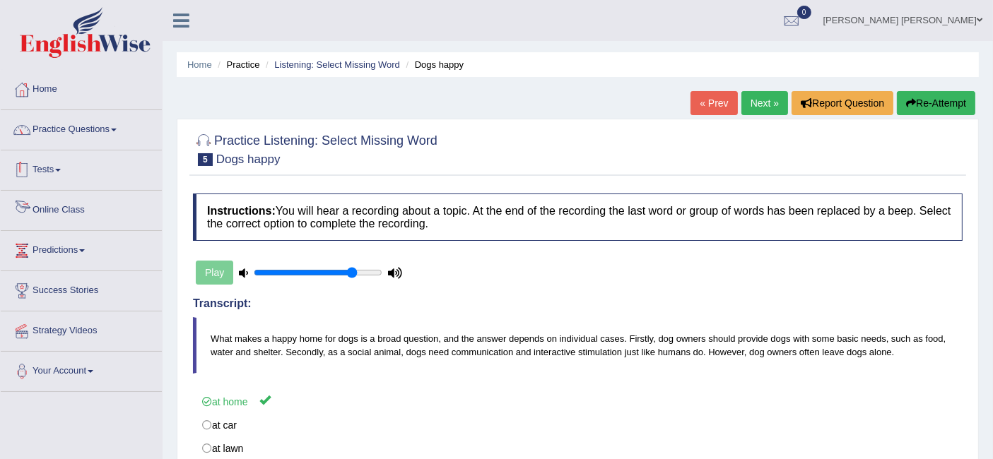
drag, startPoint x: 95, startPoint y: 120, endPoint x: 105, endPoint y: 143, distance: 25.1
click at [95, 120] on link "Practice Questions" at bounding box center [81, 127] width 161 height 35
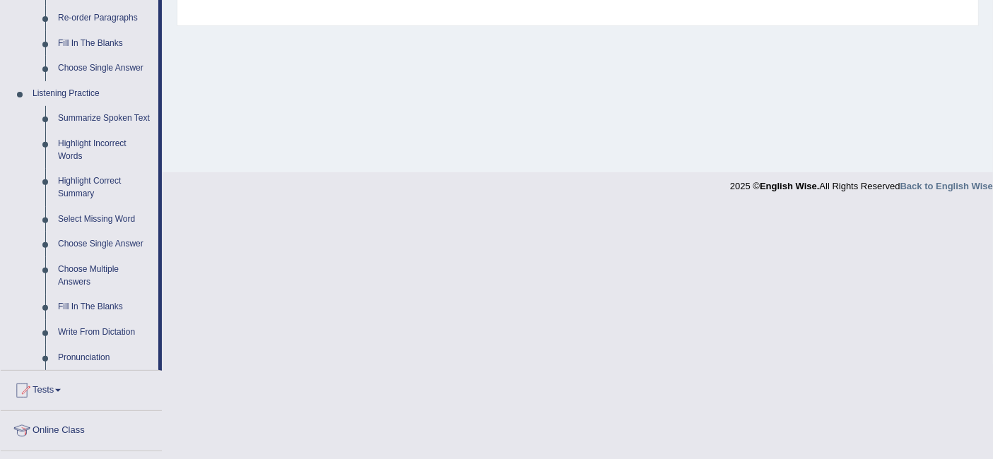
scroll to position [549, 0]
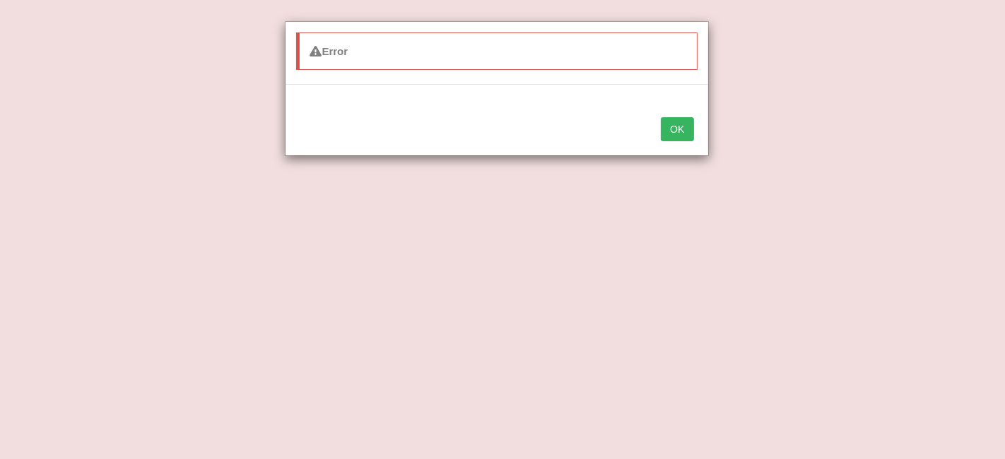
click at [676, 136] on button "OK" at bounding box center [677, 129] width 33 height 24
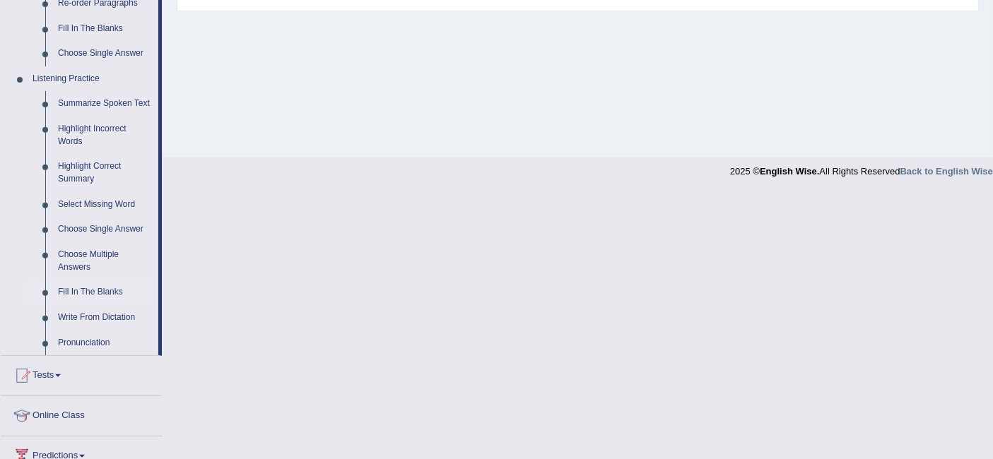
click at [102, 292] on link "Fill In The Blanks" at bounding box center [105, 292] width 107 height 25
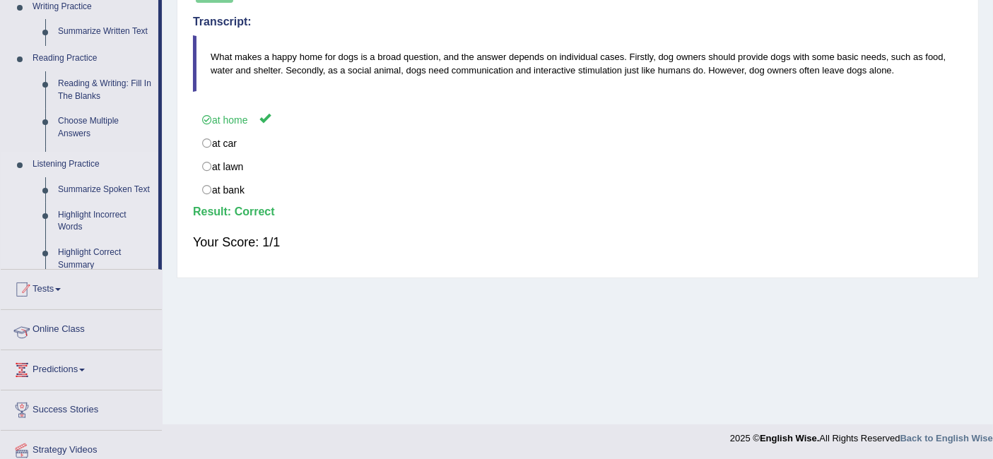
scroll to position [171, 0]
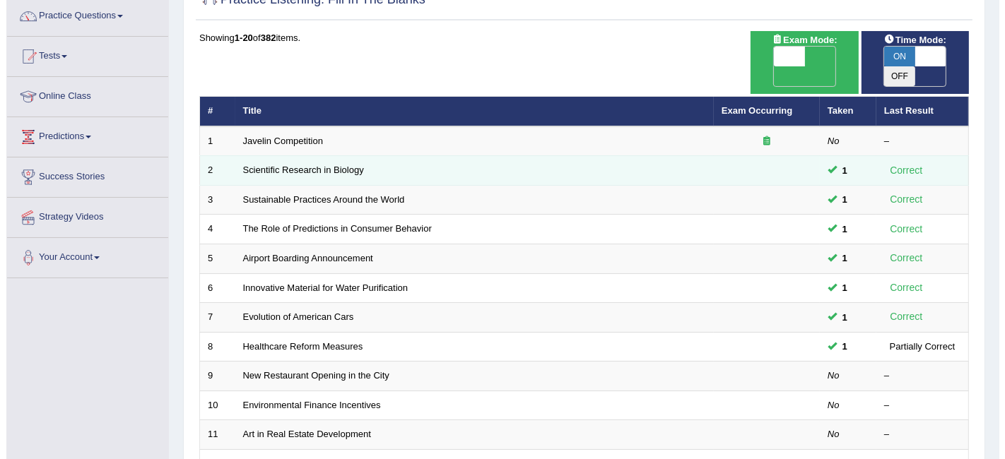
scroll to position [78, 0]
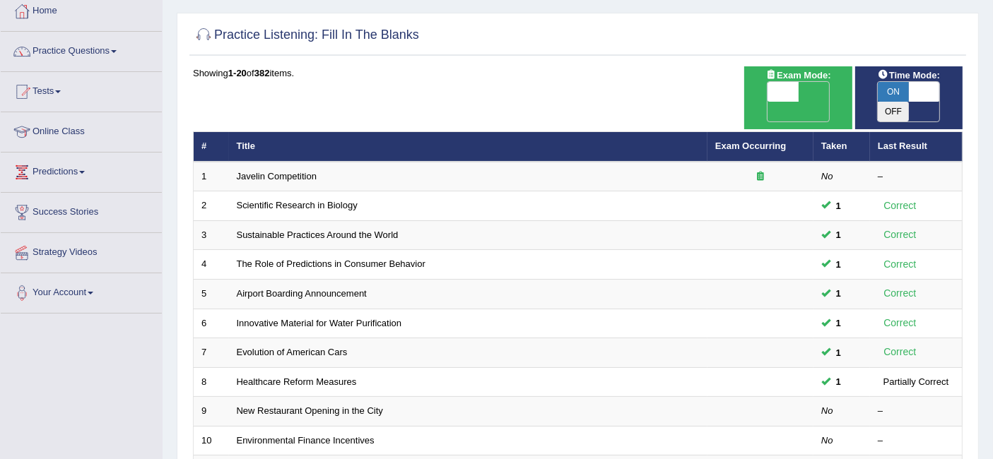
click at [768, 102] on span "OFF" at bounding box center [751, 112] width 31 height 20
checkbox input "true"
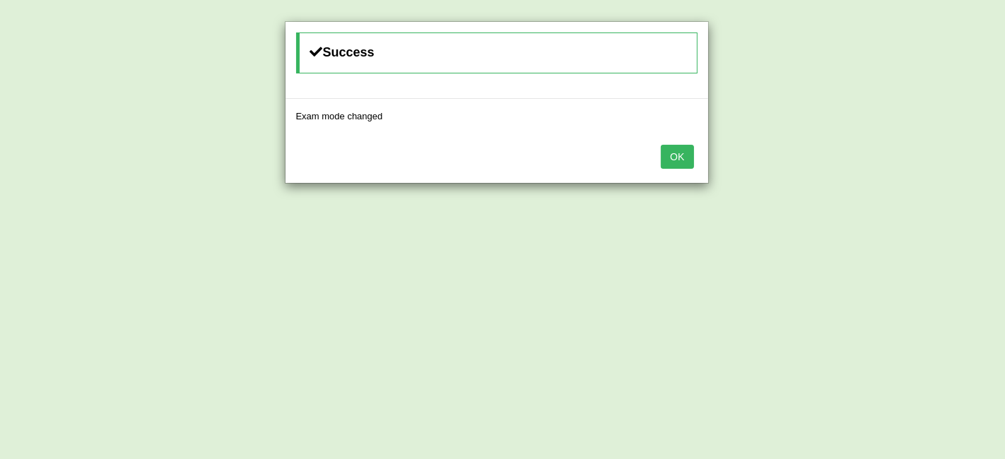
click at [696, 148] on div "OK" at bounding box center [497, 158] width 423 height 49
click at [696, 153] on div "OK" at bounding box center [497, 158] width 423 height 49
click at [681, 159] on button "OK" at bounding box center [677, 157] width 33 height 24
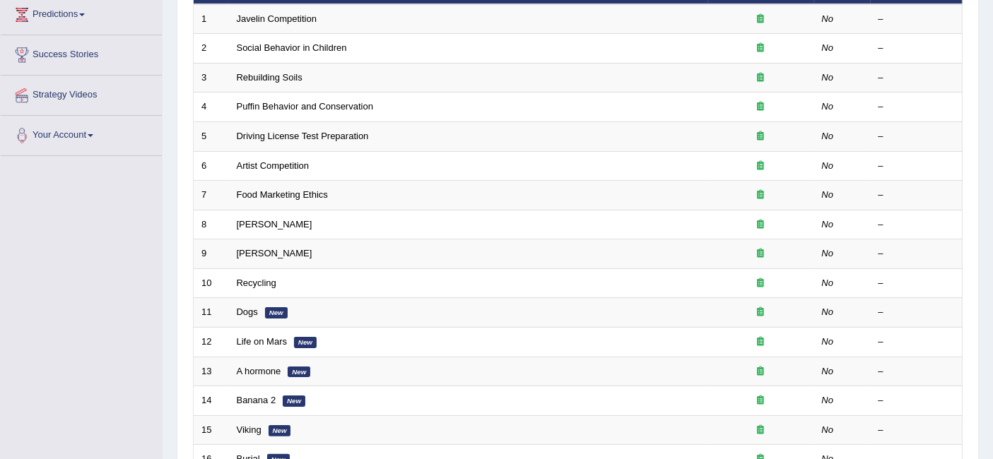
scroll to position [157, 0]
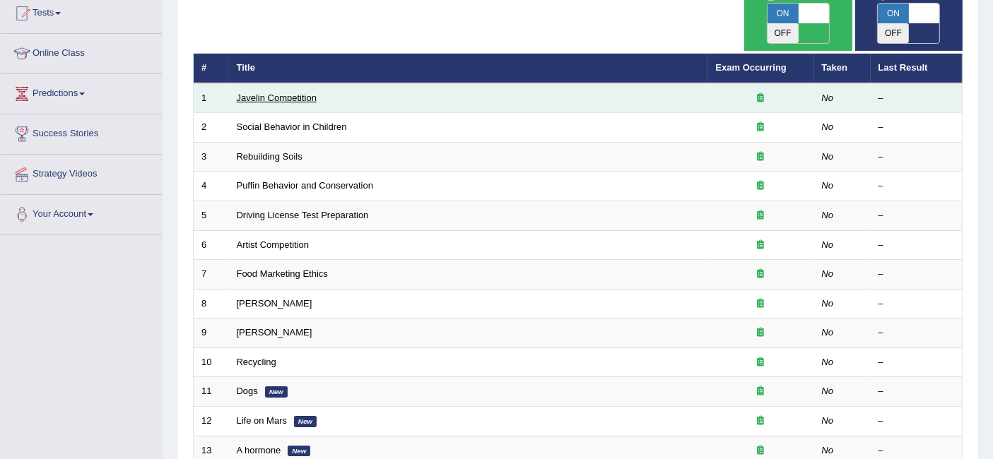
click at [302, 93] on link "Javelin Competition" at bounding box center [277, 98] width 80 height 11
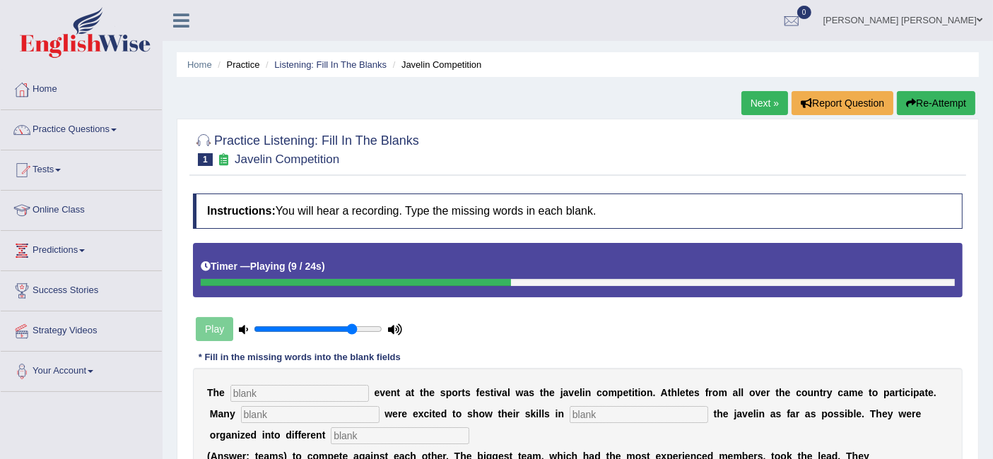
click at [953, 101] on button "Re-Attempt" at bounding box center [936, 103] width 78 height 24
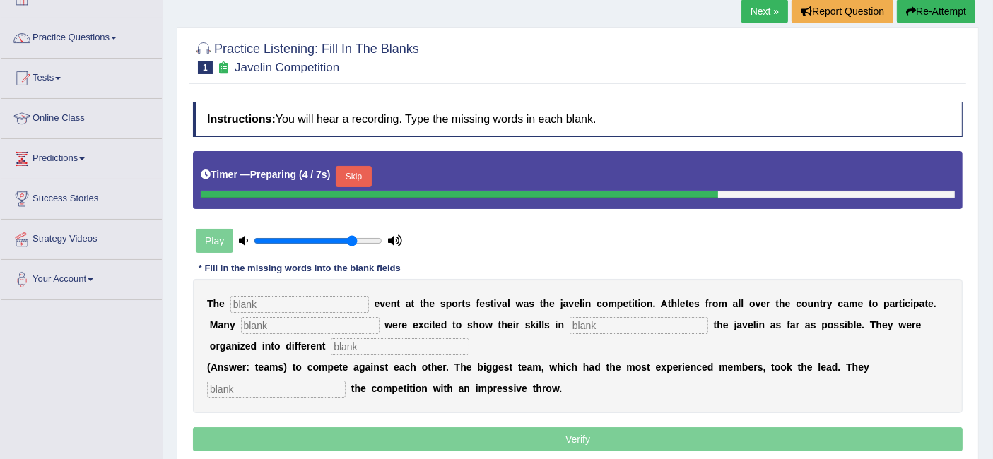
scroll to position [94, 0]
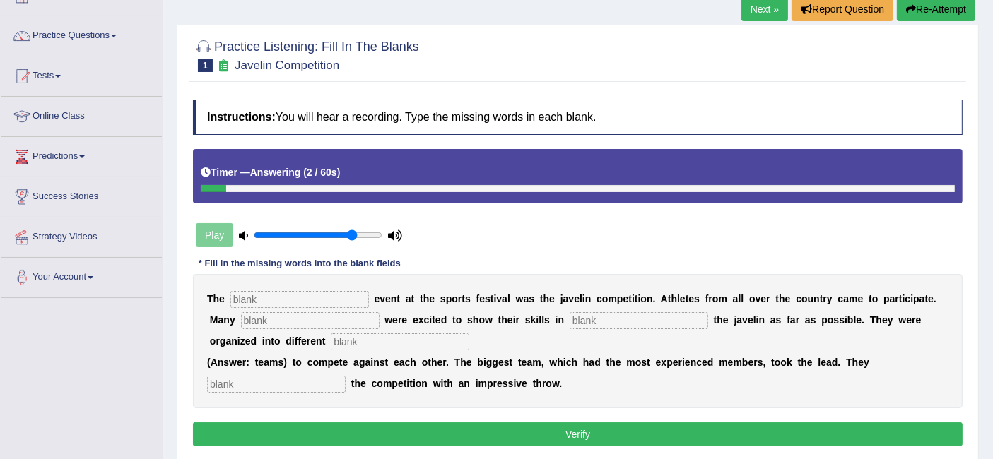
click at [265, 291] on input "text" at bounding box center [299, 299] width 139 height 17
type input "biggest"
type input "people"
type input "thrown"
click at [414, 334] on input "text" at bounding box center [400, 342] width 139 height 17
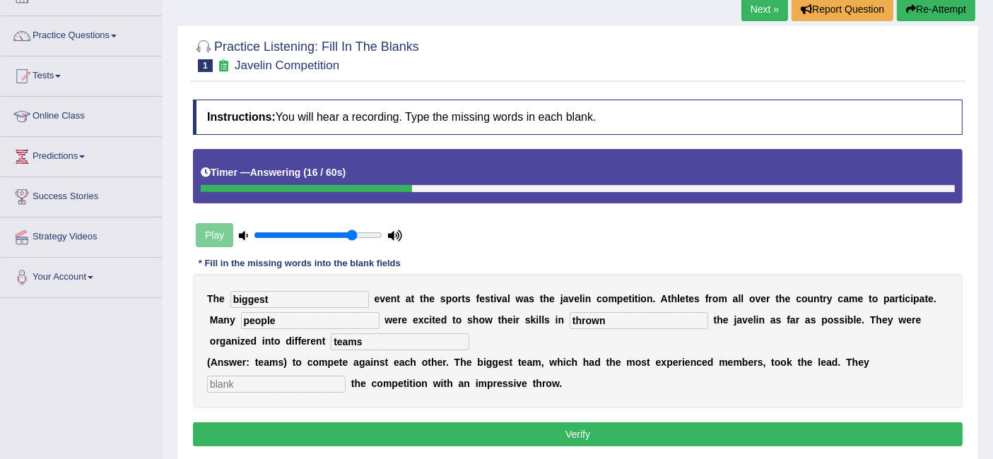
type input "teams"
click at [275, 377] on input "text" at bounding box center [276, 384] width 139 height 17
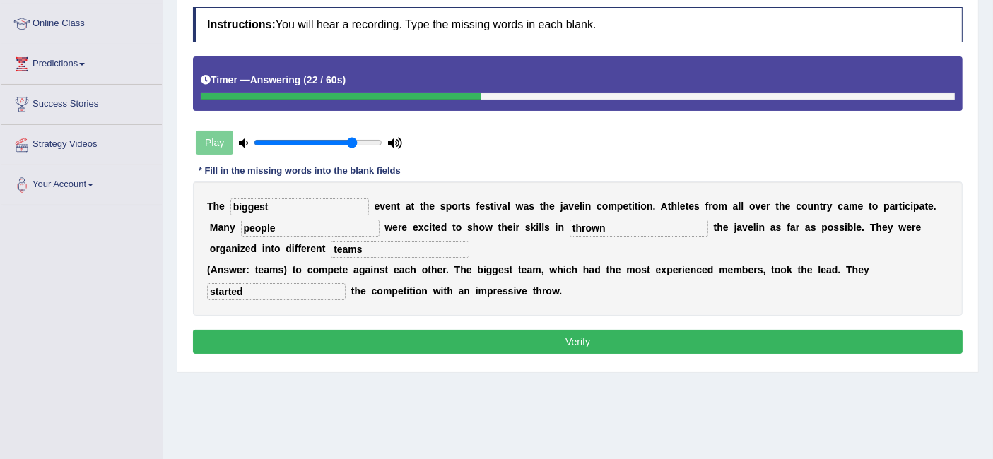
scroll to position [251, 0]
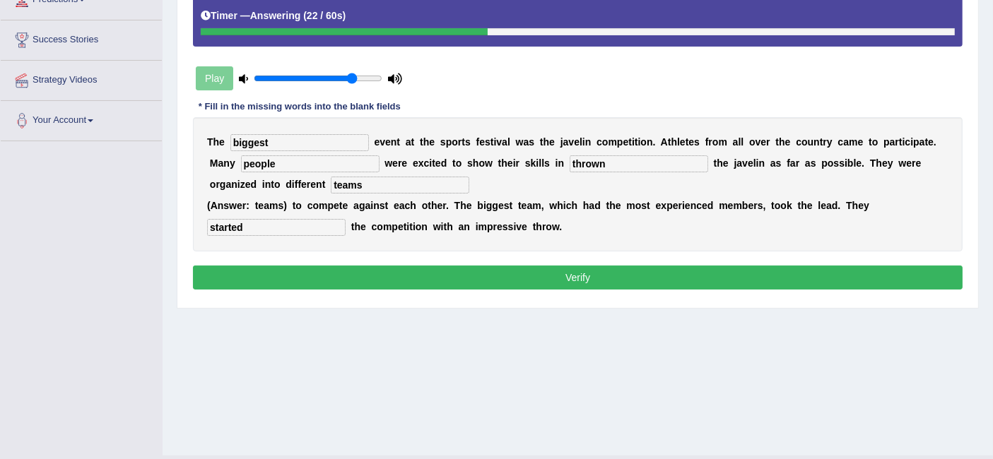
type input "started"
click at [550, 278] on button "Verify" at bounding box center [578, 278] width 770 height 24
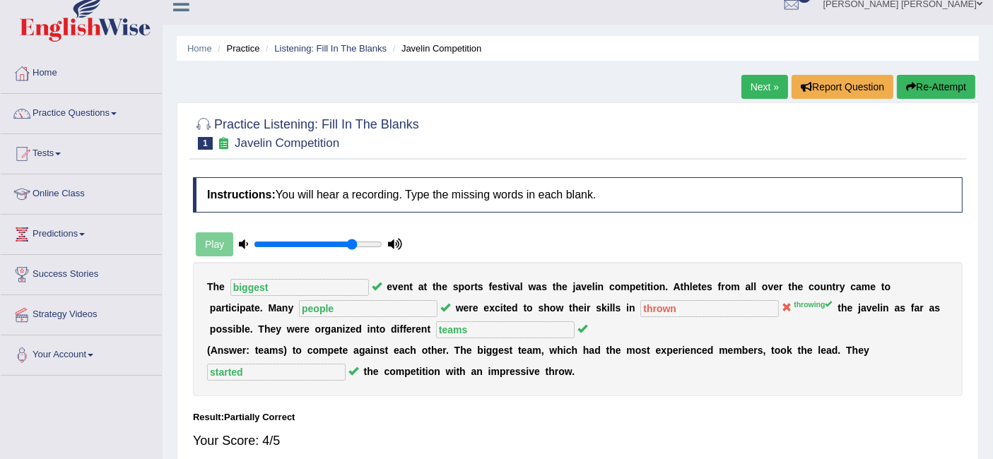
scroll to position [16, 0]
click at [756, 93] on link "Next »" at bounding box center [764, 88] width 47 height 24
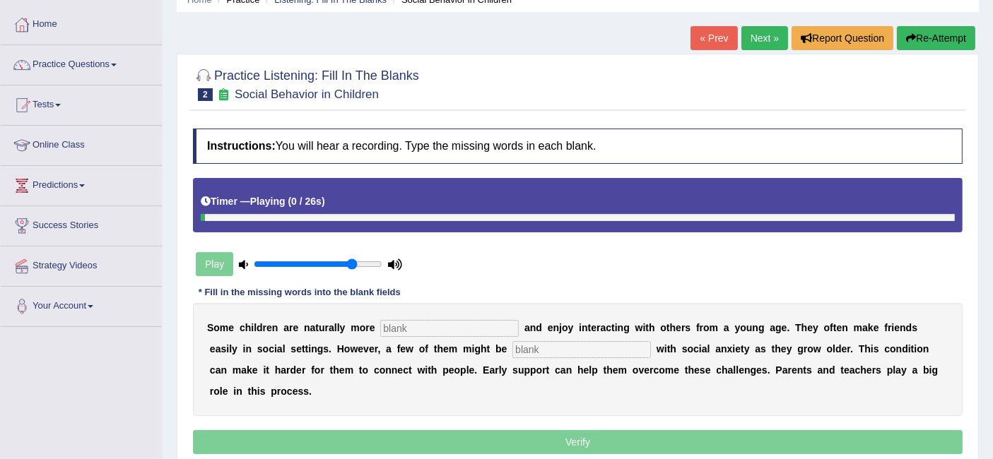
scroll to position [66, 0]
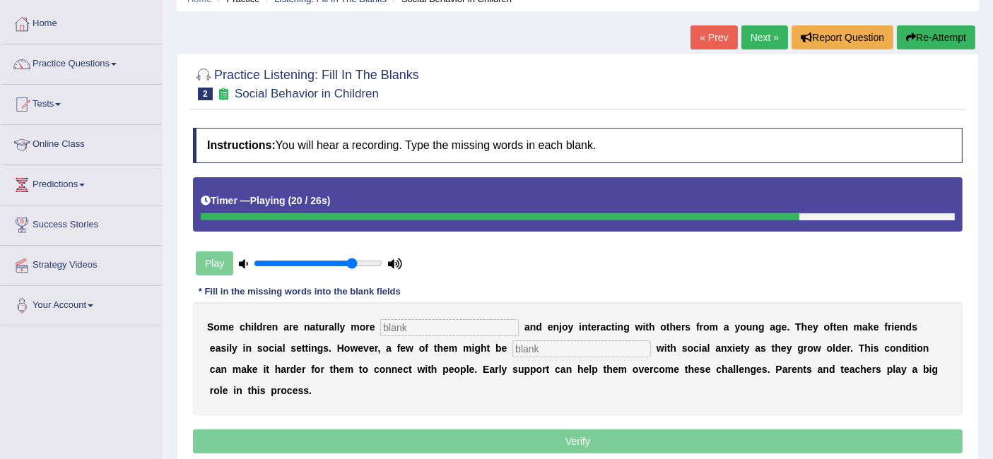
click at [477, 320] on input "text" at bounding box center [449, 327] width 139 height 17
click at [476, 320] on input "sociabl" at bounding box center [449, 327] width 139 height 17
type input "sociable"
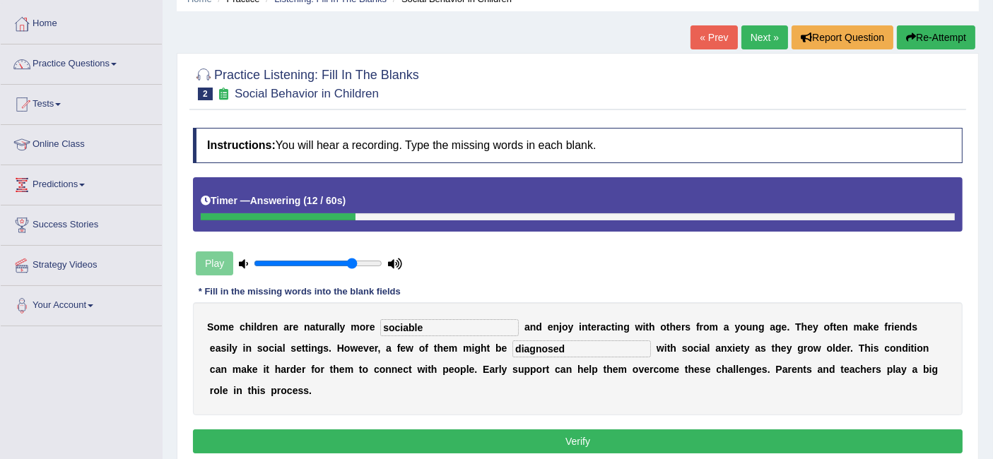
type input "diagnosed"
click at [599, 449] on button "Verify" at bounding box center [578, 442] width 770 height 24
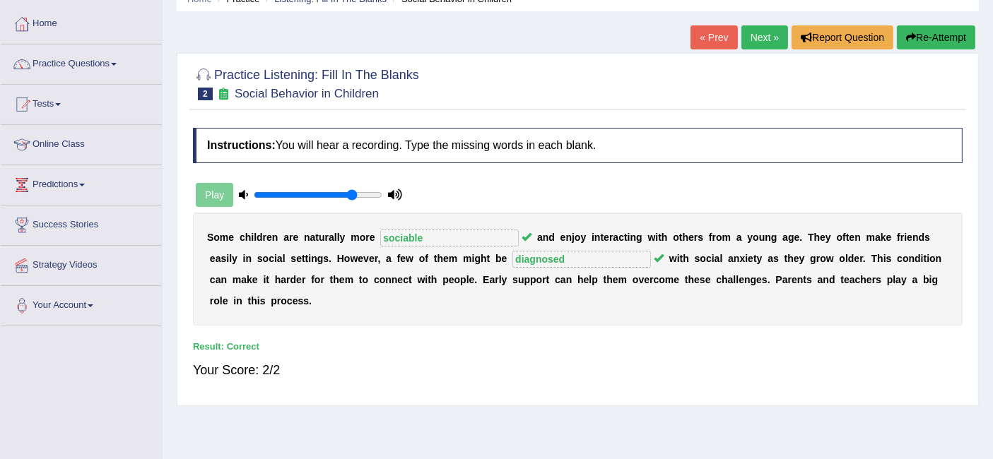
click at [769, 27] on link "Next »" at bounding box center [764, 37] width 47 height 24
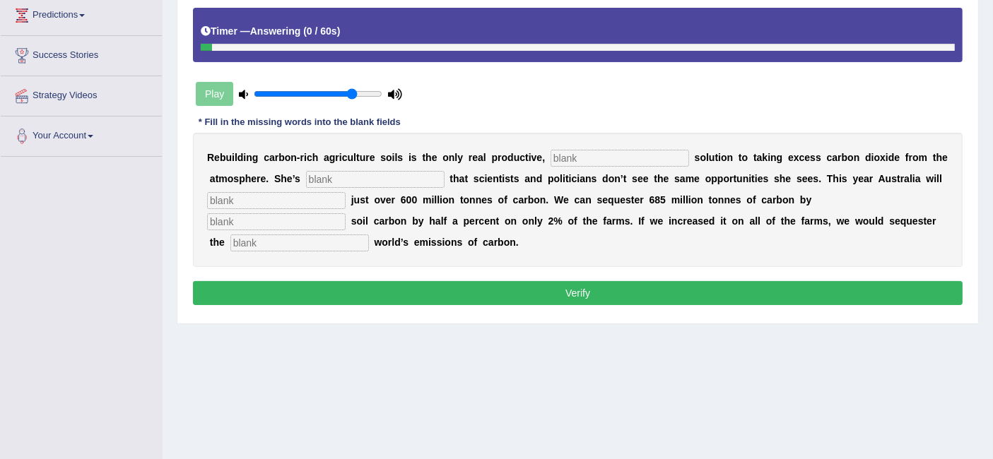
click at [599, 156] on input "text" at bounding box center [620, 158] width 139 height 17
type input "permanent"
type input "frustrated"
type input "emit"
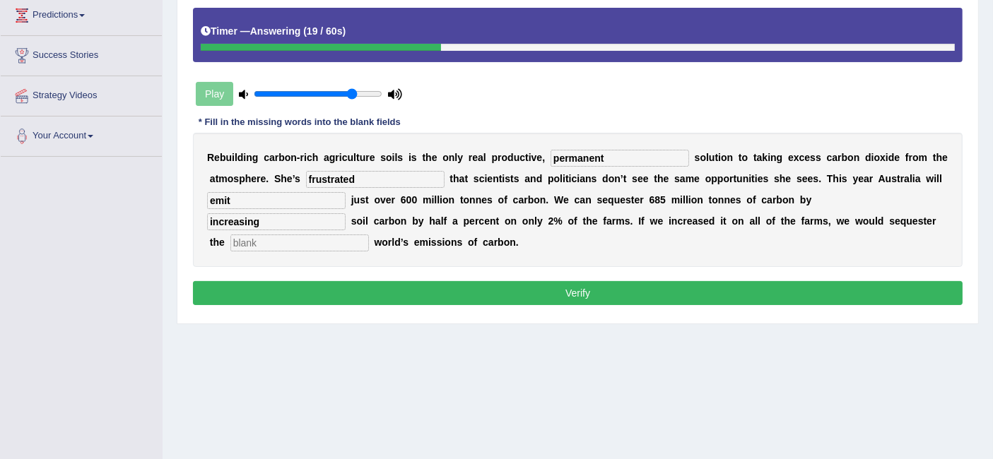
type input "increasing"
type input "whole"
click at [567, 290] on button "Verify" at bounding box center [578, 293] width 770 height 24
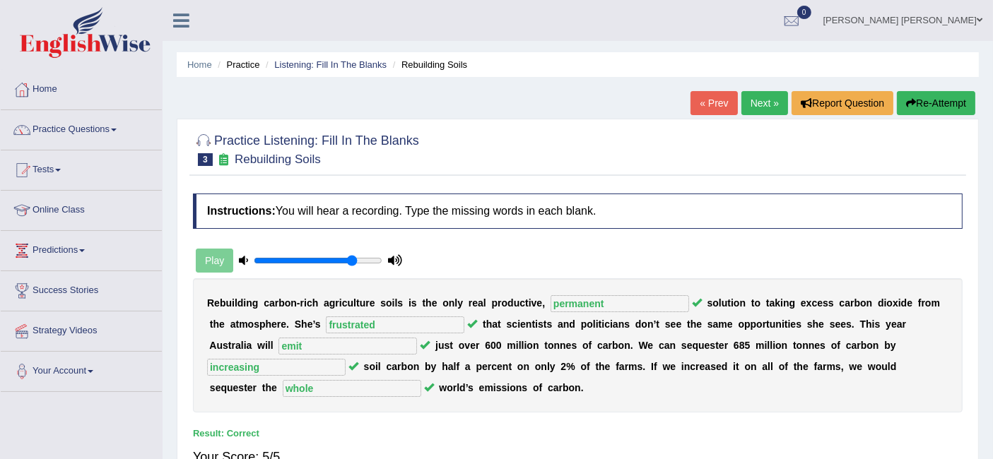
click at [760, 100] on link "Next »" at bounding box center [764, 103] width 47 height 24
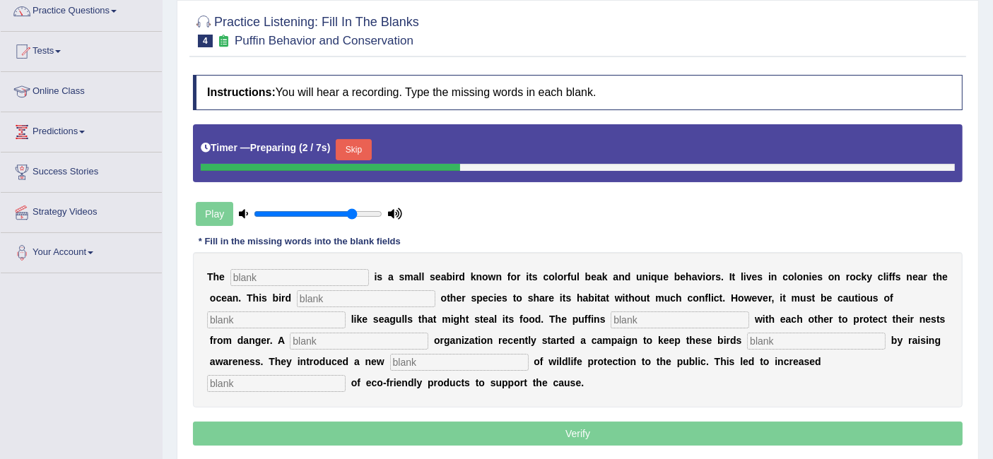
scroll to position [125, 0]
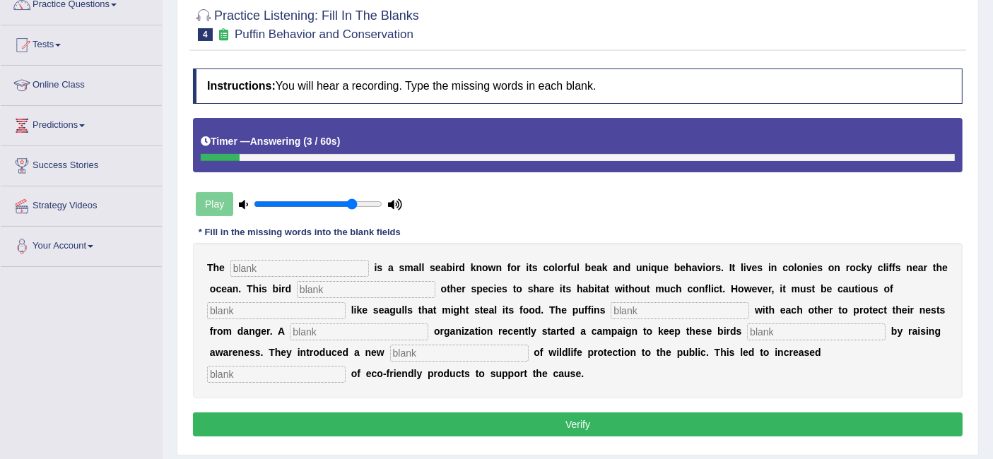
click at [341, 266] on input "text" at bounding box center [299, 268] width 139 height 17
type input "puffin"
click at [379, 292] on input "text" at bounding box center [366, 289] width 139 height 17
type input "allows"
type input "o"
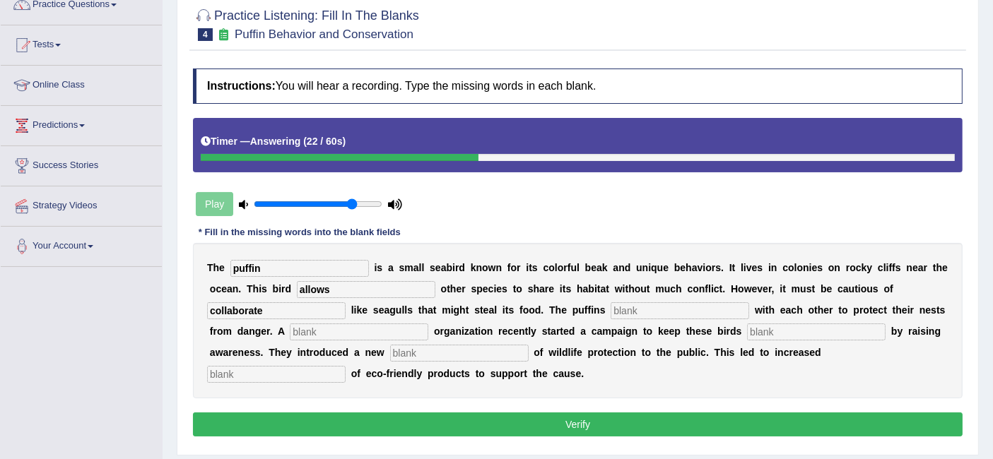
type input "collaborate"
click at [698, 298] on div "T h e puffin i s a s m a l l s e a b i r d k n o w n f o r i t s c o l o r f u …" at bounding box center [578, 320] width 770 height 155
click at [693, 305] on input "text" at bounding box center [680, 310] width 139 height 17
type input "interact"
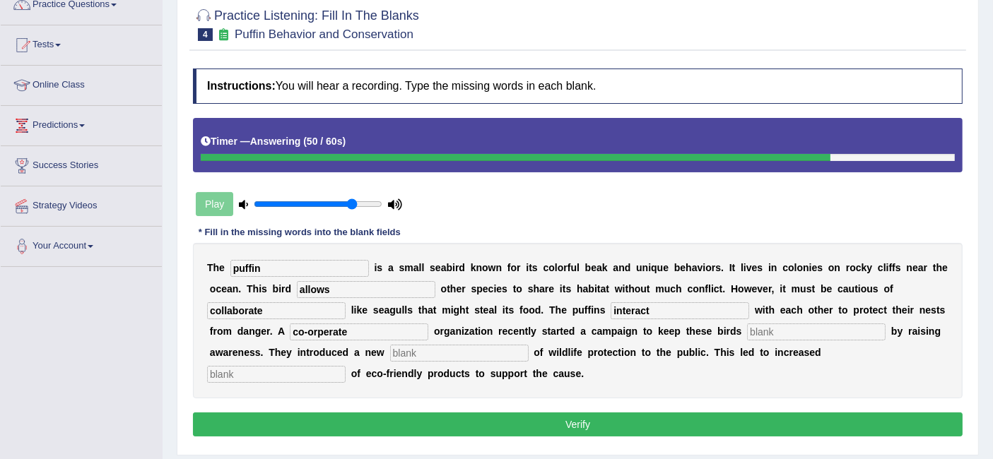
type input "co-orperate"
click at [527, 348] on input "text" at bounding box center [459, 353] width 139 height 17
type input "i"
type input "advisory"
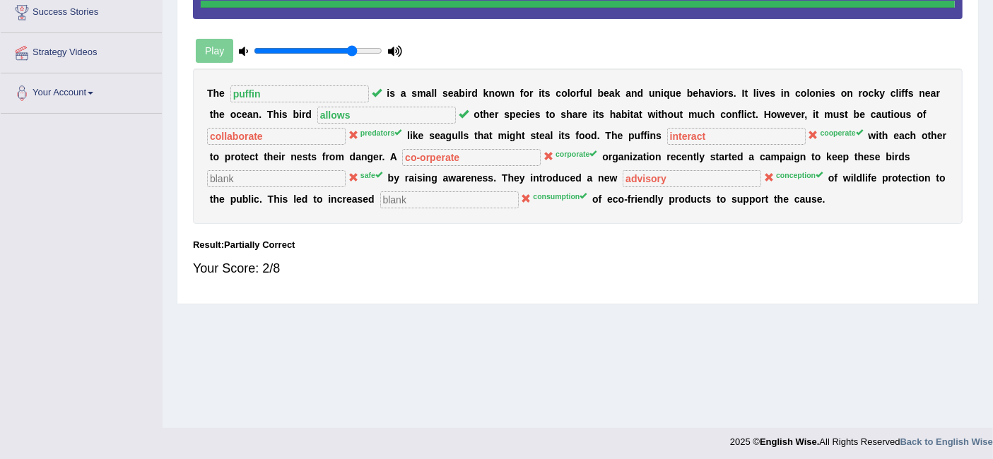
scroll to position [282, 0]
